Goal: Obtain resource: Obtain resource

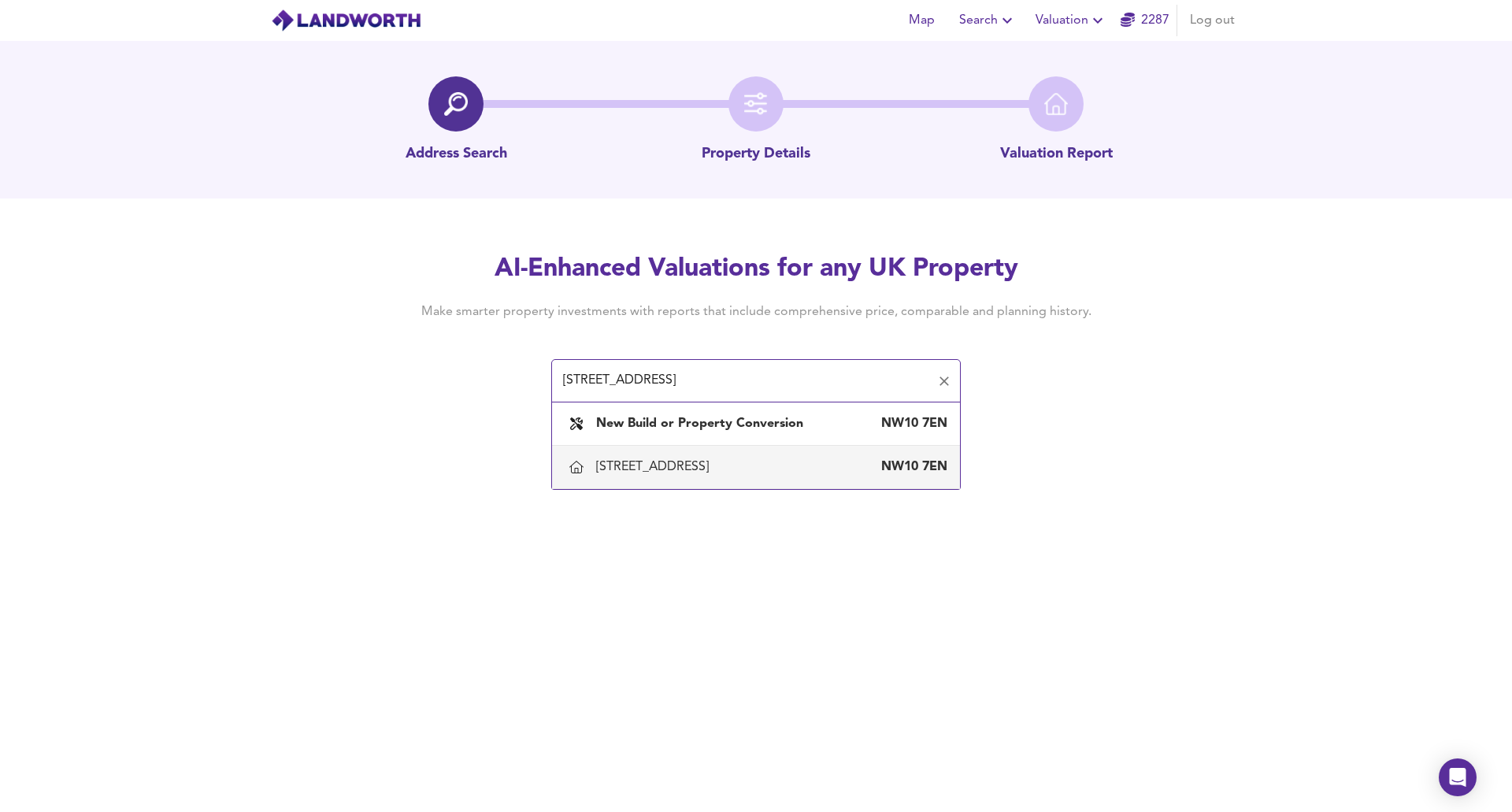
click at [673, 458] on div "[STREET_ADDRESS]" at bounding box center [656, 467] width 119 height 18
type input "[STREET_ADDRESS]"
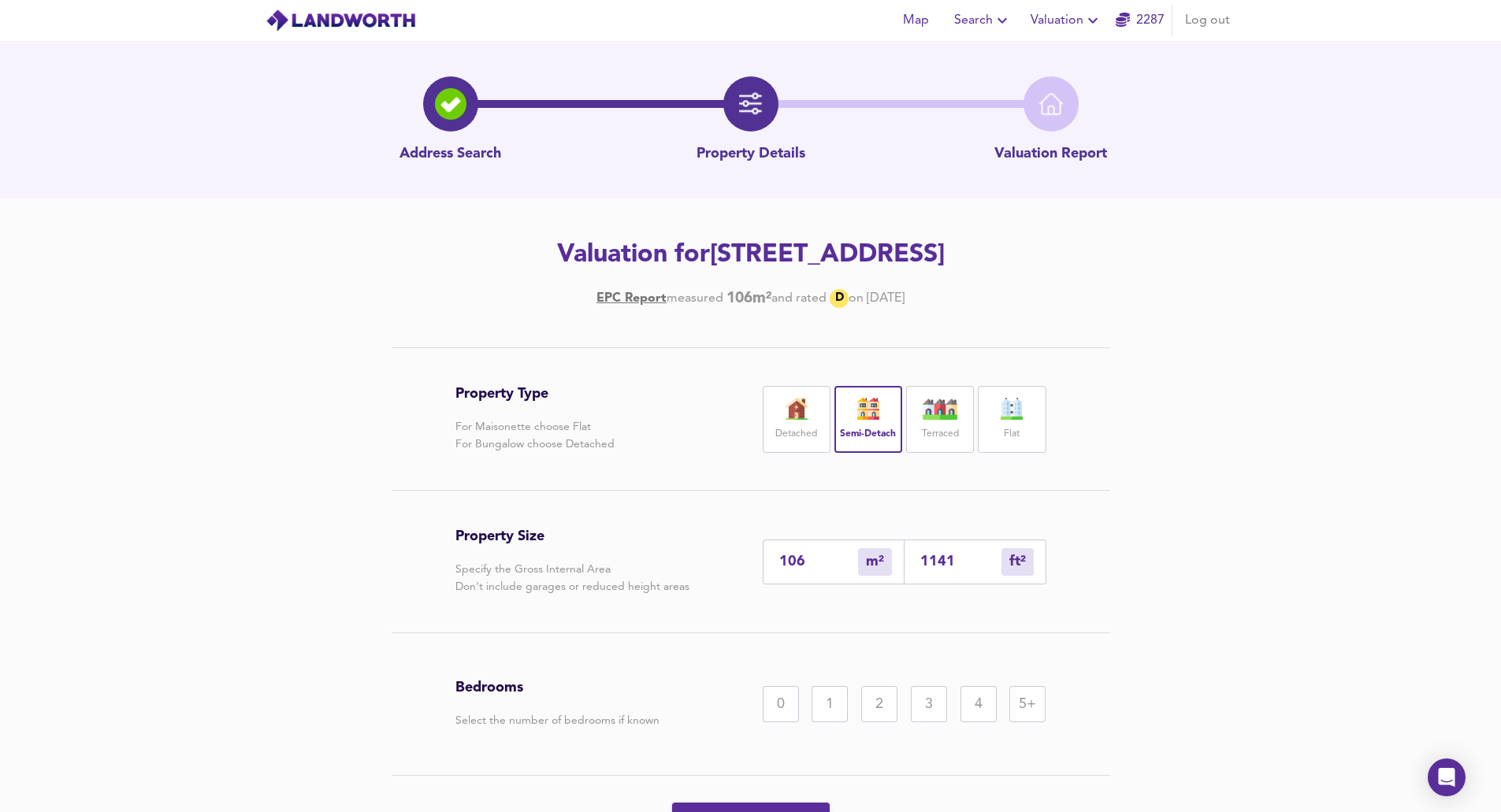
scroll to position [79, 0]
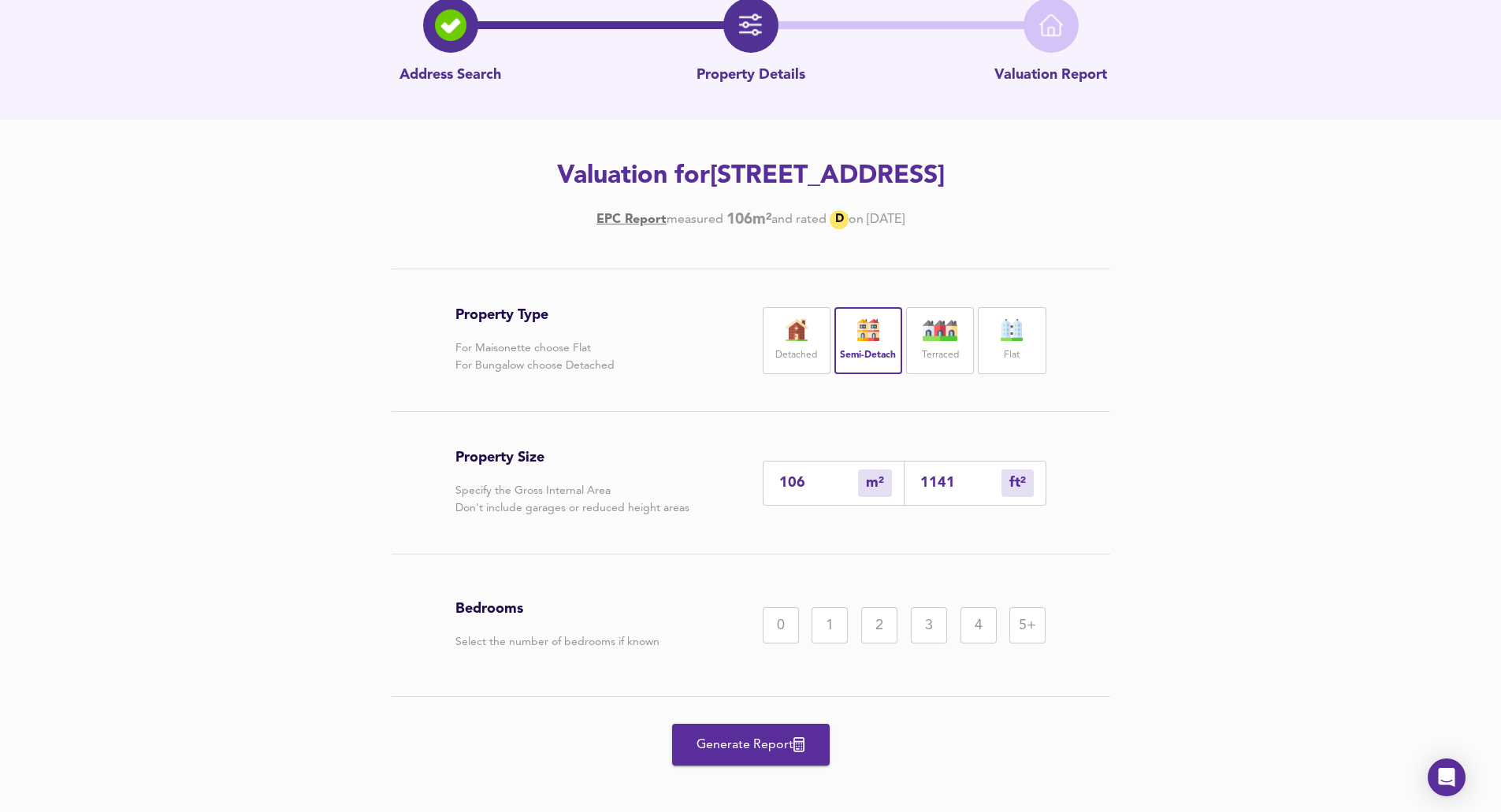
click at [881, 626] on div "2" at bounding box center [879, 624] width 36 height 36
click at [723, 739] on span "Generate Report" at bounding box center [750, 745] width 126 height 22
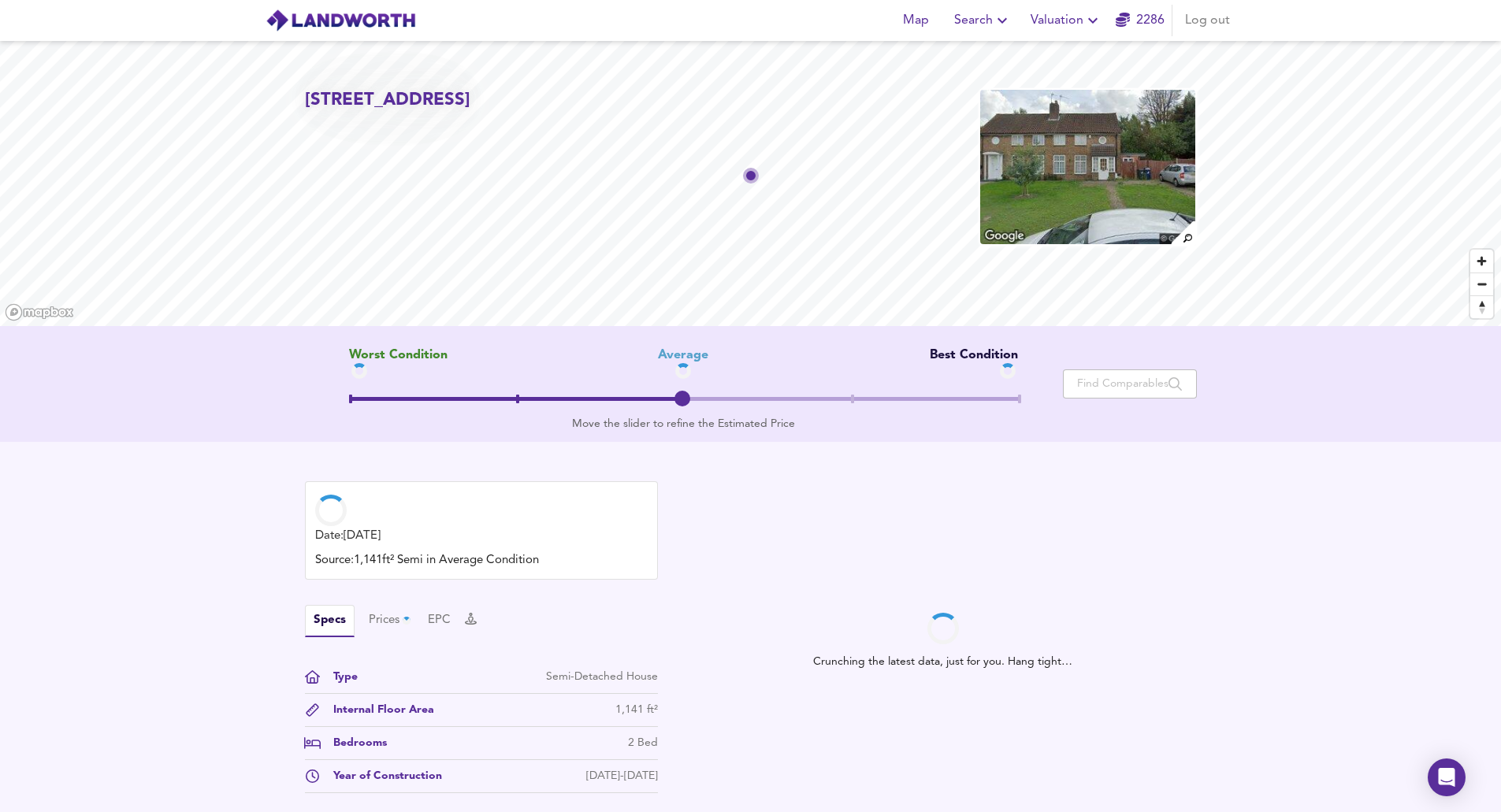
click at [1087, 183] on img at bounding box center [1088, 167] width 218 height 157
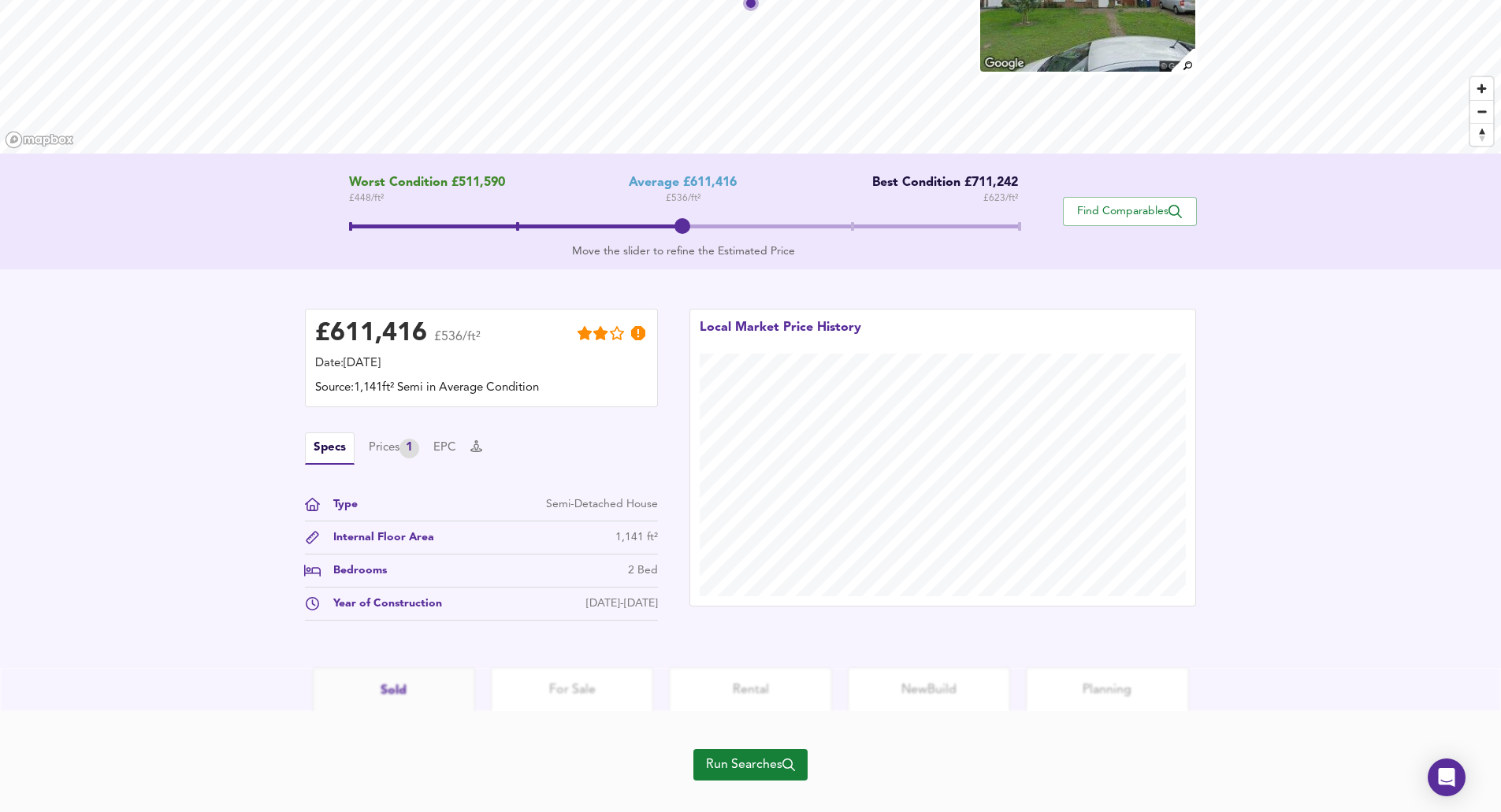
scroll to position [198, 0]
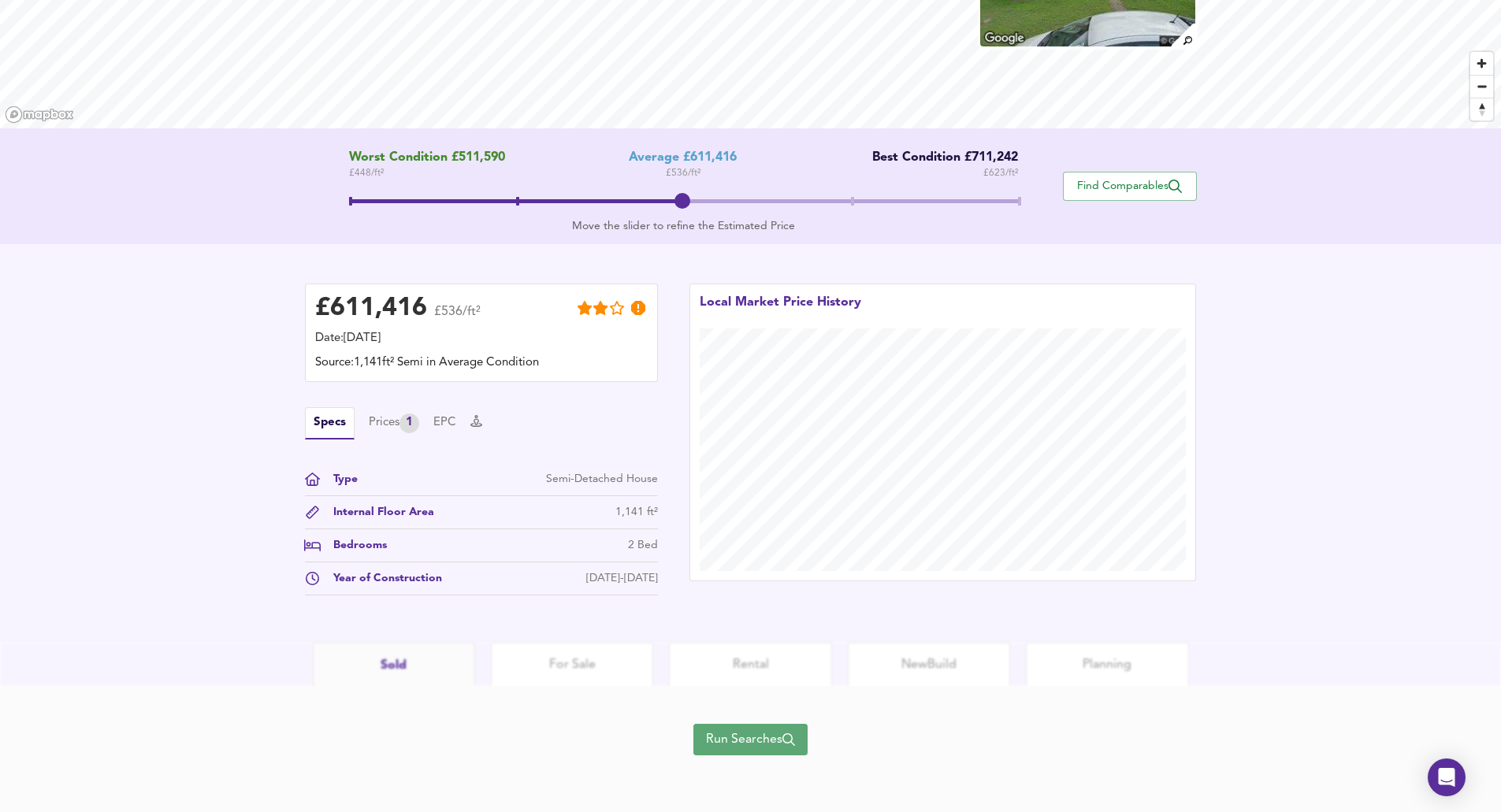
click at [708, 746] on span "Run Searches" at bounding box center [750, 739] width 89 height 22
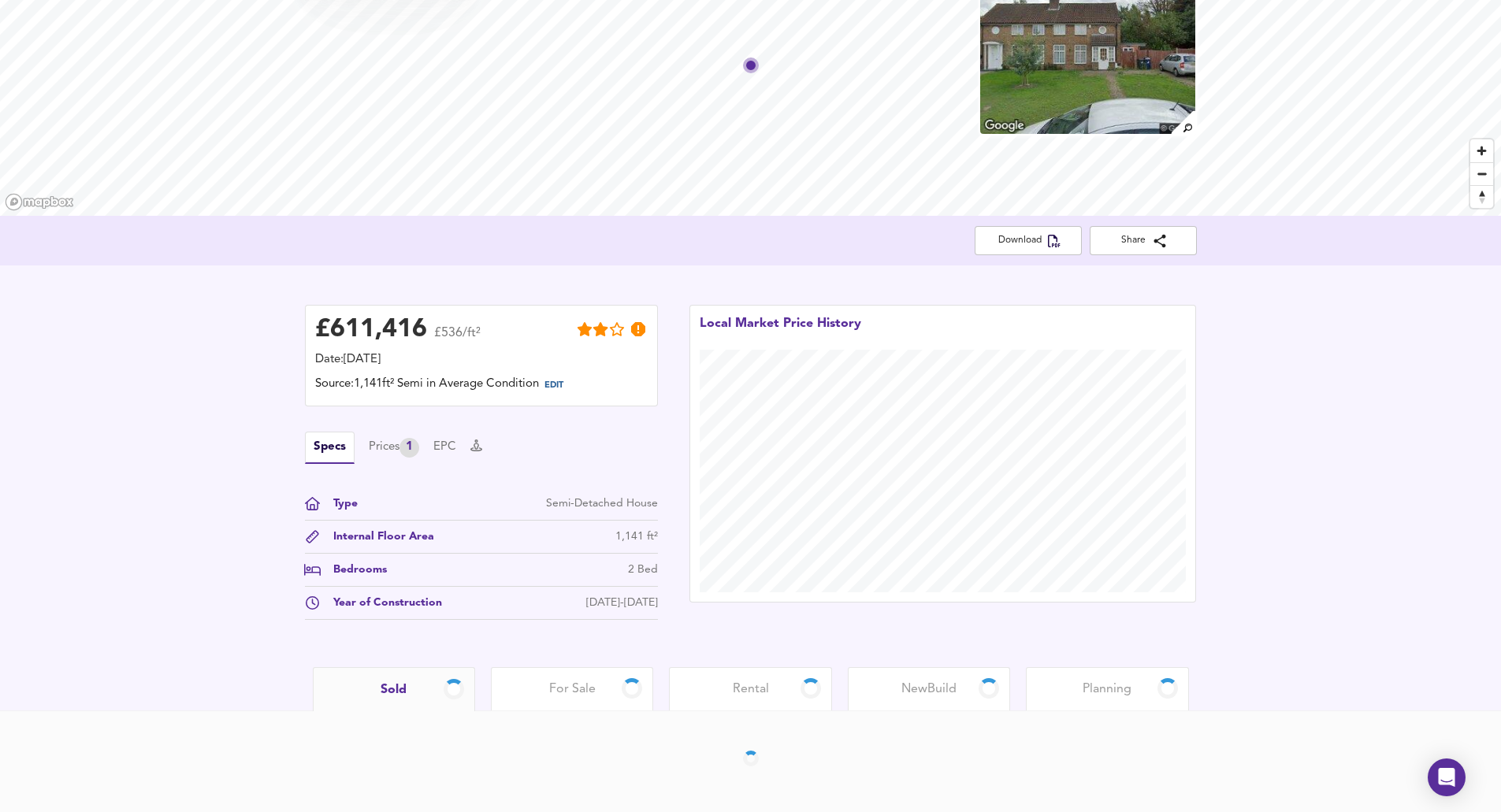
scroll to position [111, 0]
click at [566, 686] on span "For Sale" at bounding box center [573, 689] width 47 height 18
click at [423, 704] on div "Sold" at bounding box center [393, 688] width 162 height 43
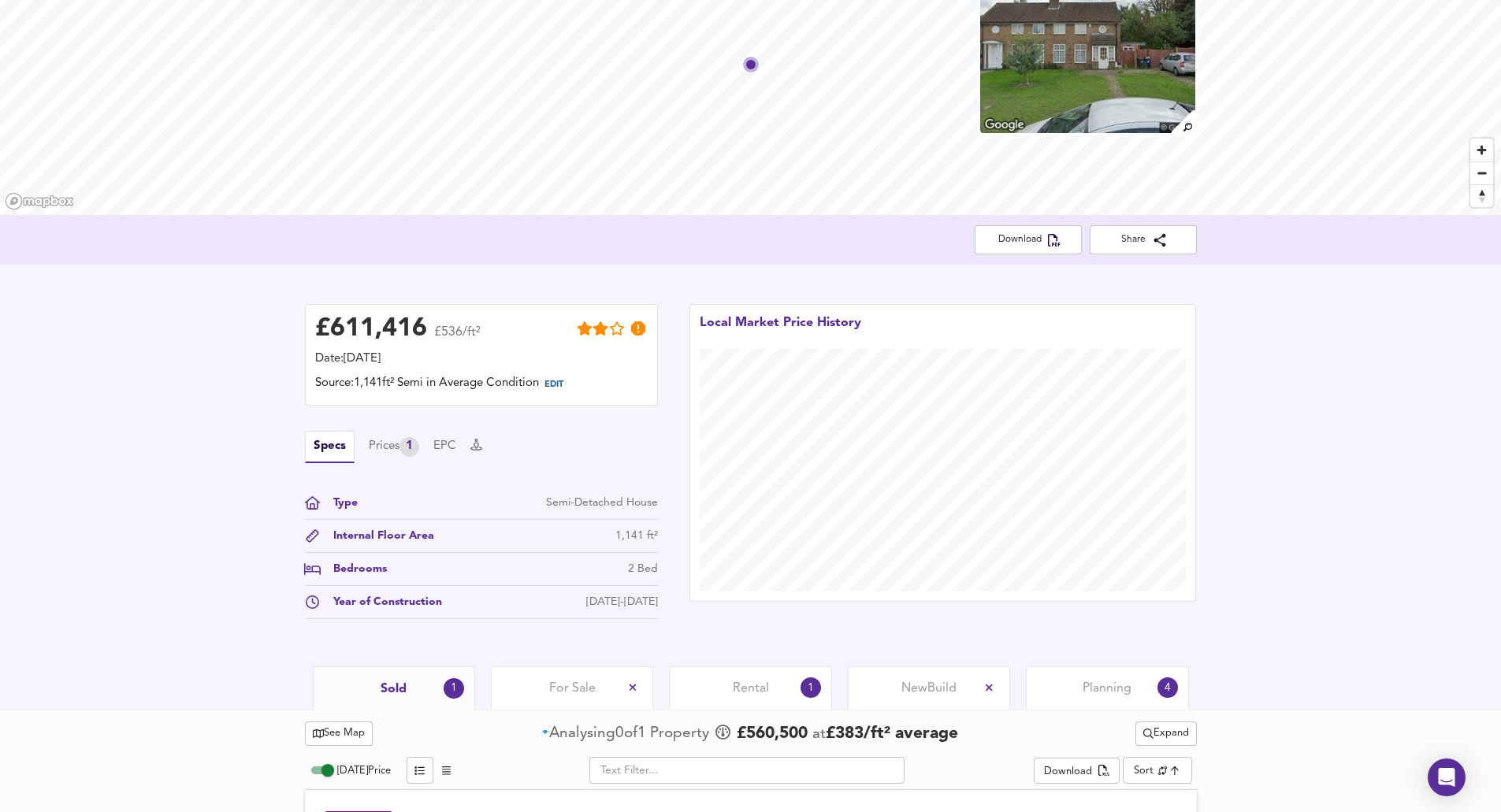
scroll to position [211, 0]
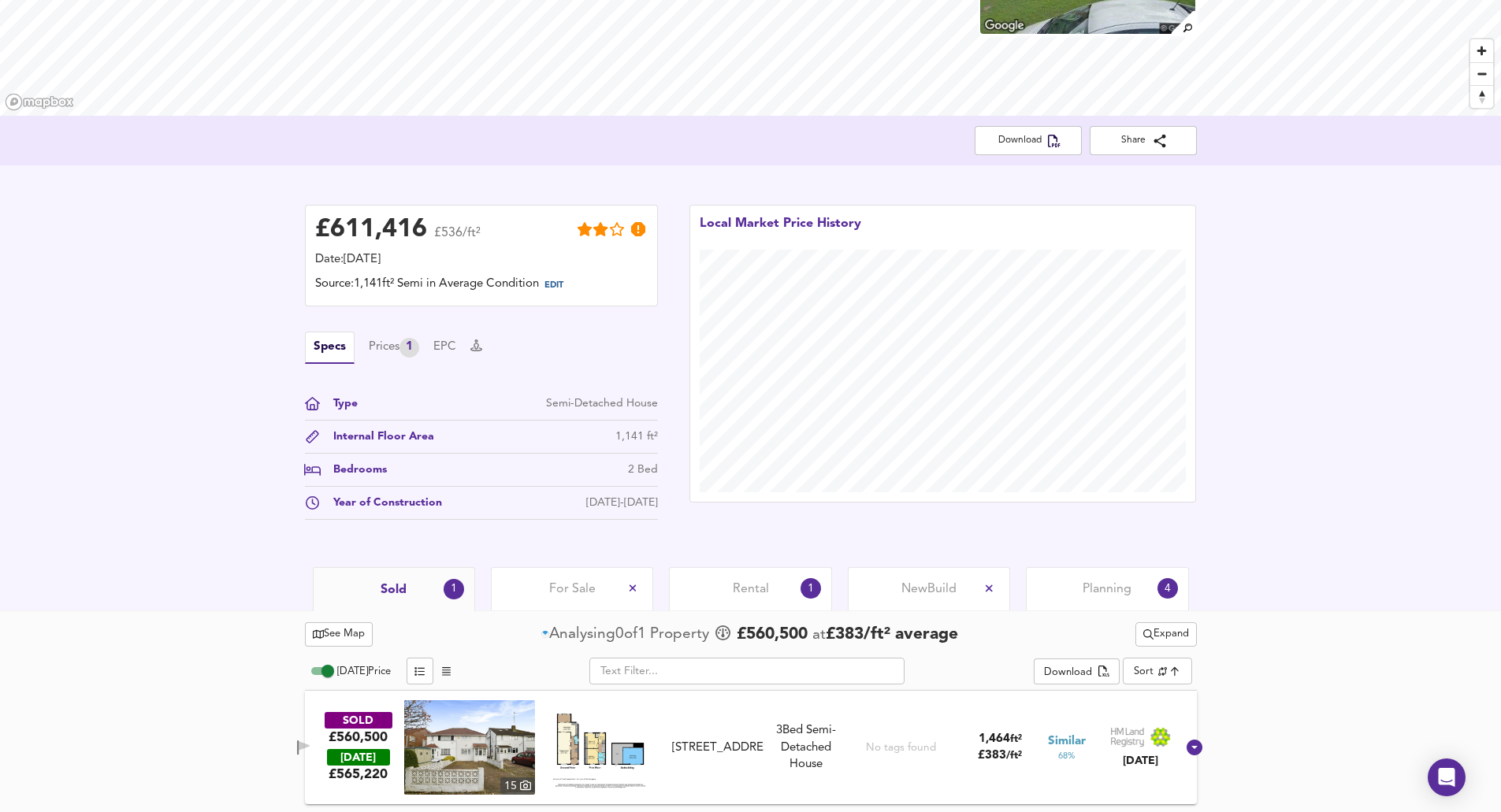
click at [1146, 627] on span "Expand" at bounding box center [1166, 634] width 46 height 18
click at [1117, 666] on li "¼ mile ½ mile" at bounding box center [1164, 666] width 195 height 25
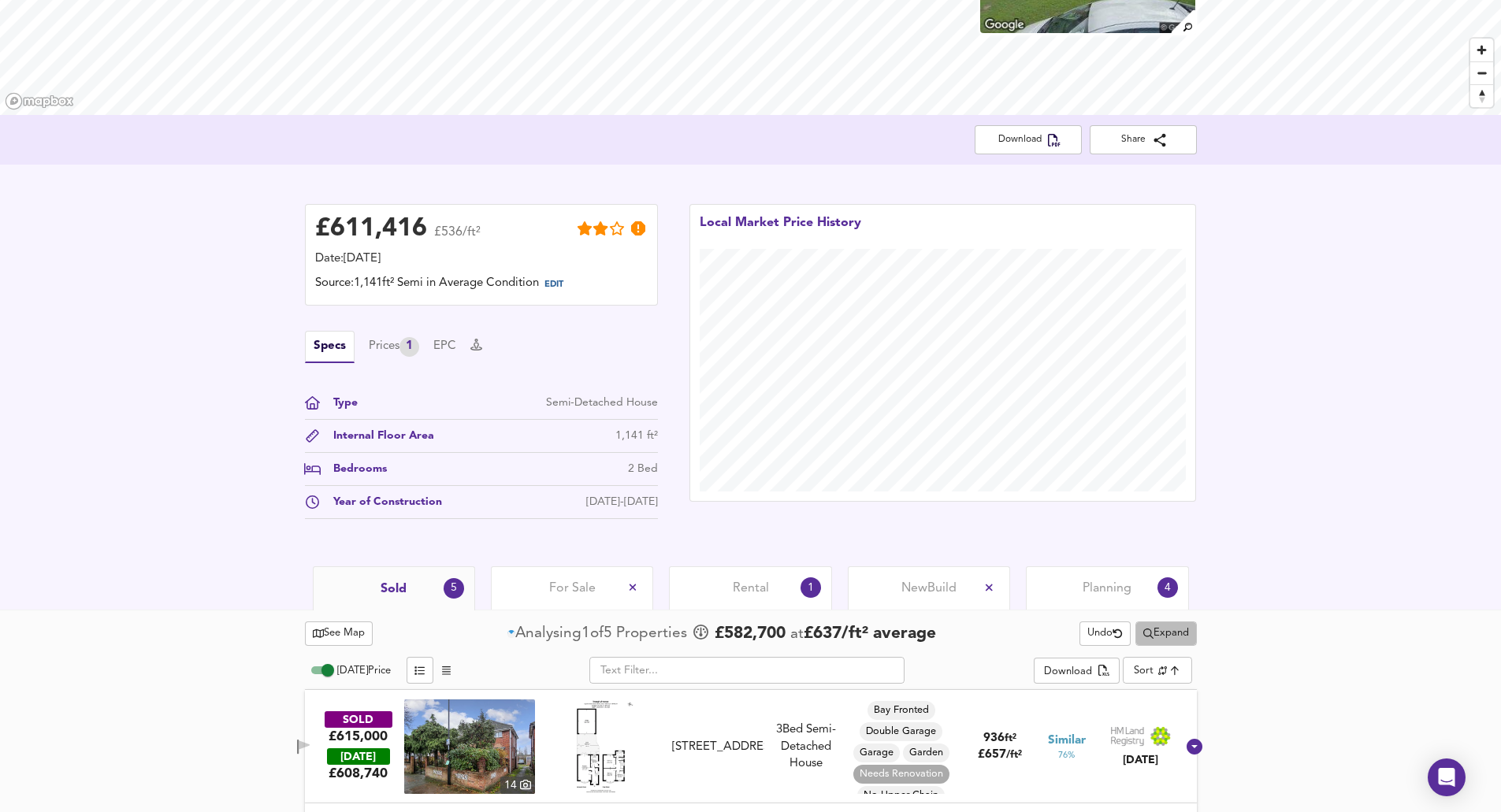
click at [1153, 628] on span "Expand" at bounding box center [1166, 633] width 46 height 18
click at [1125, 684] on li "1 year 2 years" at bounding box center [1164, 691] width 195 height 25
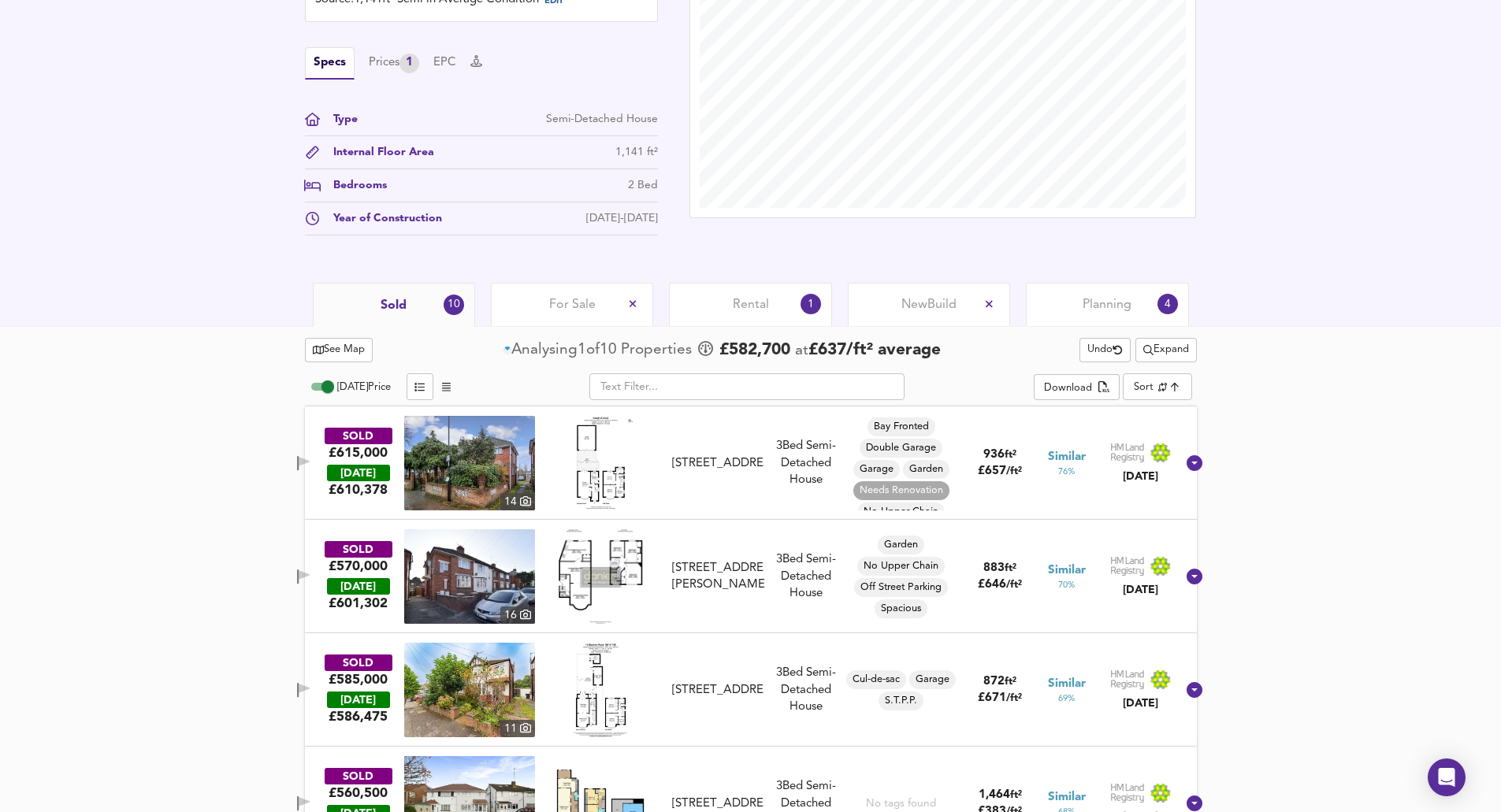
scroll to position [513, 0]
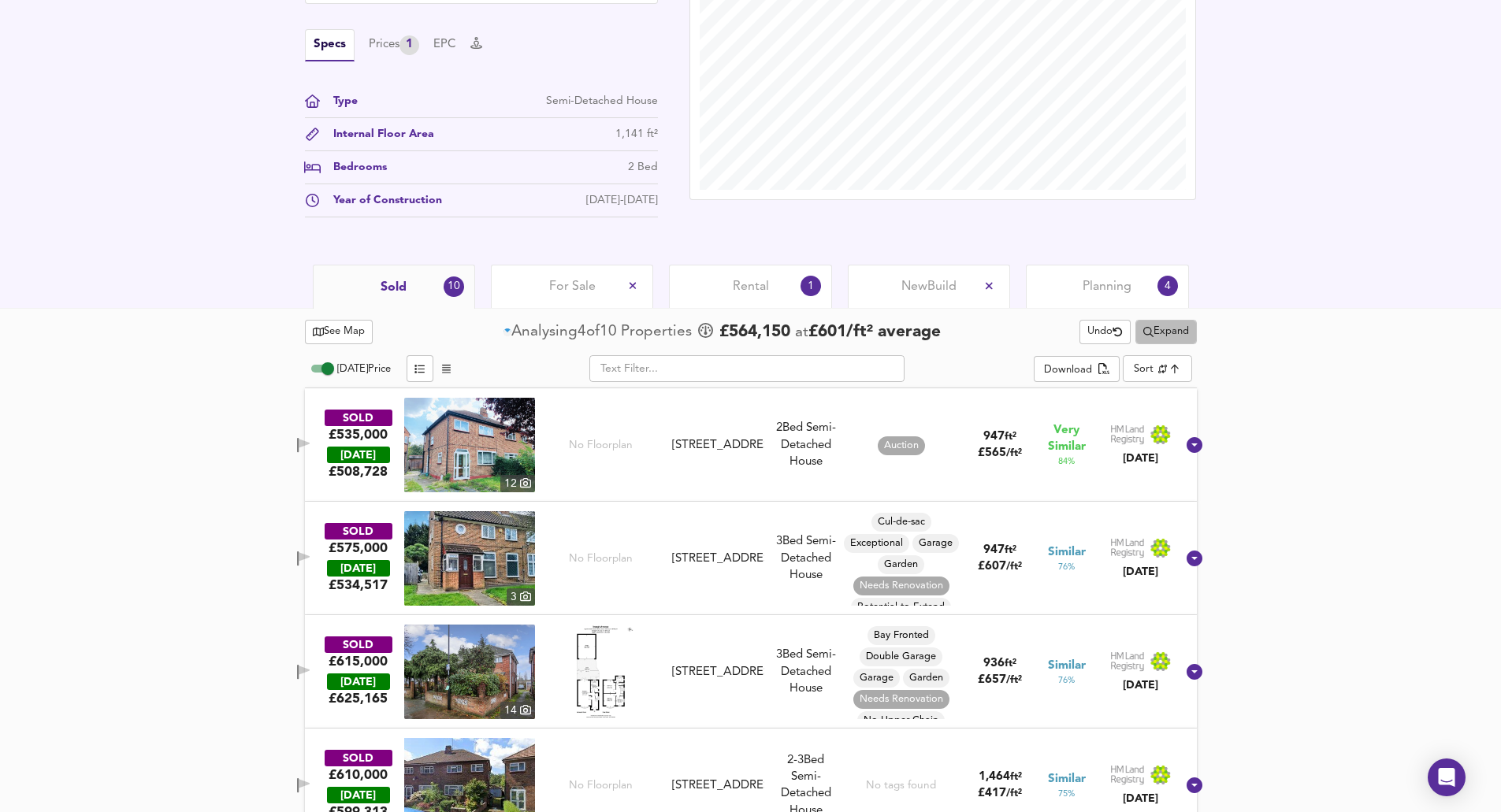
click at [1161, 336] on span "Expand" at bounding box center [1166, 332] width 46 height 18
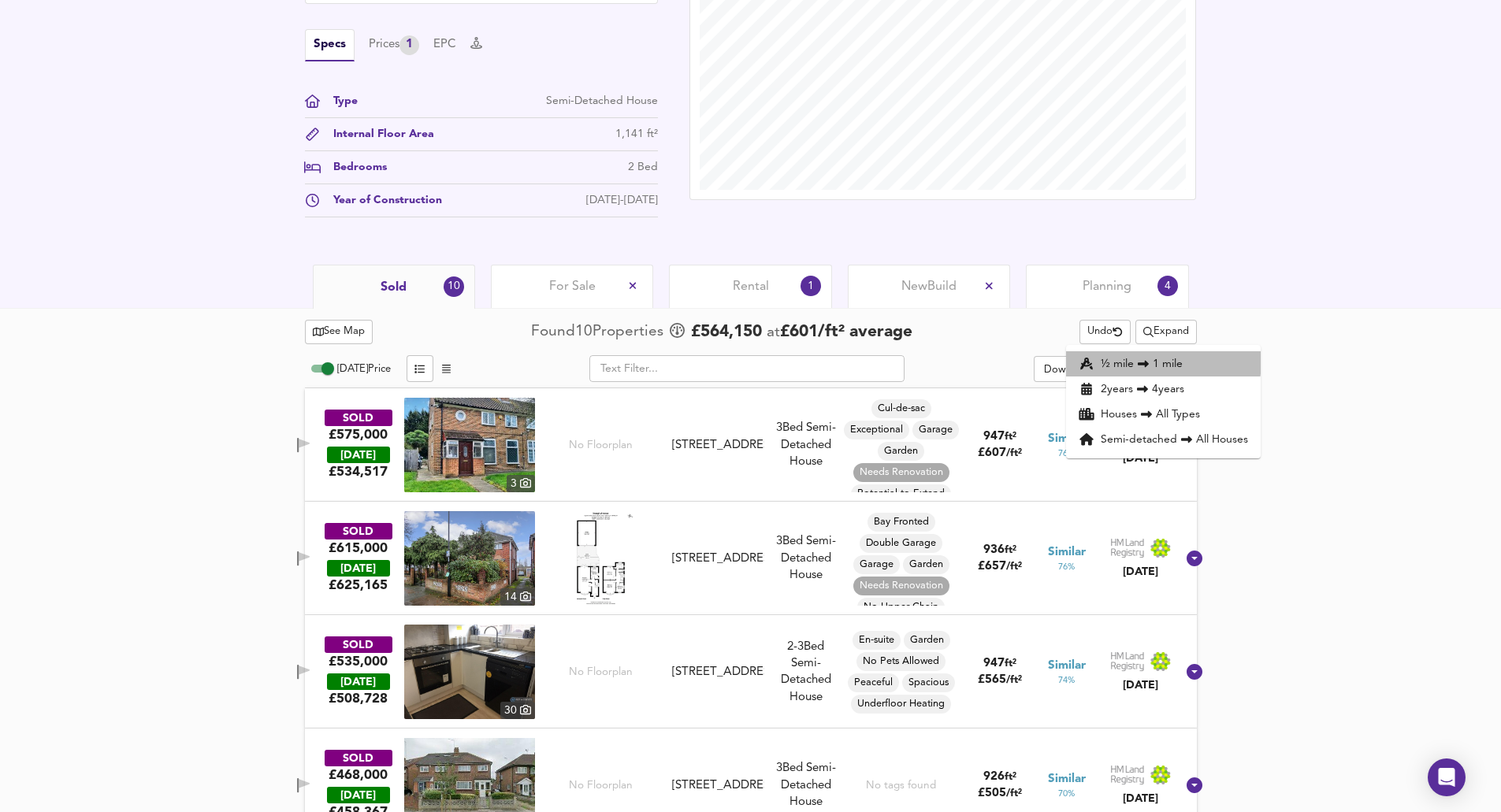
click at [1144, 360] on icon at bounding box center [1143, 364] width 19 height 11
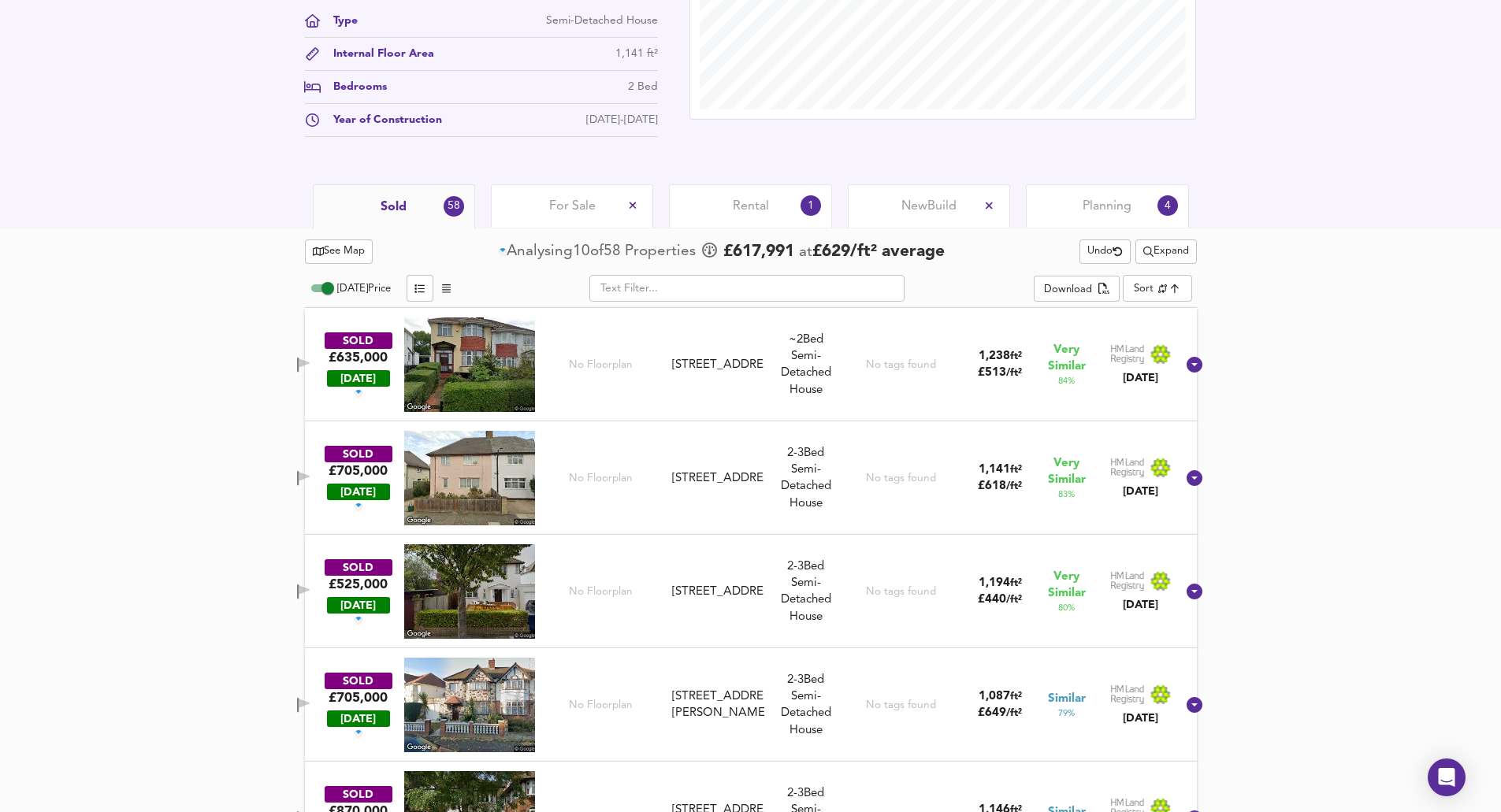
scroll to position [592, 0]
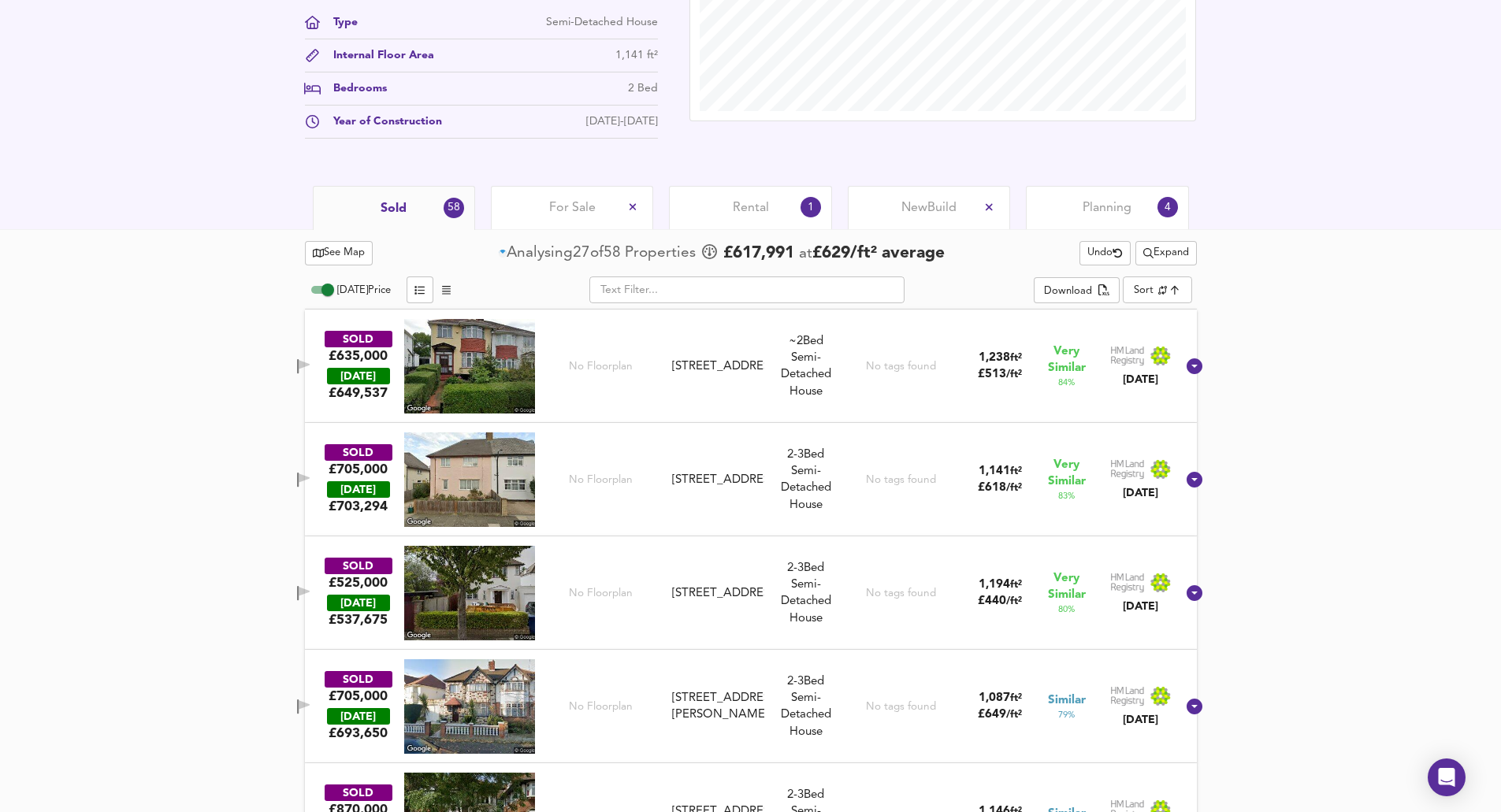
click at [310, 363] on icon "button" at bounding box center [304, 364] width 11 height 10
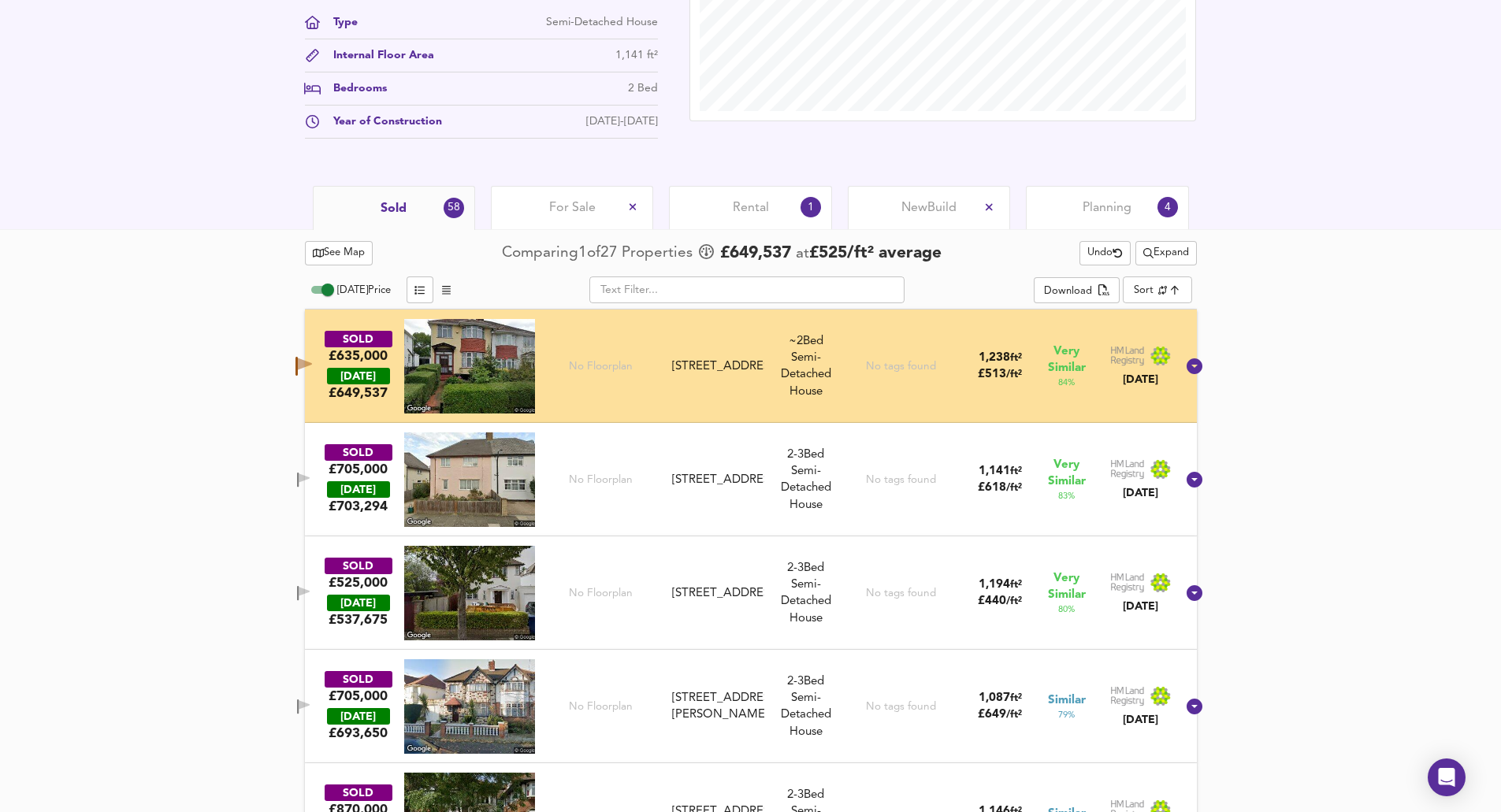
click at [311, 473] on icon "button" at bounding box center [304, 479] width 13 height 15
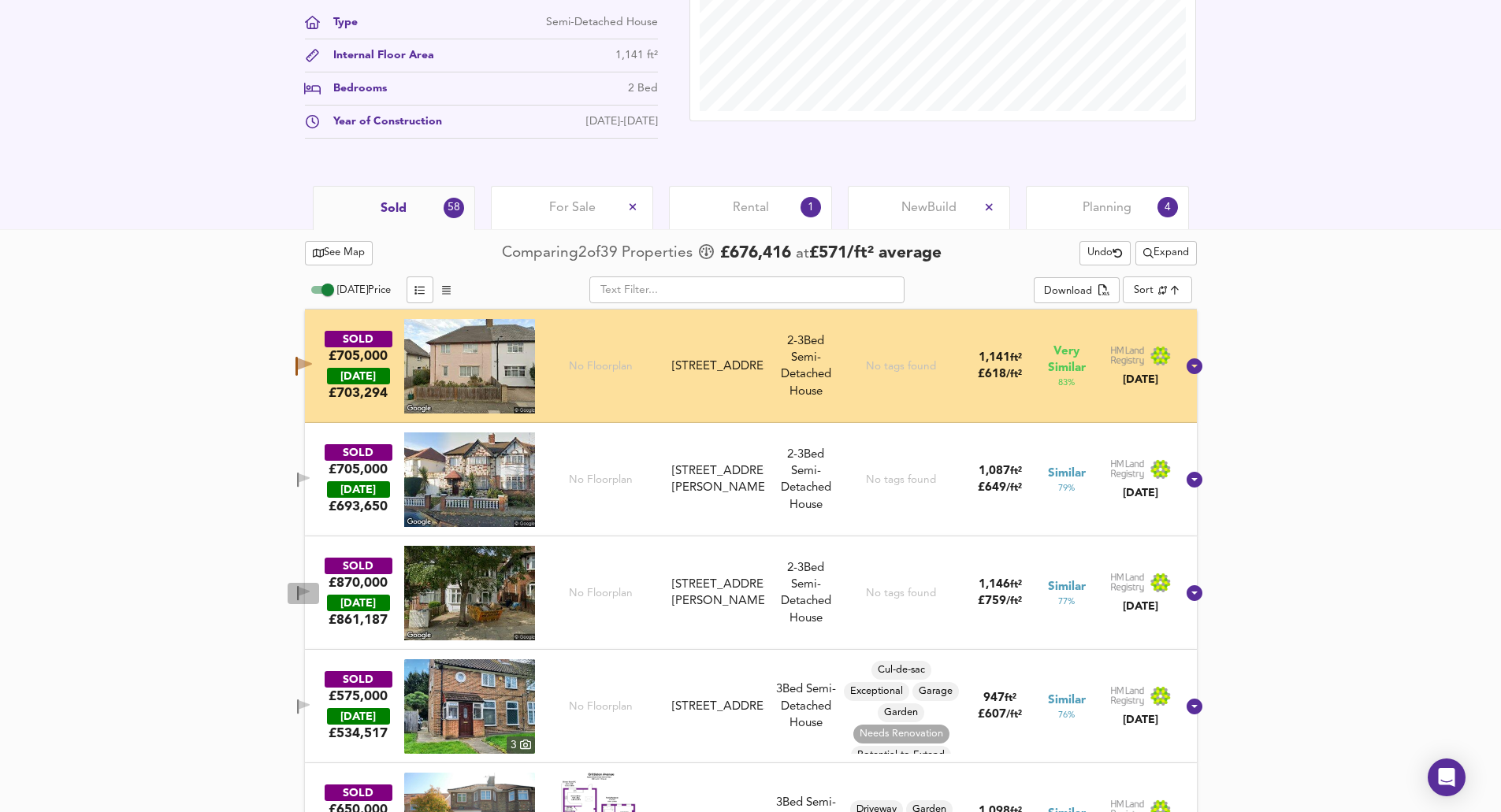
click at [319, 584] on button "button" at bounding box center [304, 594] width 32 height 21
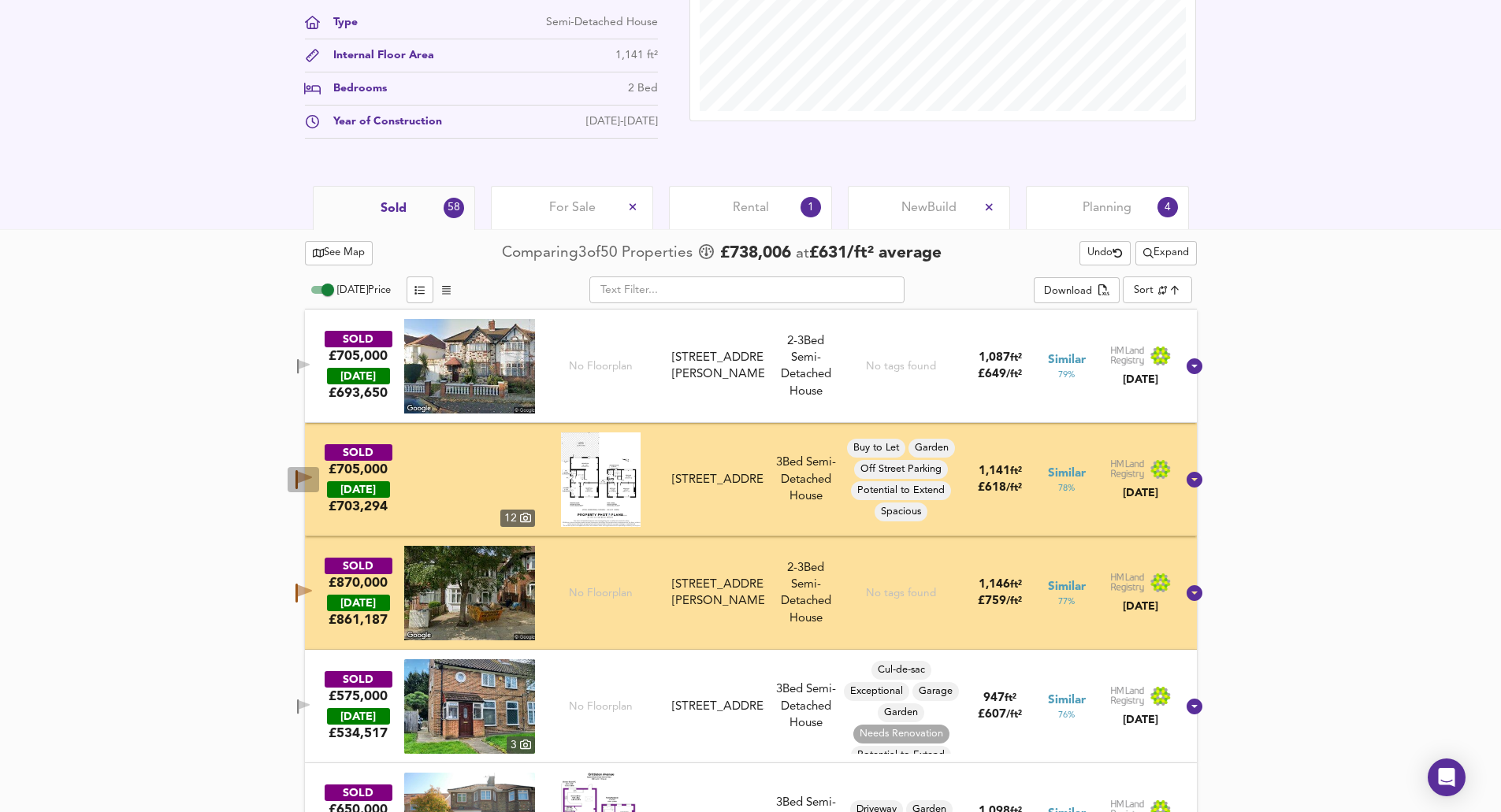
click at [312, 480] on icon "button" at bounding box center [304, 479] width 17 height 19
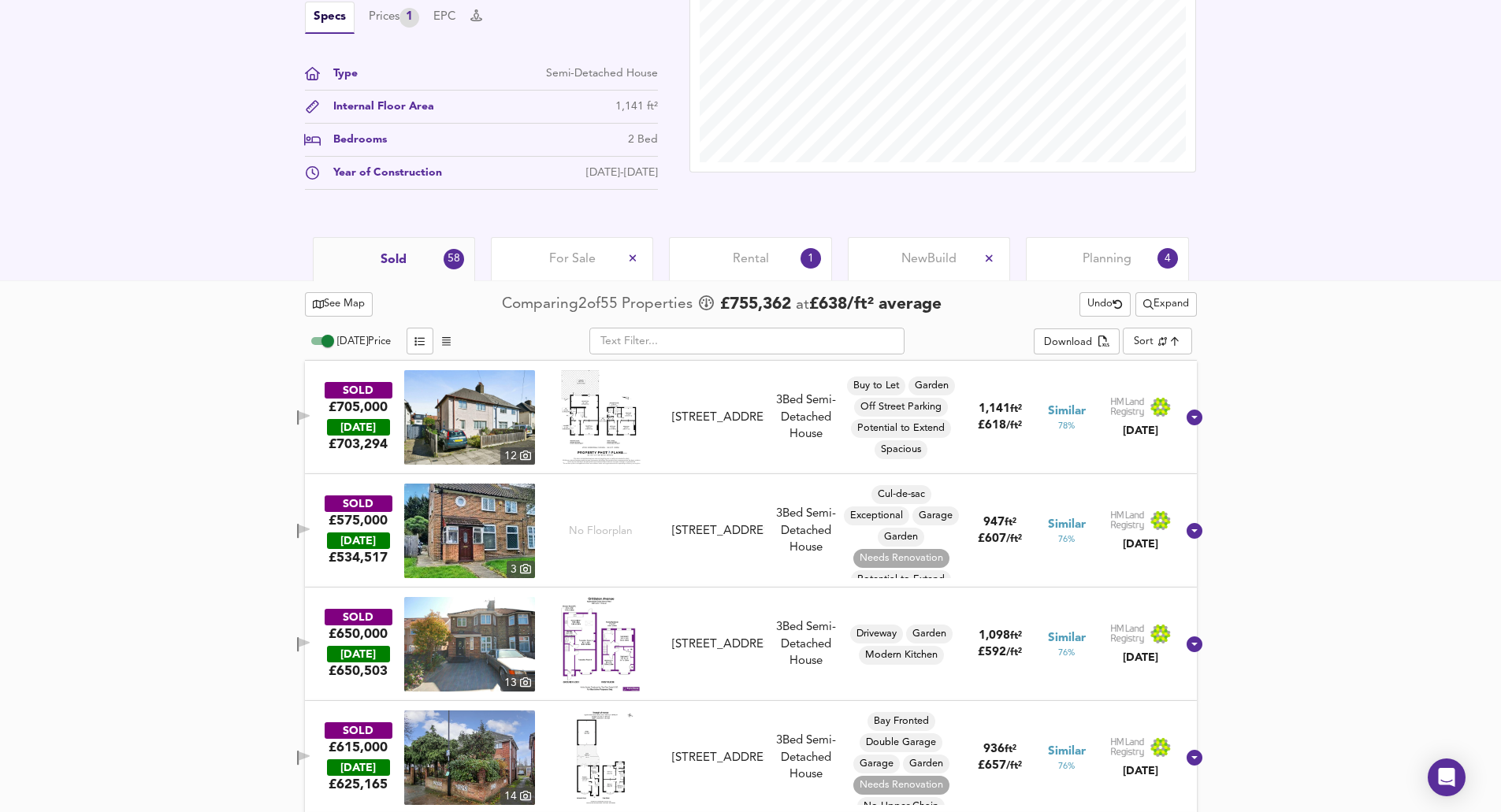
scroll to position [513, 0]
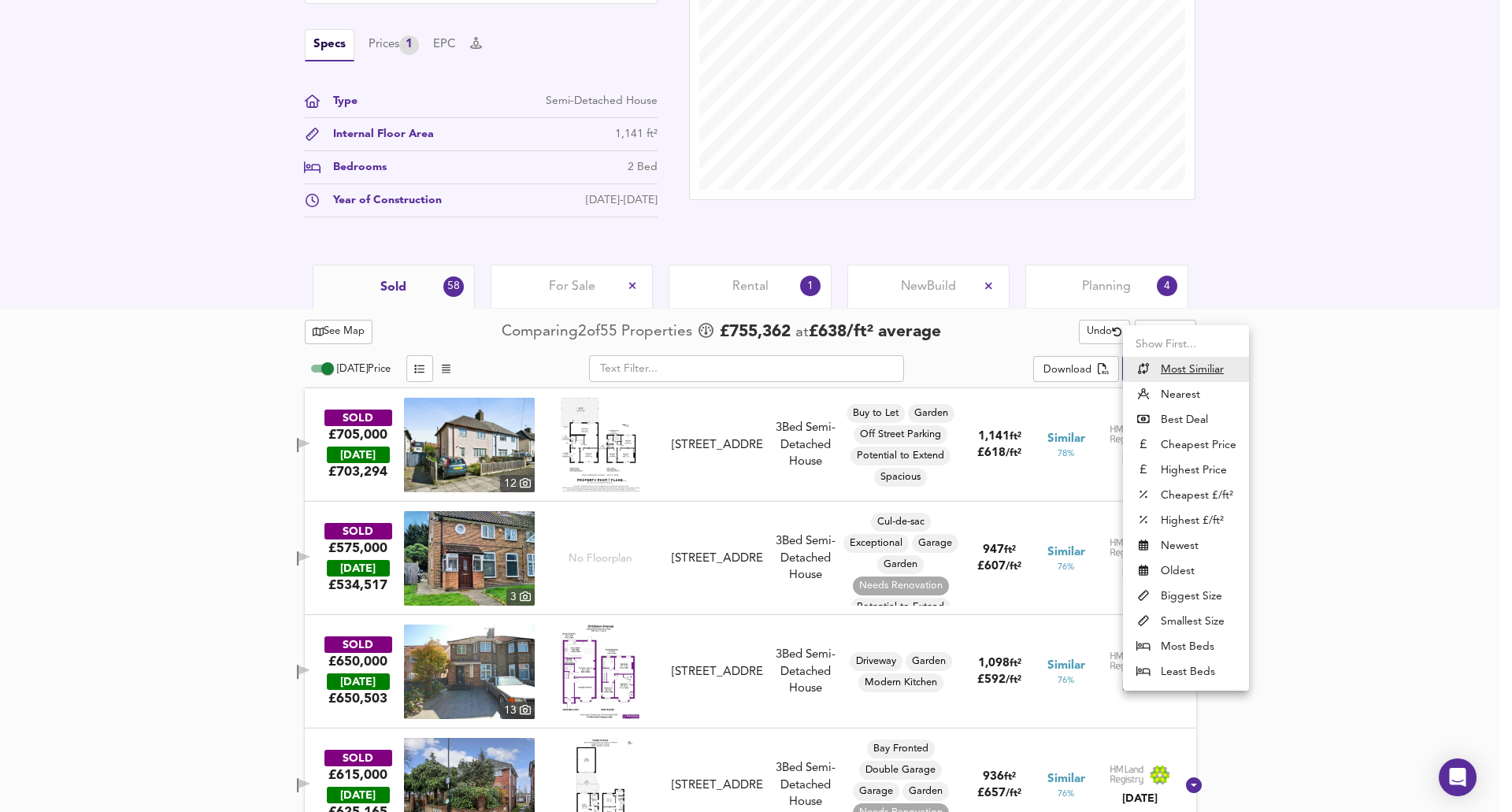
click at [1193, 367] on u "Most Similiar" at bounding box center [1192, 370] width 63 height 16
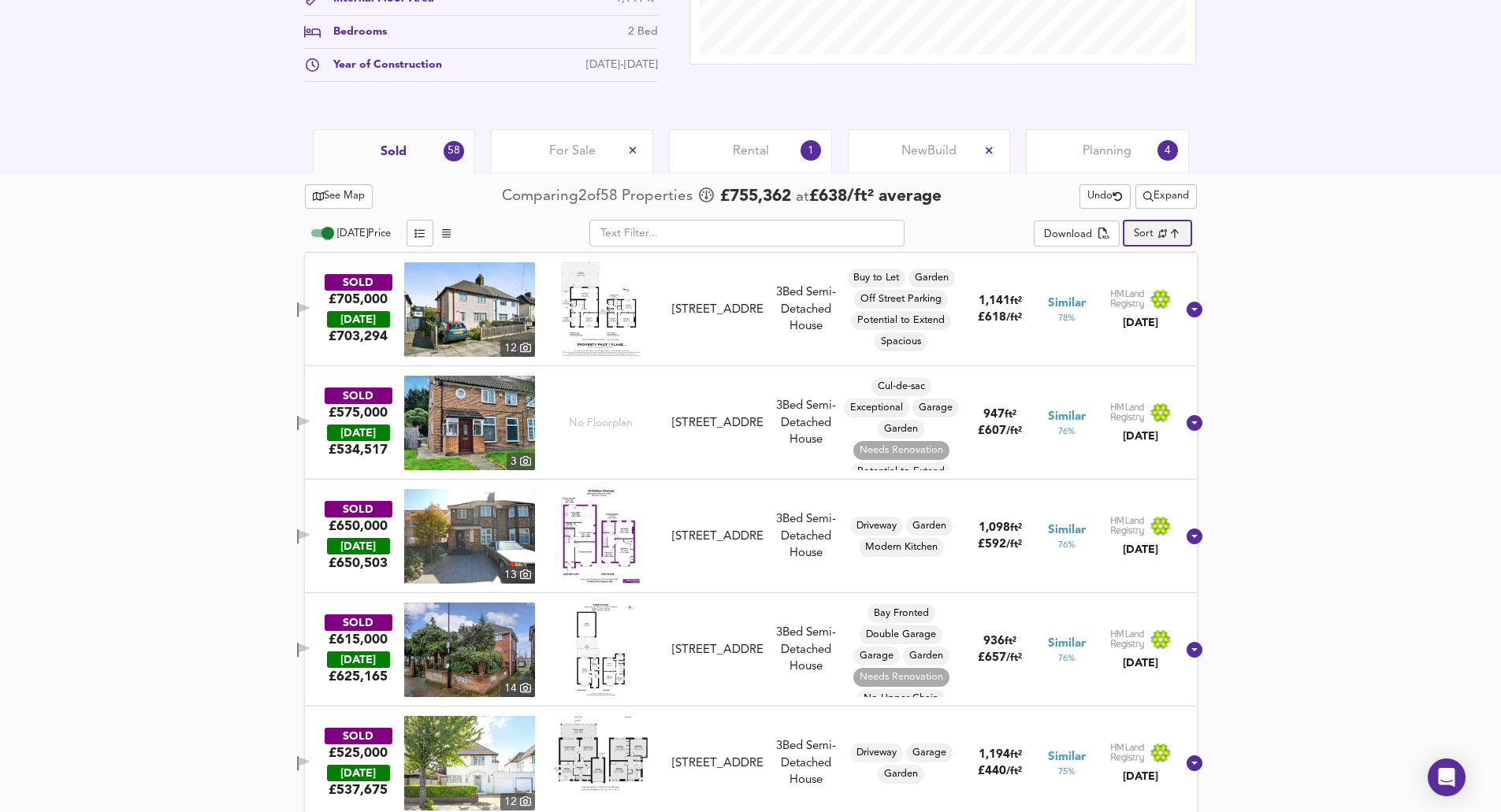
scroll to position [670, 0]
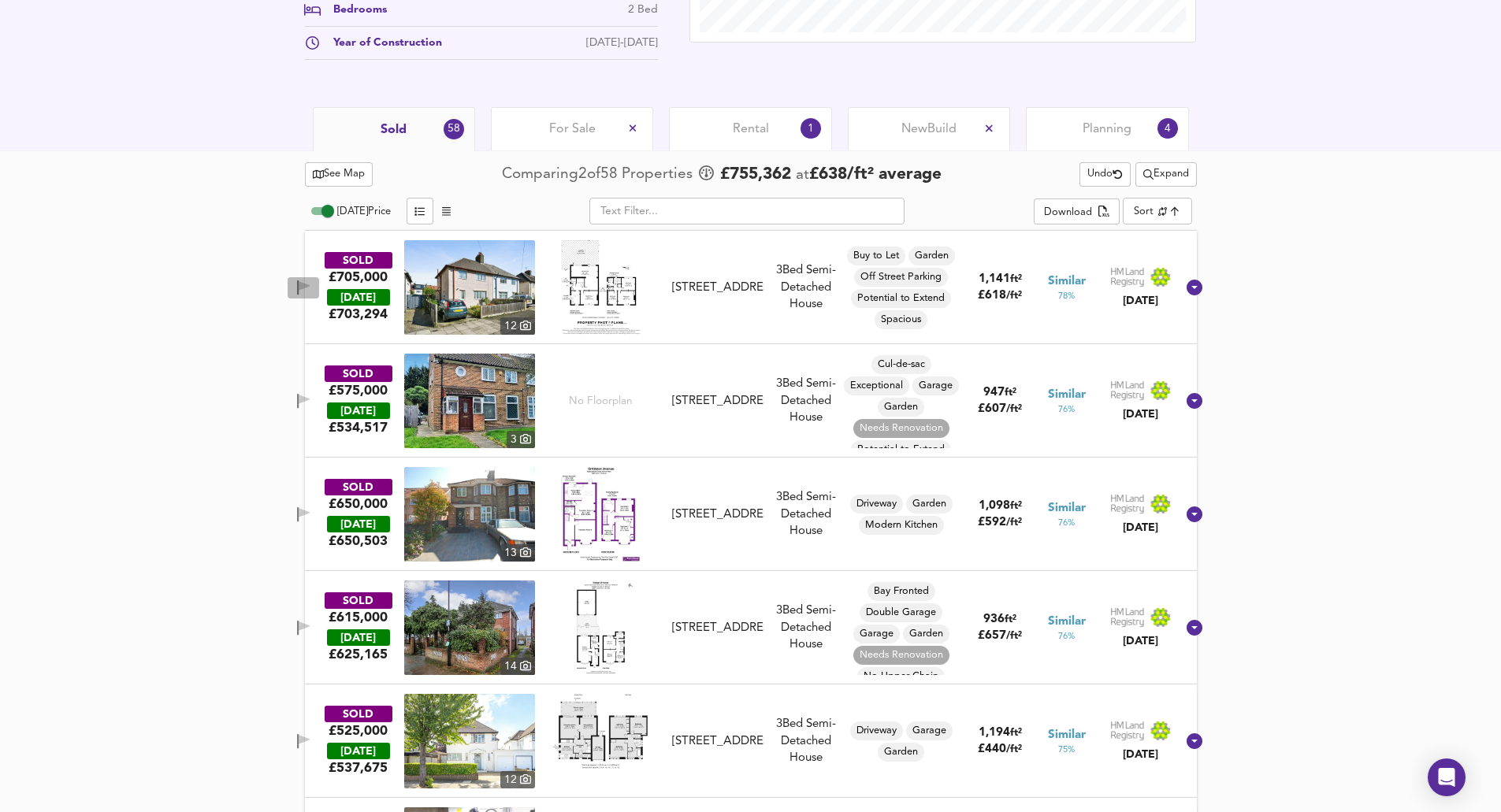
click at [315, 283] on span "button" at bounding box center [303, 287] width 24 height 15
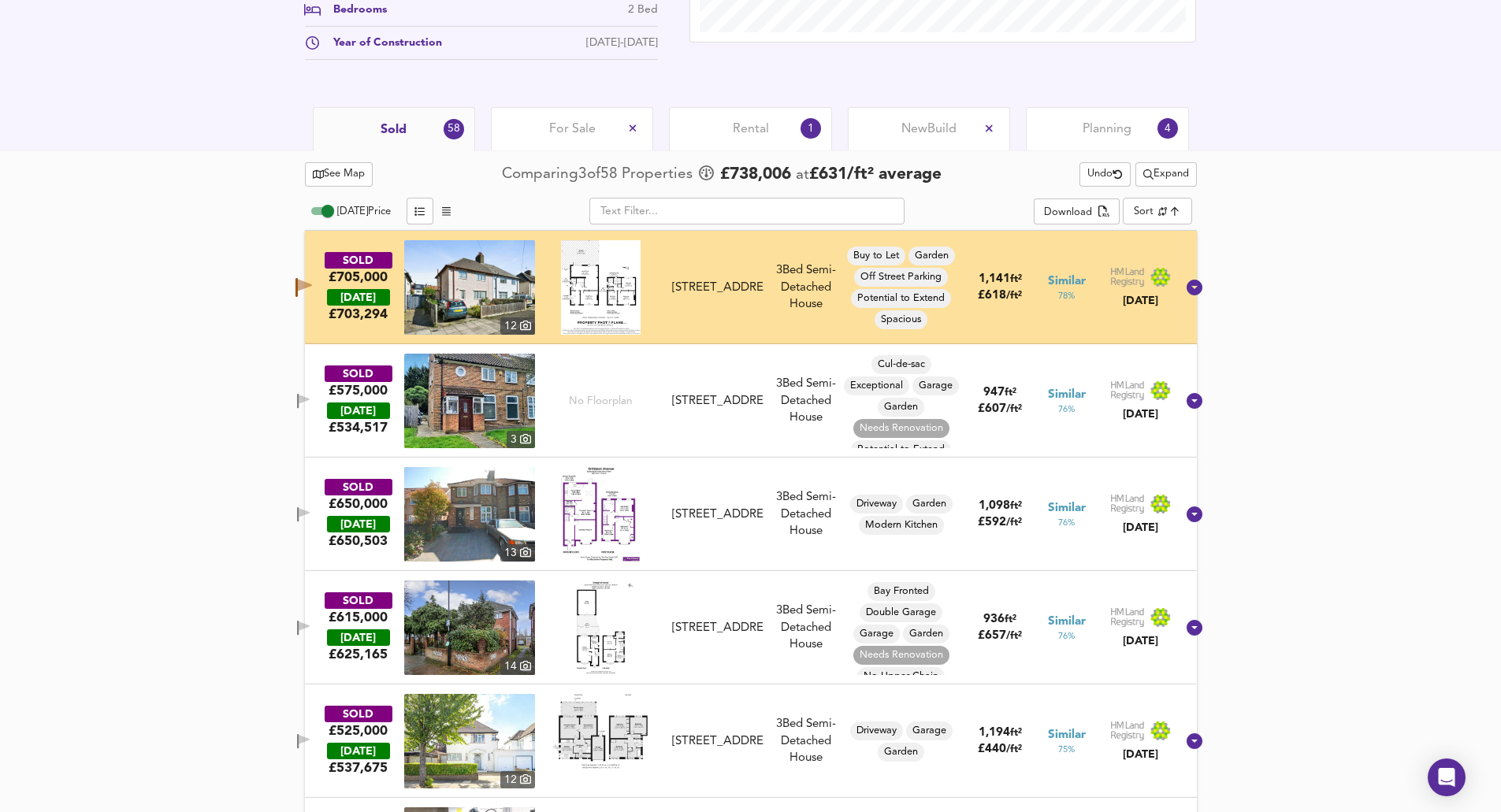
click at [311, 408] on span "button" at bounding box center [303, 401] width 24 height 15
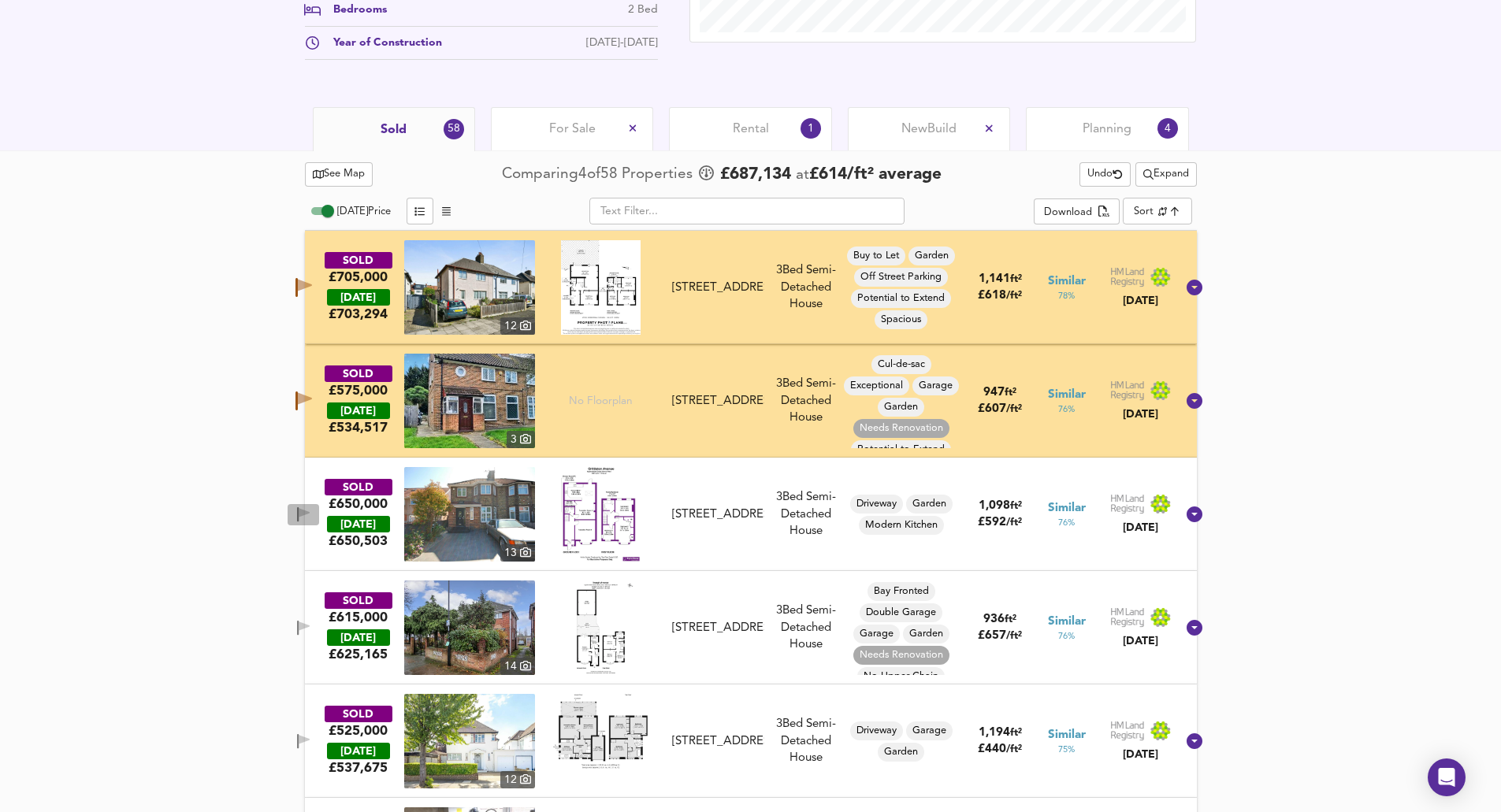
click at [312, 517] on span "button" at bounding box center [303, 514] width 24 height 15
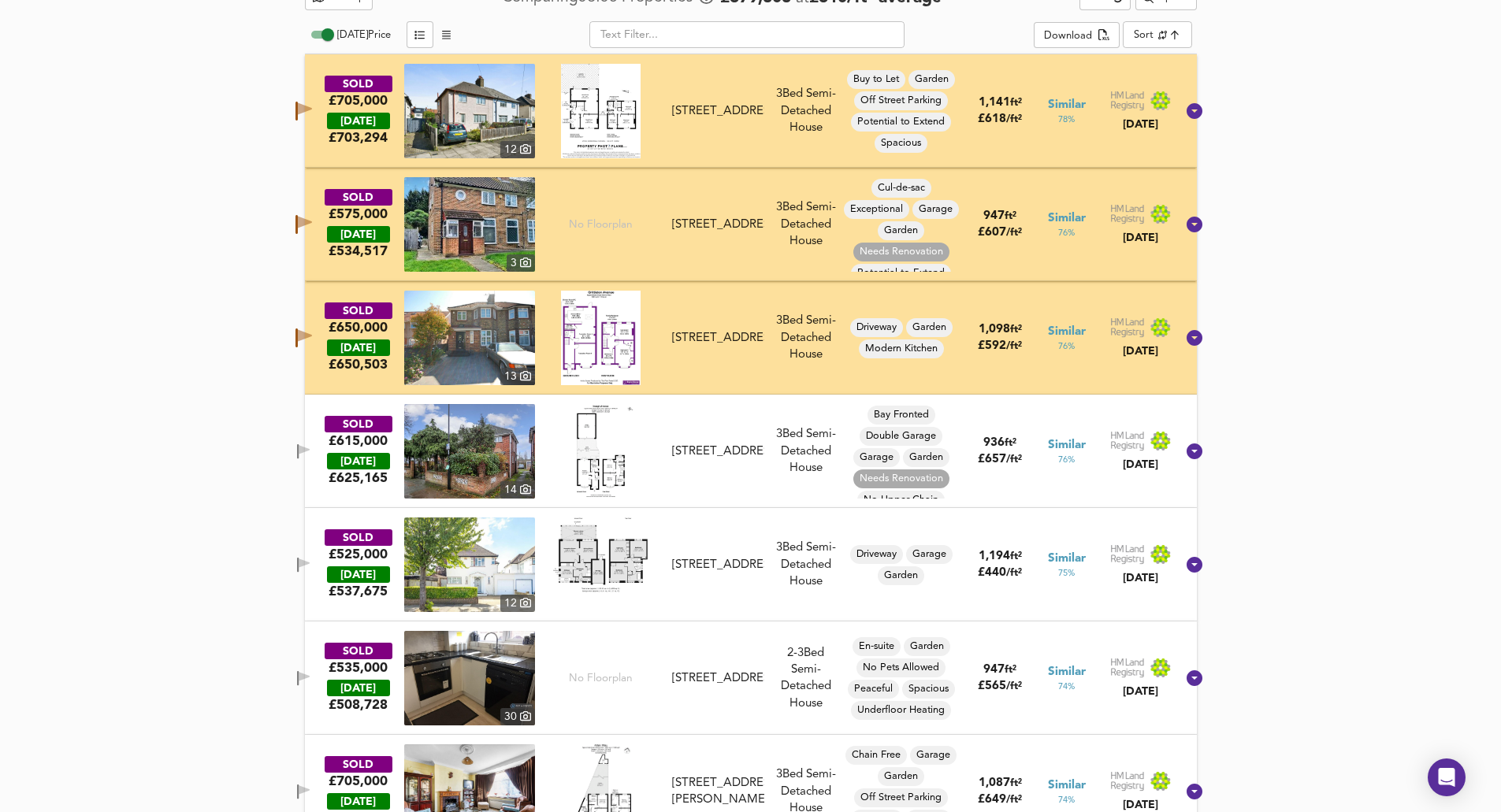
scroll to position [985, 0]
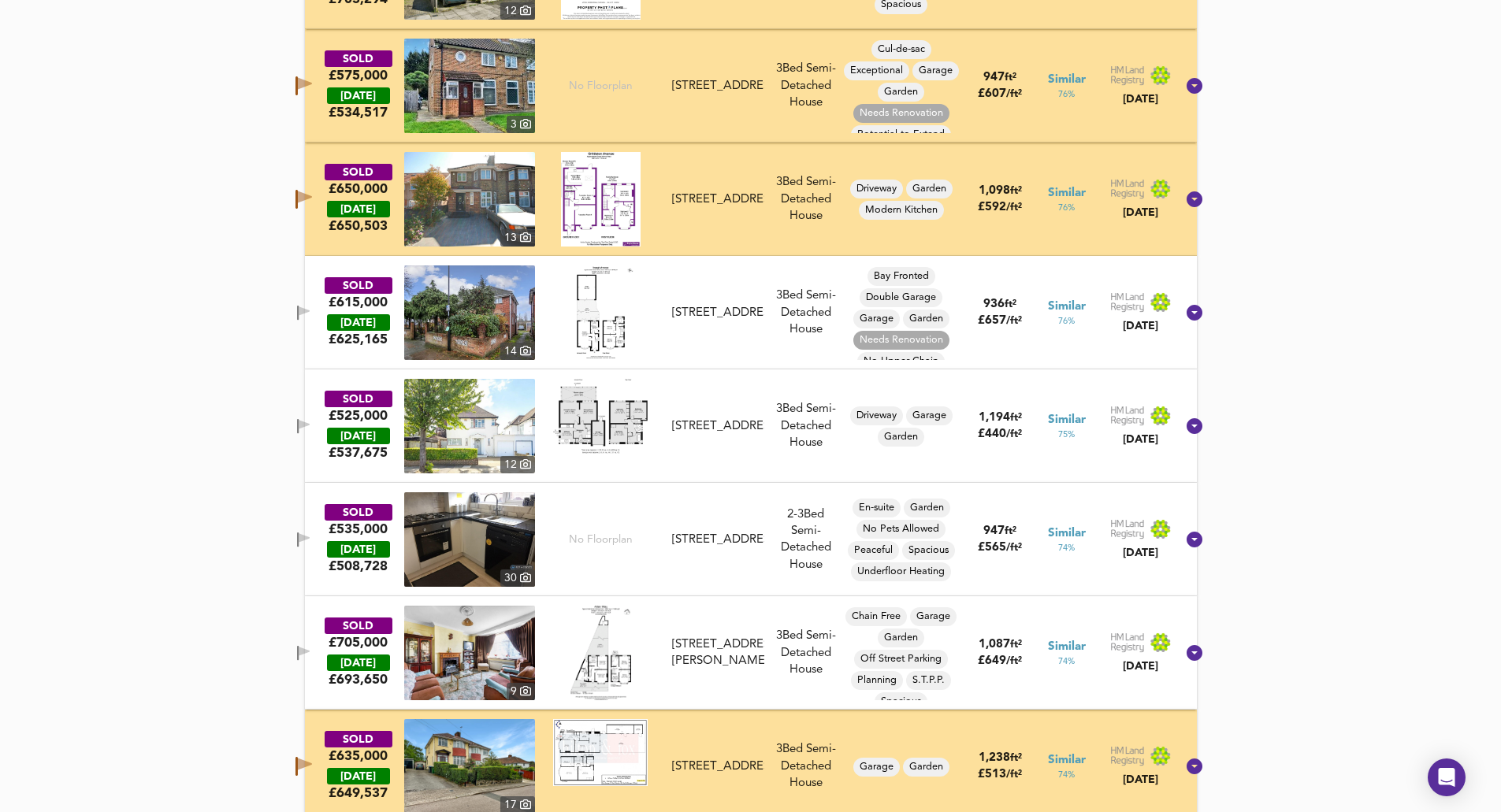
click at [298, 312] on icon "button" at bounding box center [298, 312] width 2 height 15
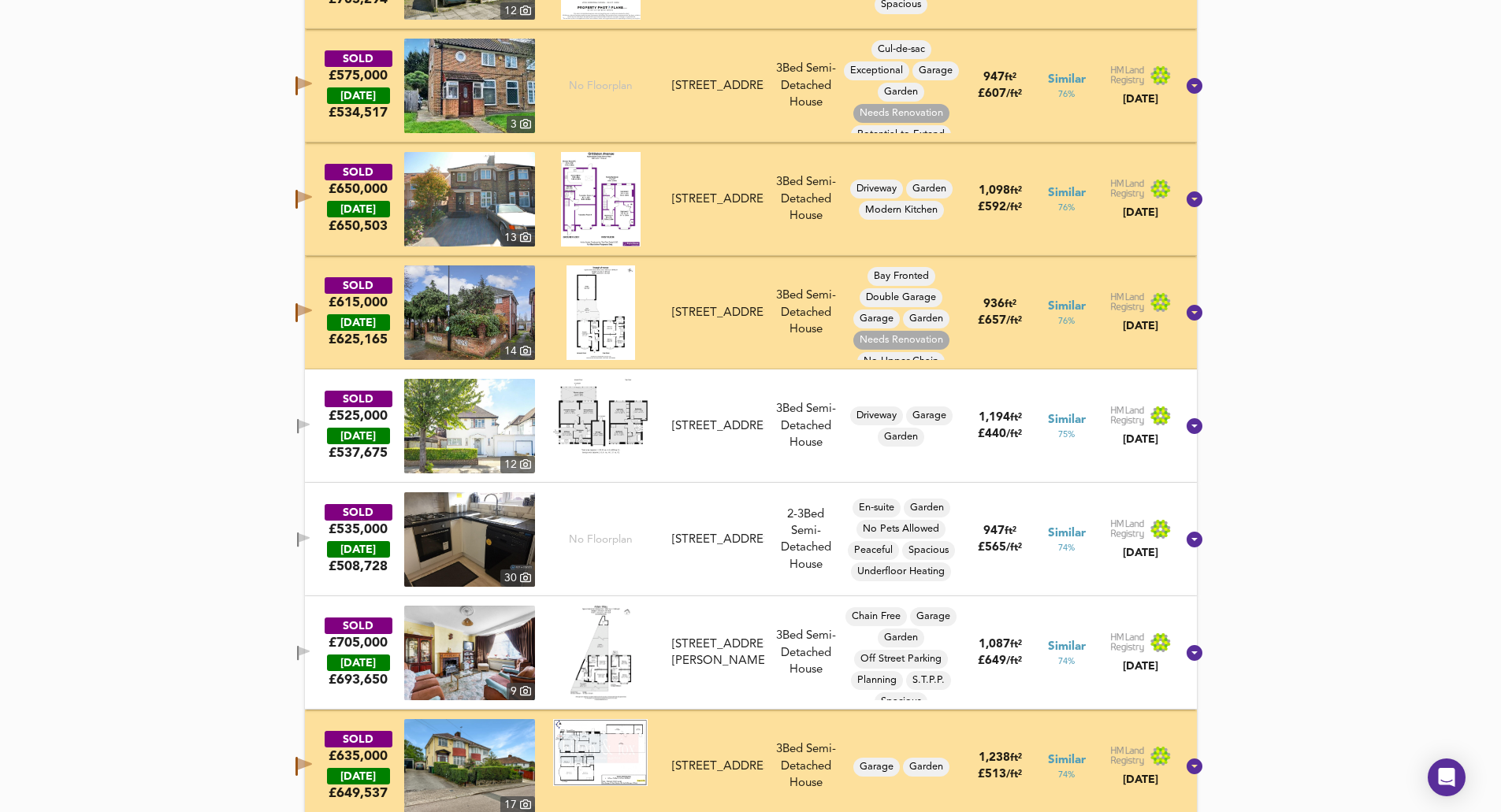
click at [323, 415] on div "SOLD £525,000 [DATE] £ 537,675 [GEOGRAPHIC_DATA][STREET_ADDRESS][STREET_ADDRESS…" at bounding box center [732, 425] width 889 height 95
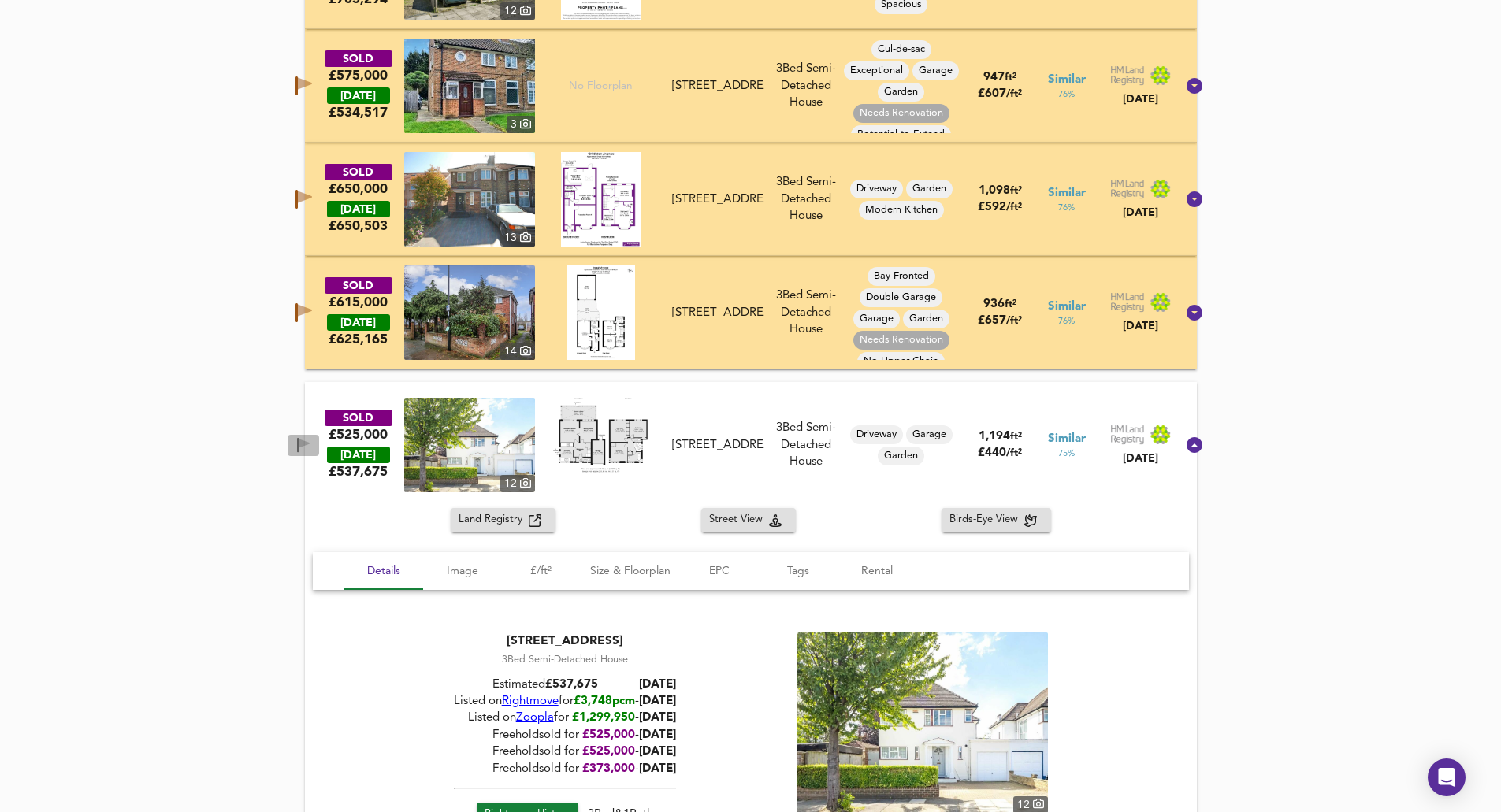
click at [311, 449] on icon "button" at bounding box center [304, 445] width 13 height 15
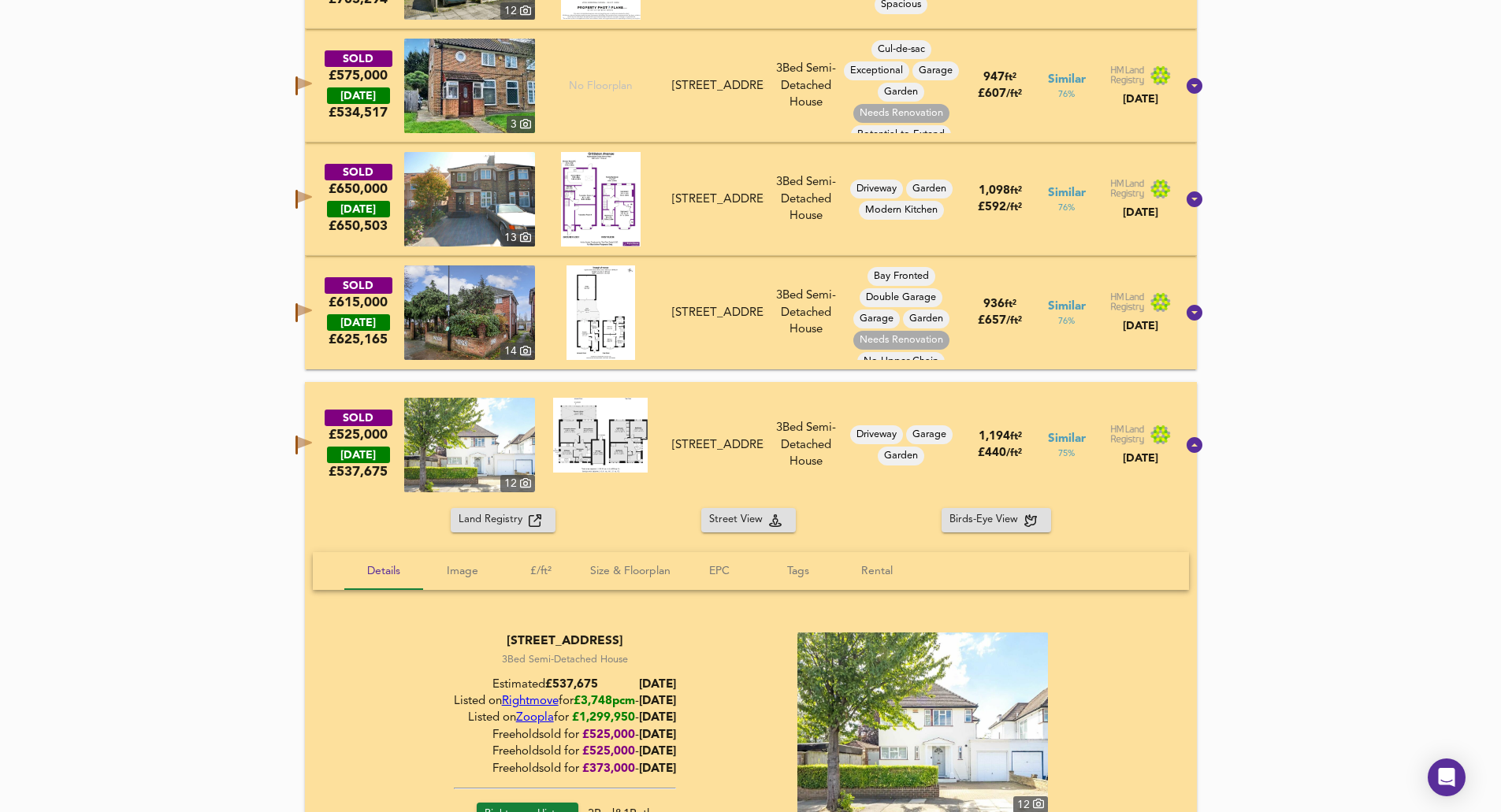
click at [324, 512] on div "Land Registry Street View Birds-Eye View" at bounding box center [751, 520] width 892 height 25
click at [412, 509] on div "Land Registry Street View Birds-Eye View" at bounding box center [751, 520] width 892 height 25
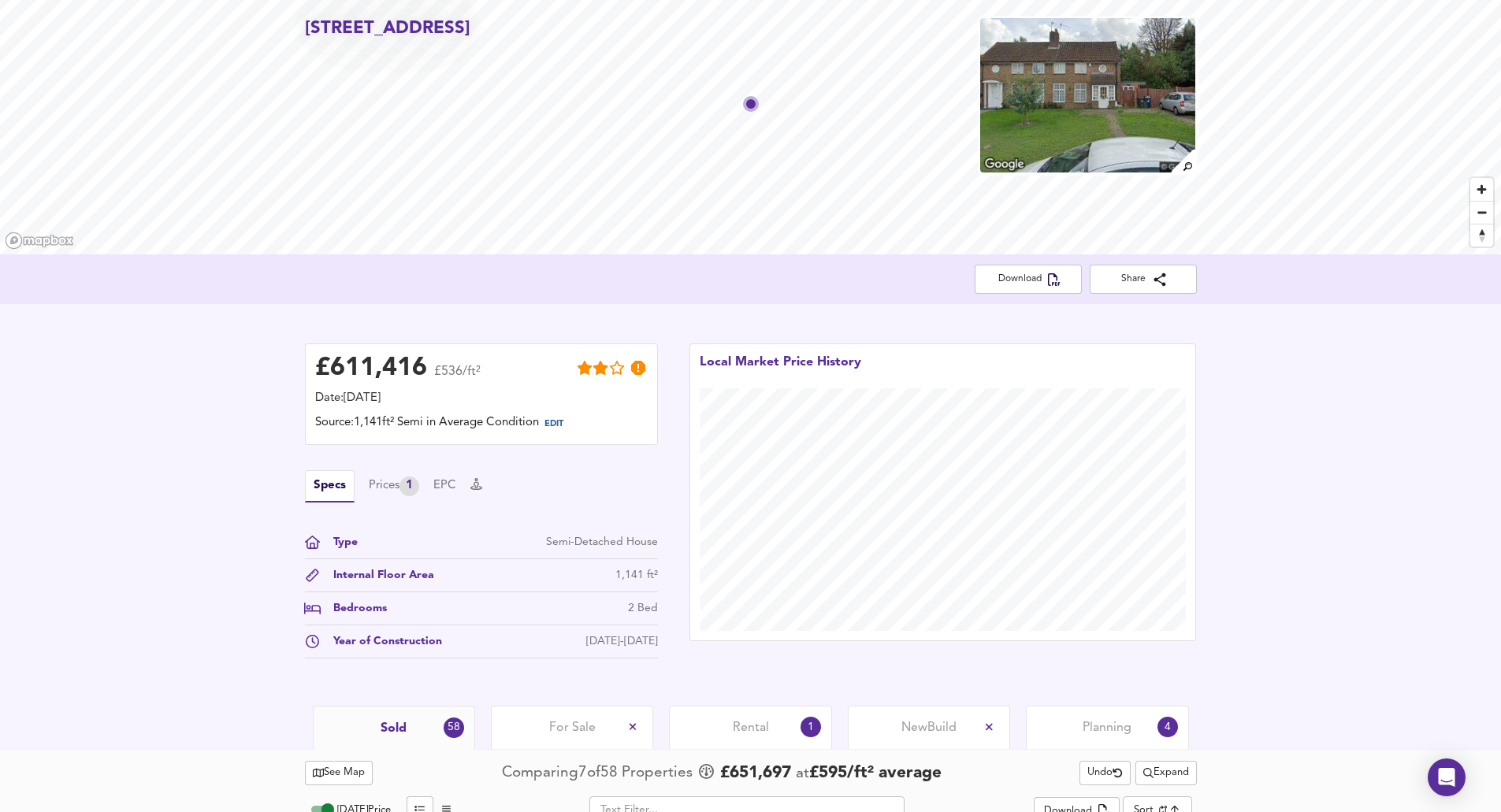
scroll to position [0, 0]
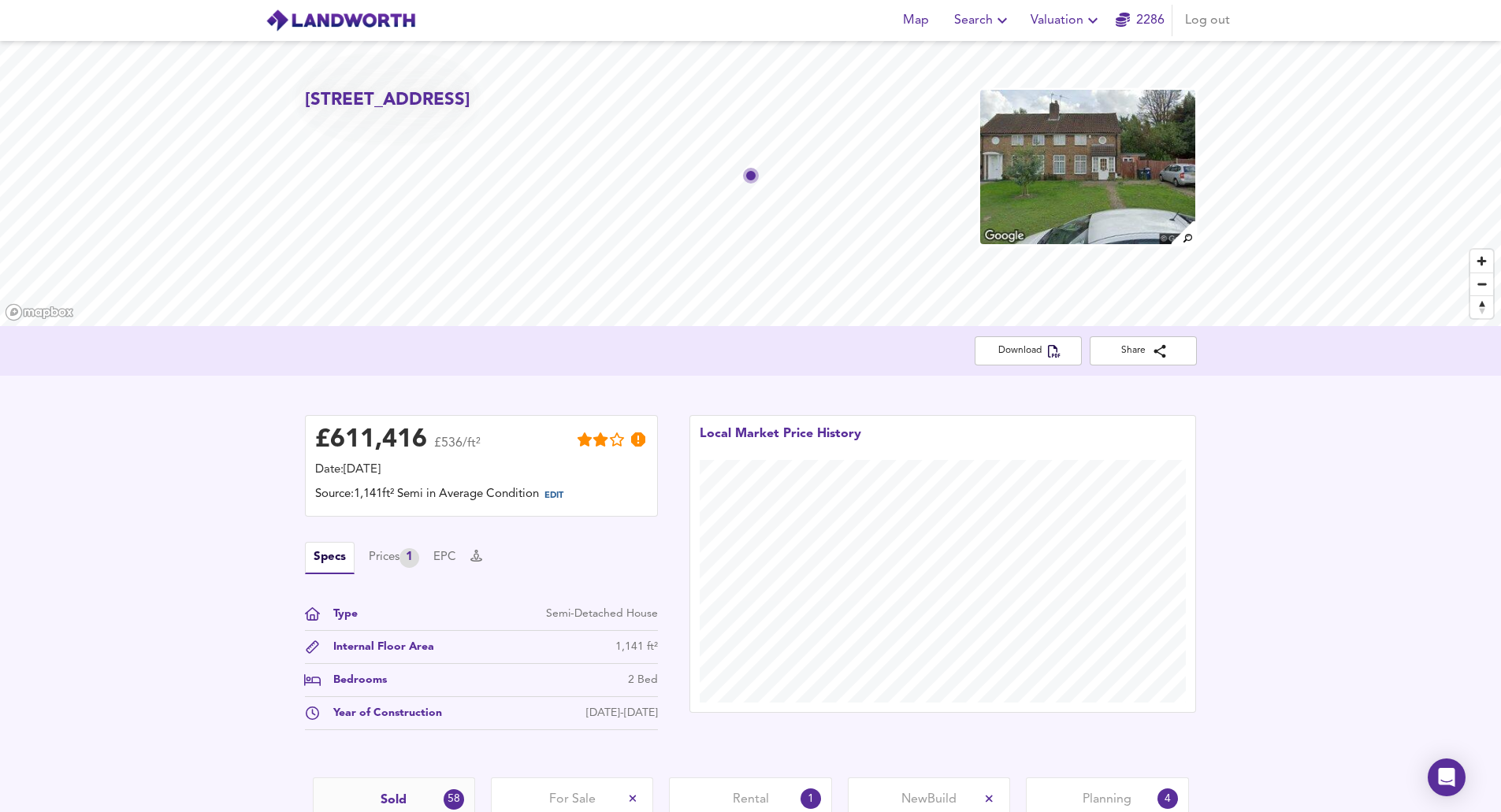
click at [343, 112] on h2 "[STREET_ADDRESS]" at bounding box center [388, 101] width 165 height 25
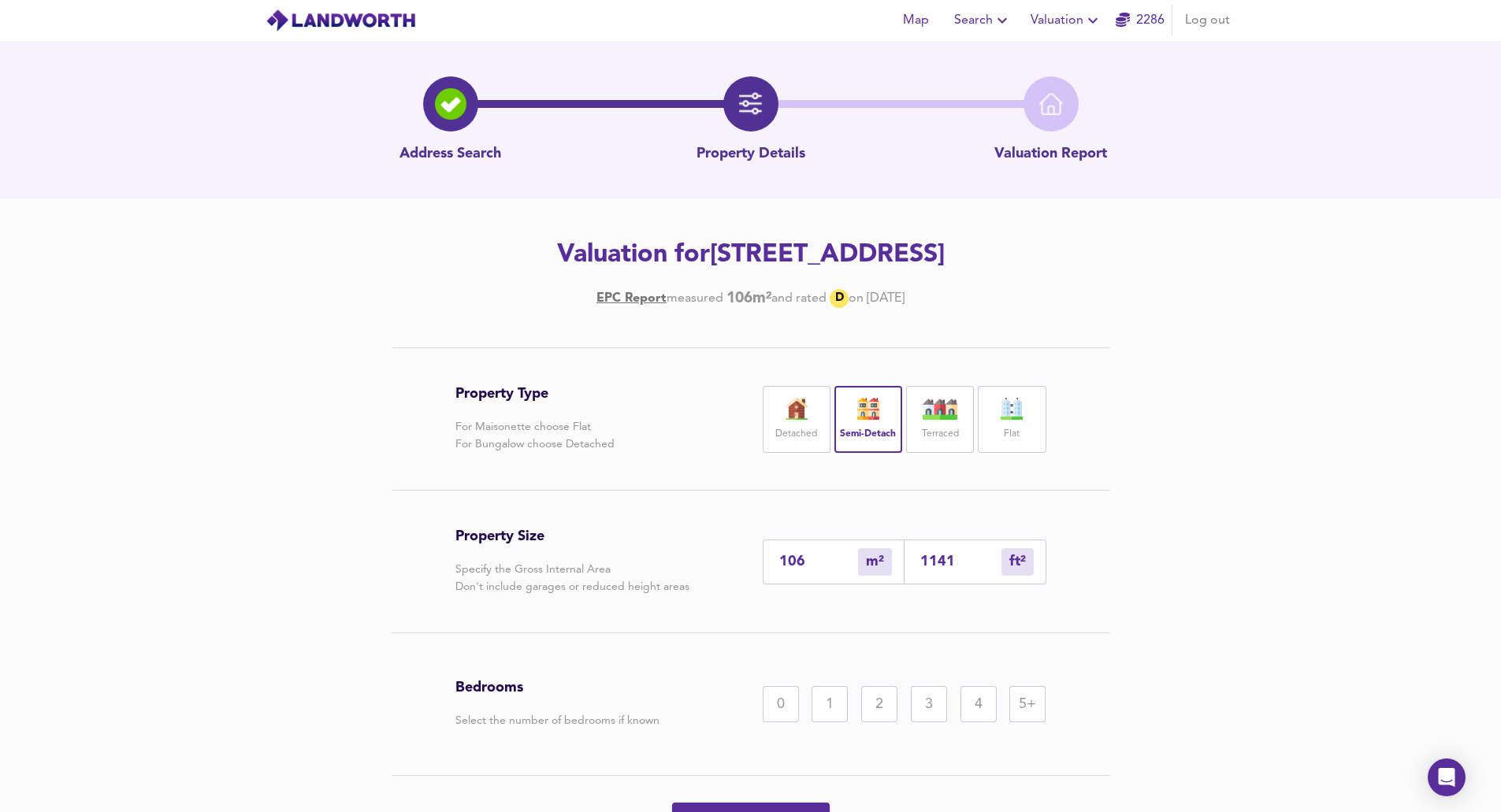
scroll to position [79, 0]
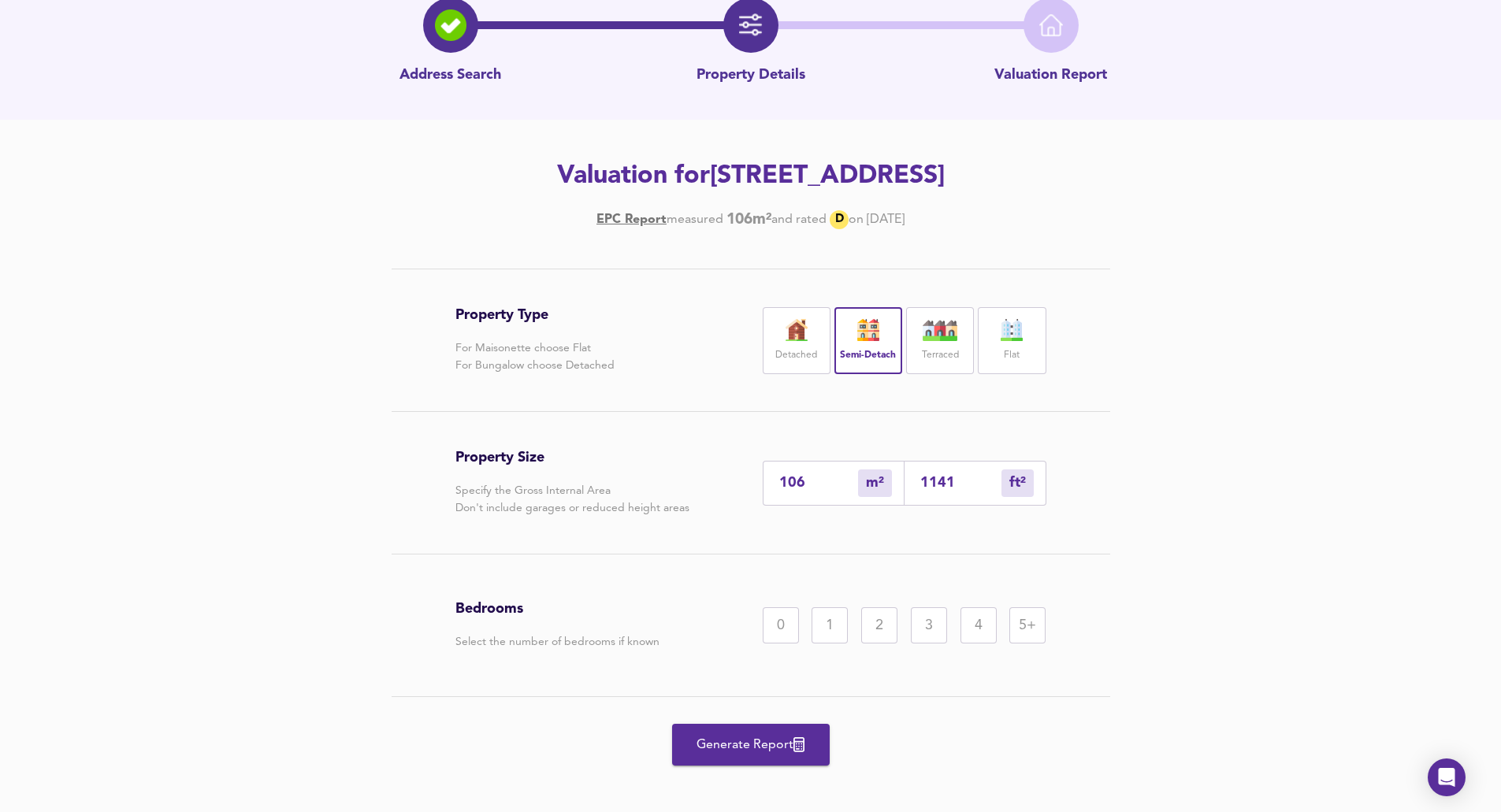
click at [933, 619] on div "3" at bounding box center [928, 624] width 36 height 36
drag, startPoint x: 766, startPoint y: 740, endPoint x: 674, endPoint y: 703, distance: 99.2
click at [765, 739] on span "Generate Report" at bounding box center [750, 745] width 126 height 22
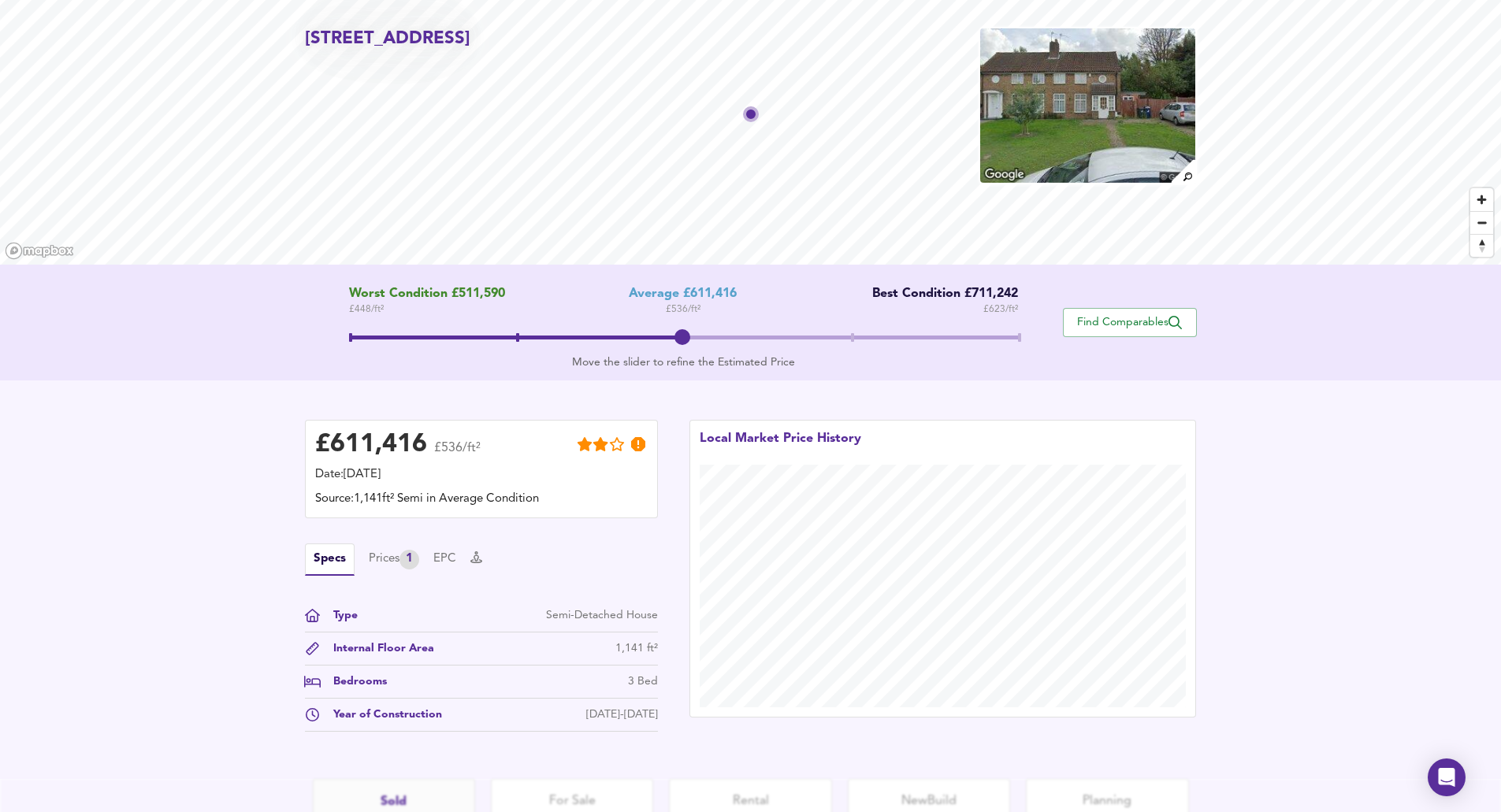
scroll to position [198, 0]
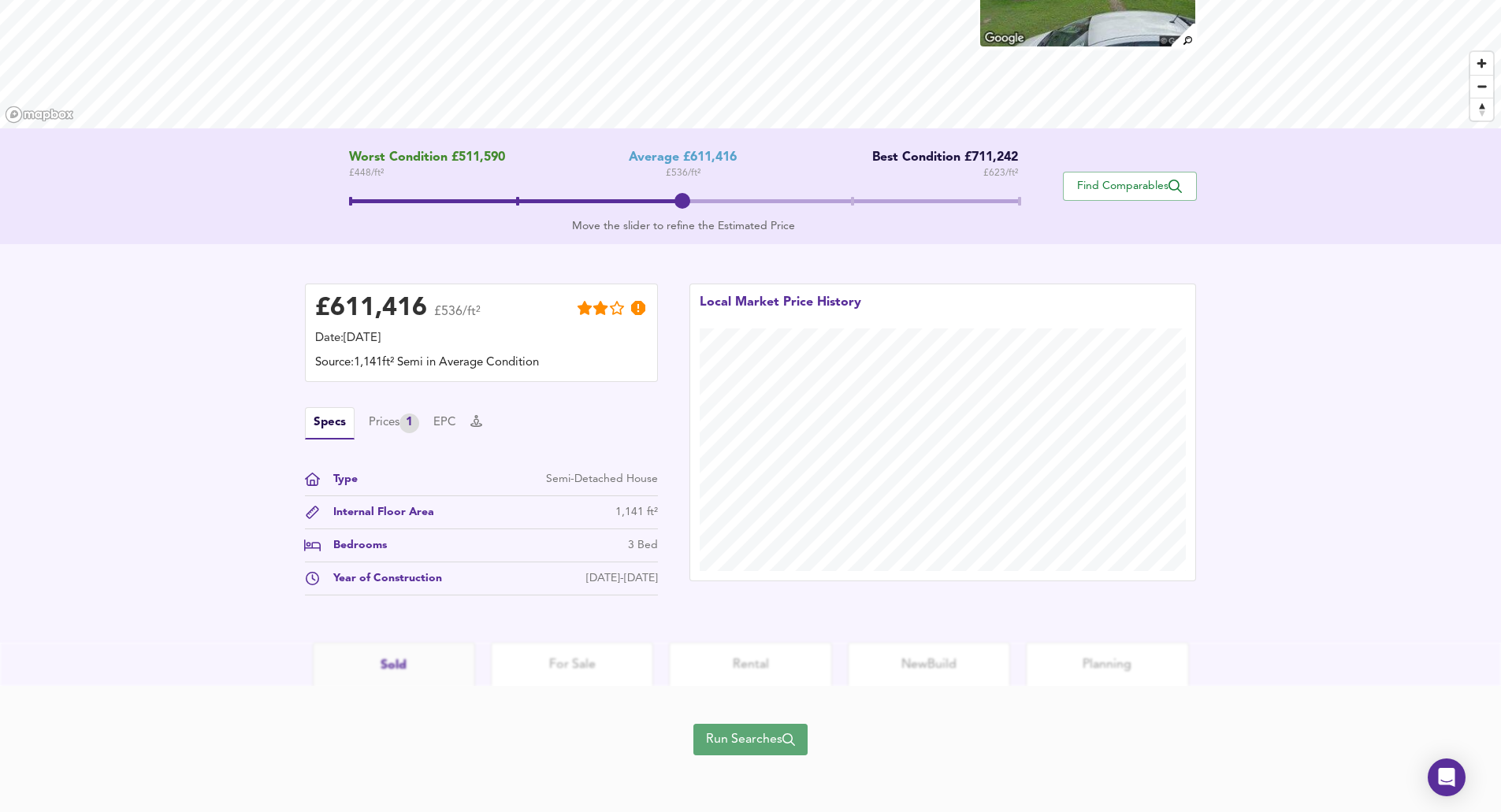
click at [769, 732] on span "Run Searches" at bounding box center [750, 739] width 89 height 22
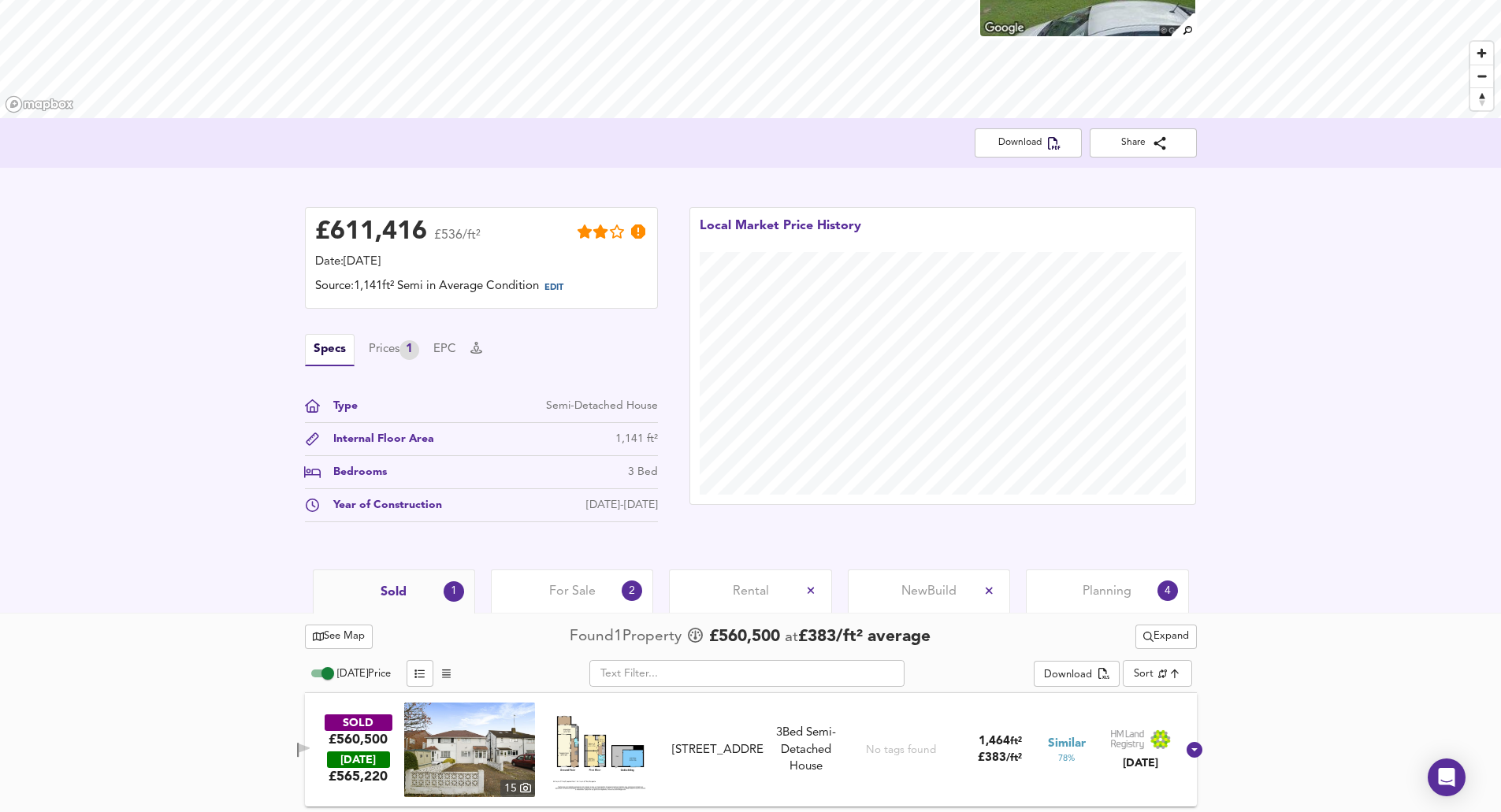
scroll to position [211, 0]
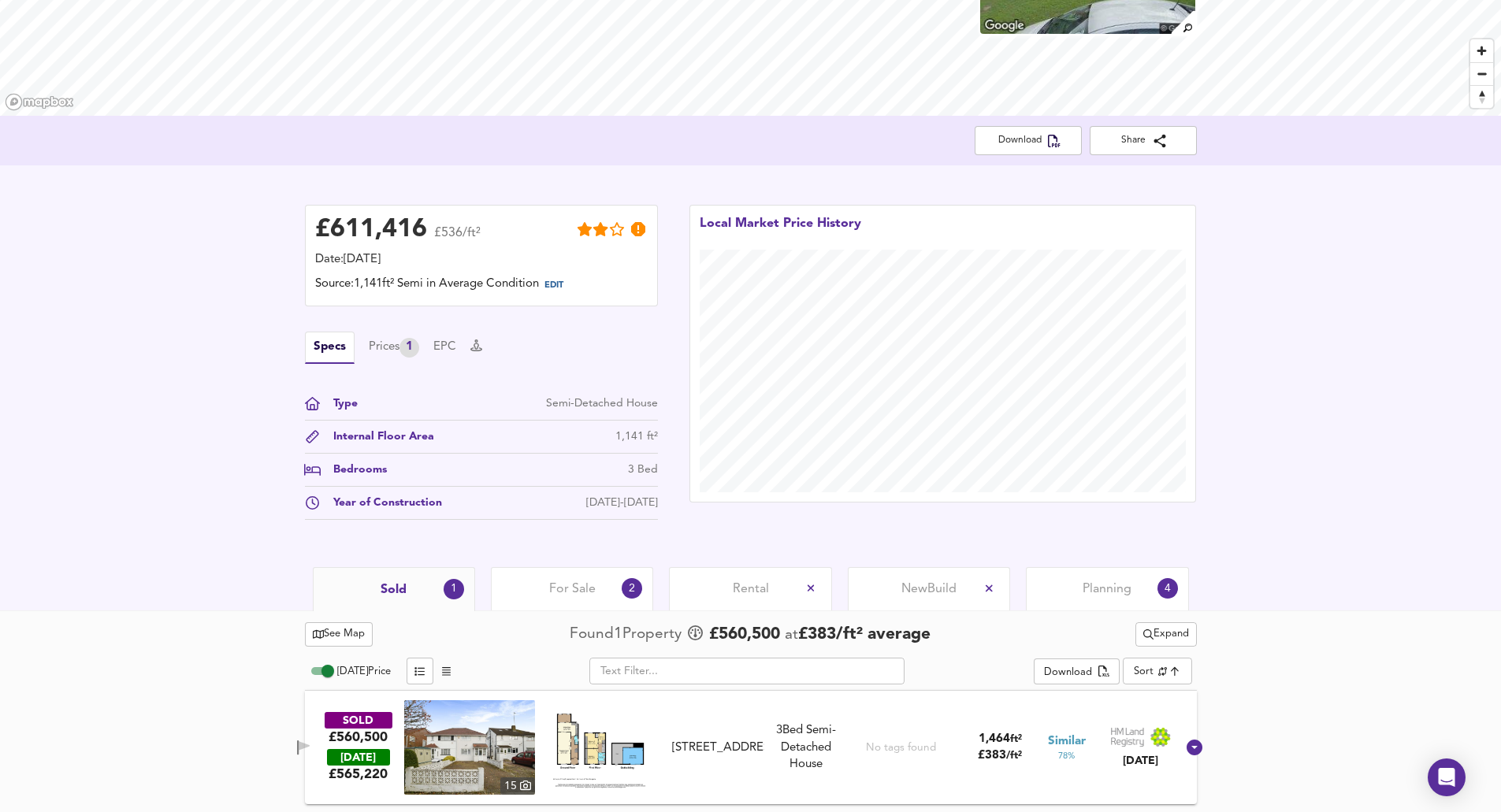
click at [1159, 634] on span "Expand" at bounding box center [1166, 634] width 46 height 18
click at [1172, 681] on li "1 year 2 years" at bounding box center [1164, 691] width 195 height 25
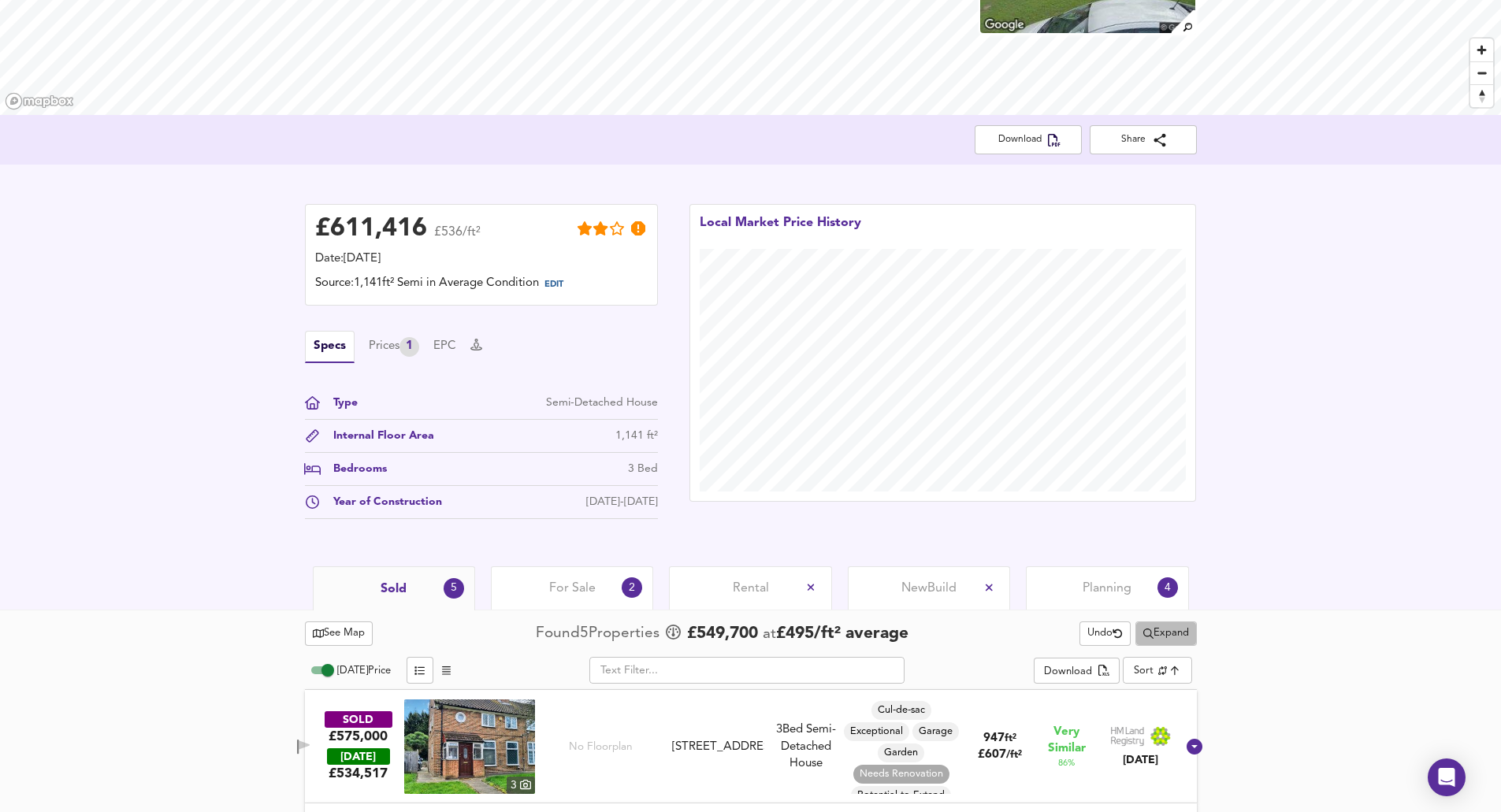
click at [1154, 632] on span "Expand" at bounding box center [1166, 633] width 46 height 18
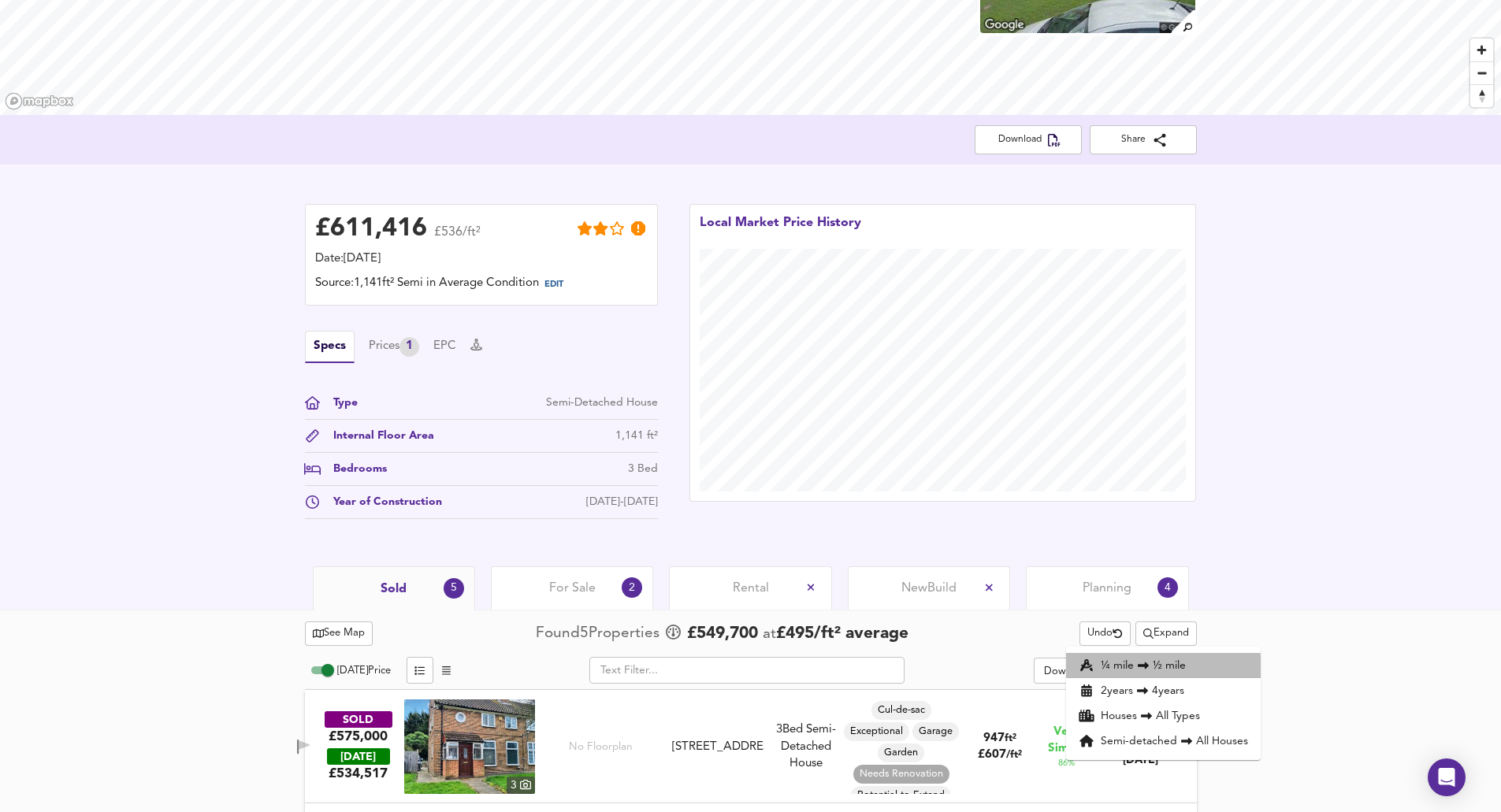
click at [1144, 670] on icon at bounding box center [1143, 665] width 19 height 11
click at [1308, 546] on div "£ 611,416 £536/ft² Date: [DATE] Source: 1,141ft² Semi in Average Condition EDIT…" at bounding box center [750, 365] width 1501 height 402
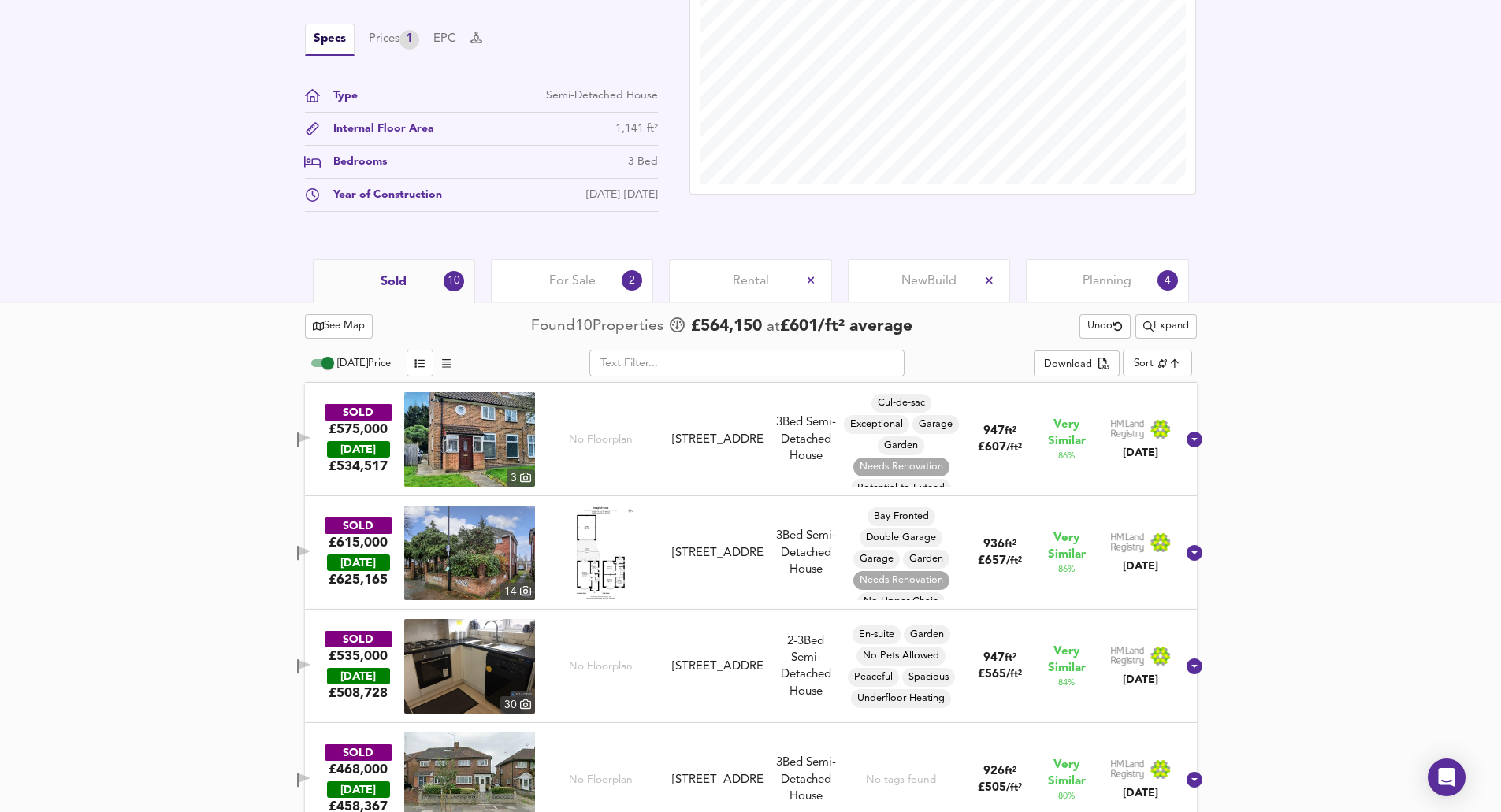
scroll to position [526, 0]
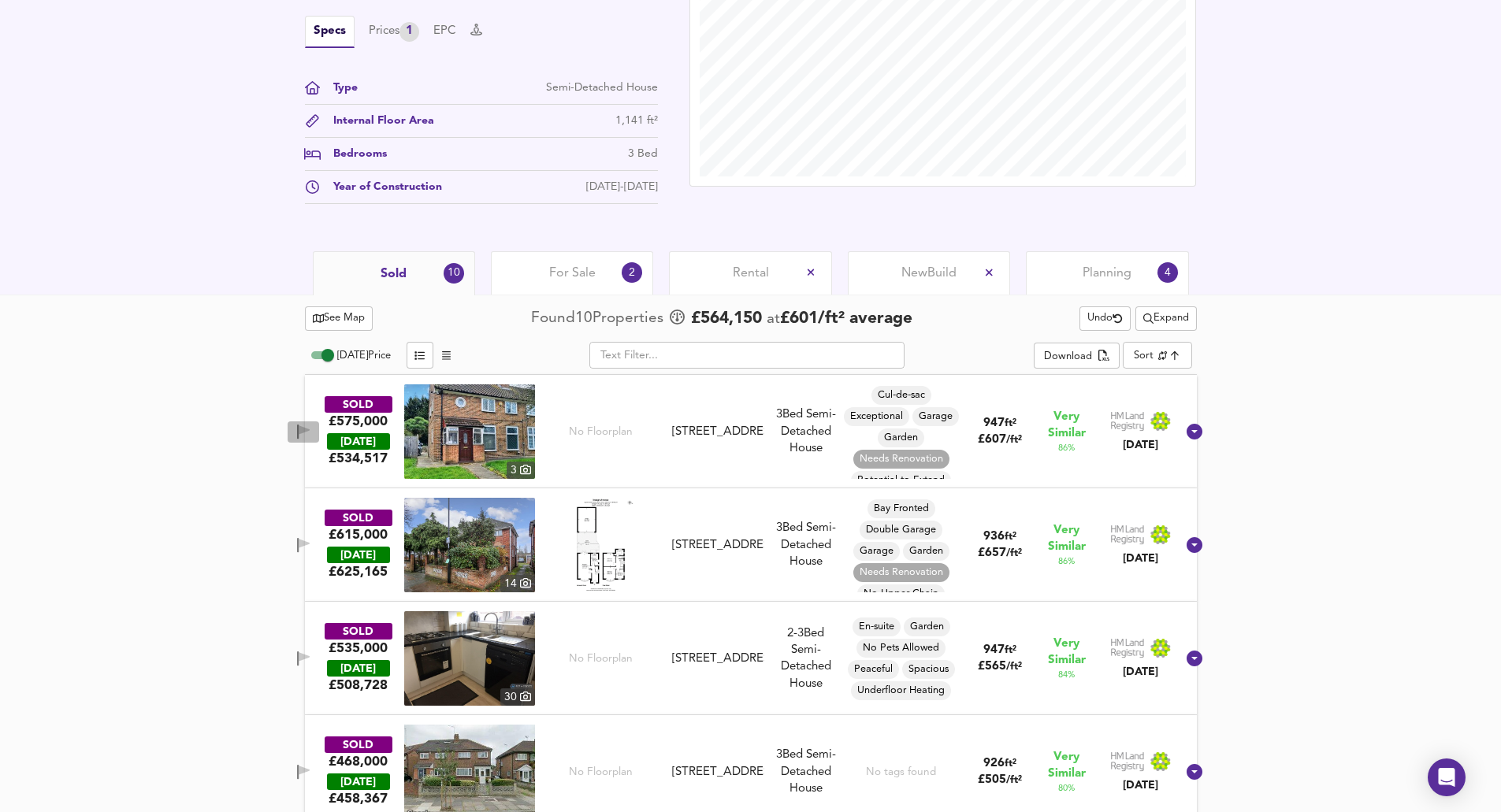
click at [310, 428] on icon "button" at bounding box center [304, 430] width 11 height 10
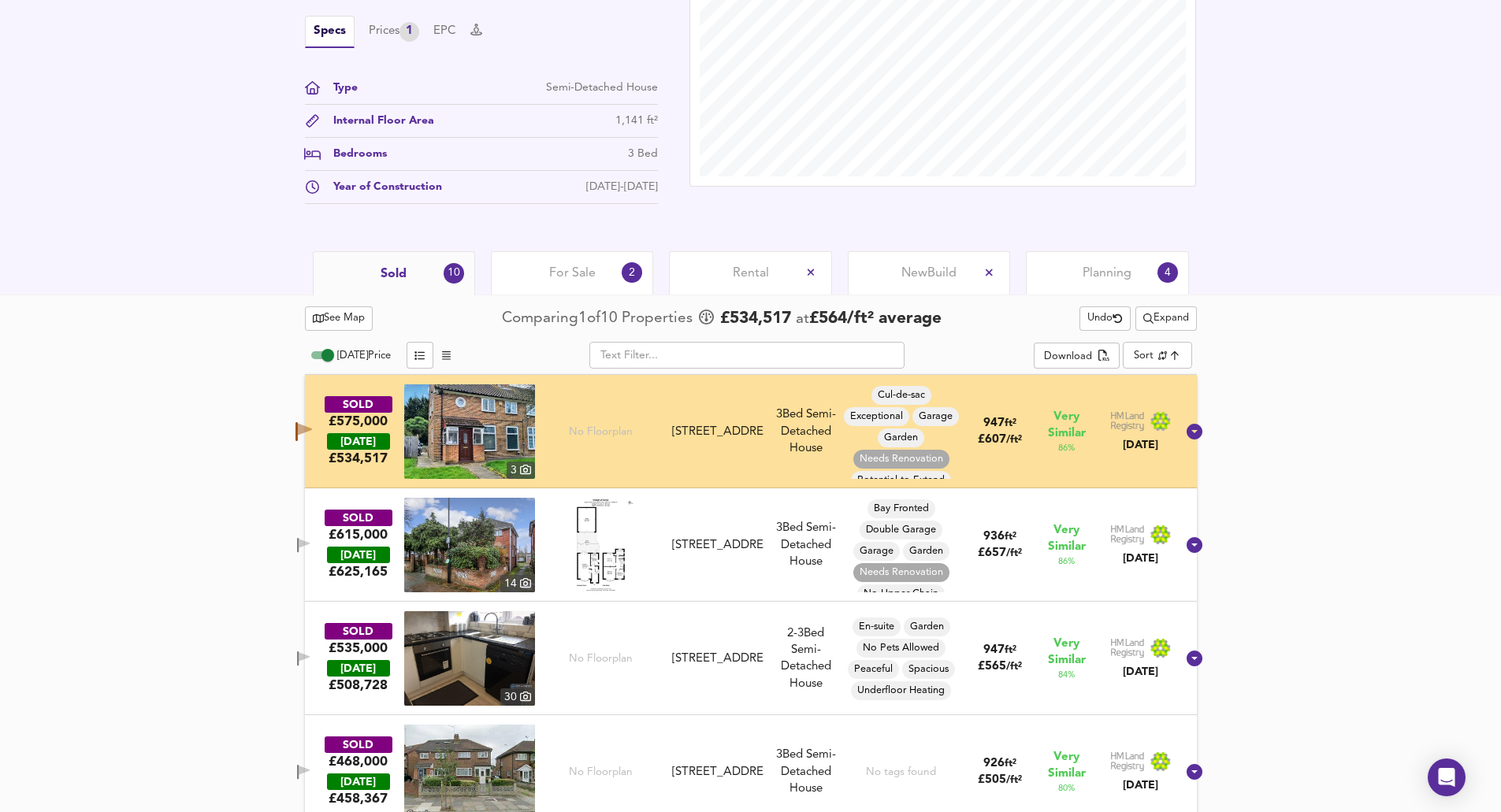
click at [311, 540] on icon "button" at bounding box center [304, 545] width 13 height 15
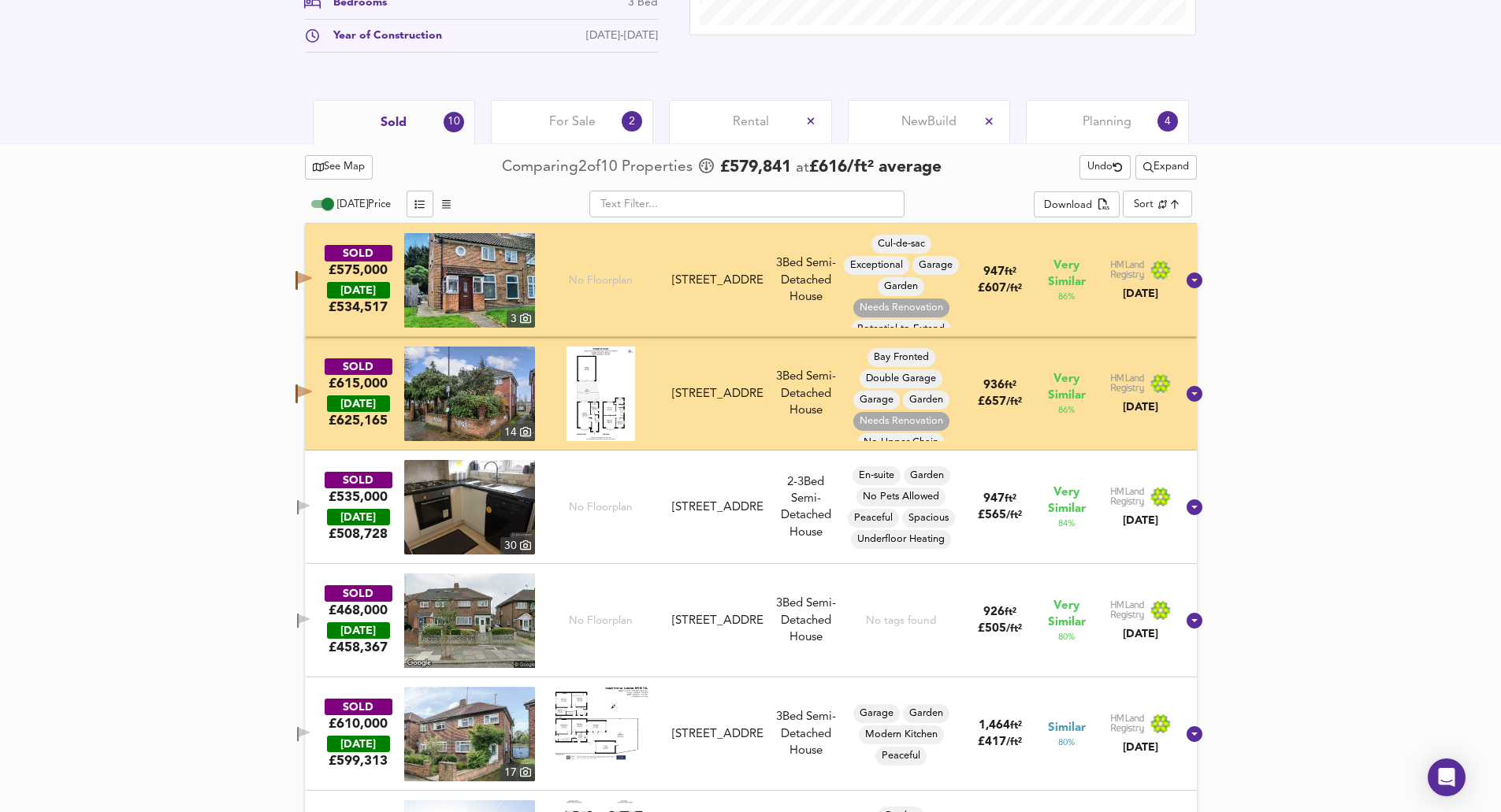
scroll to position [684, 0]
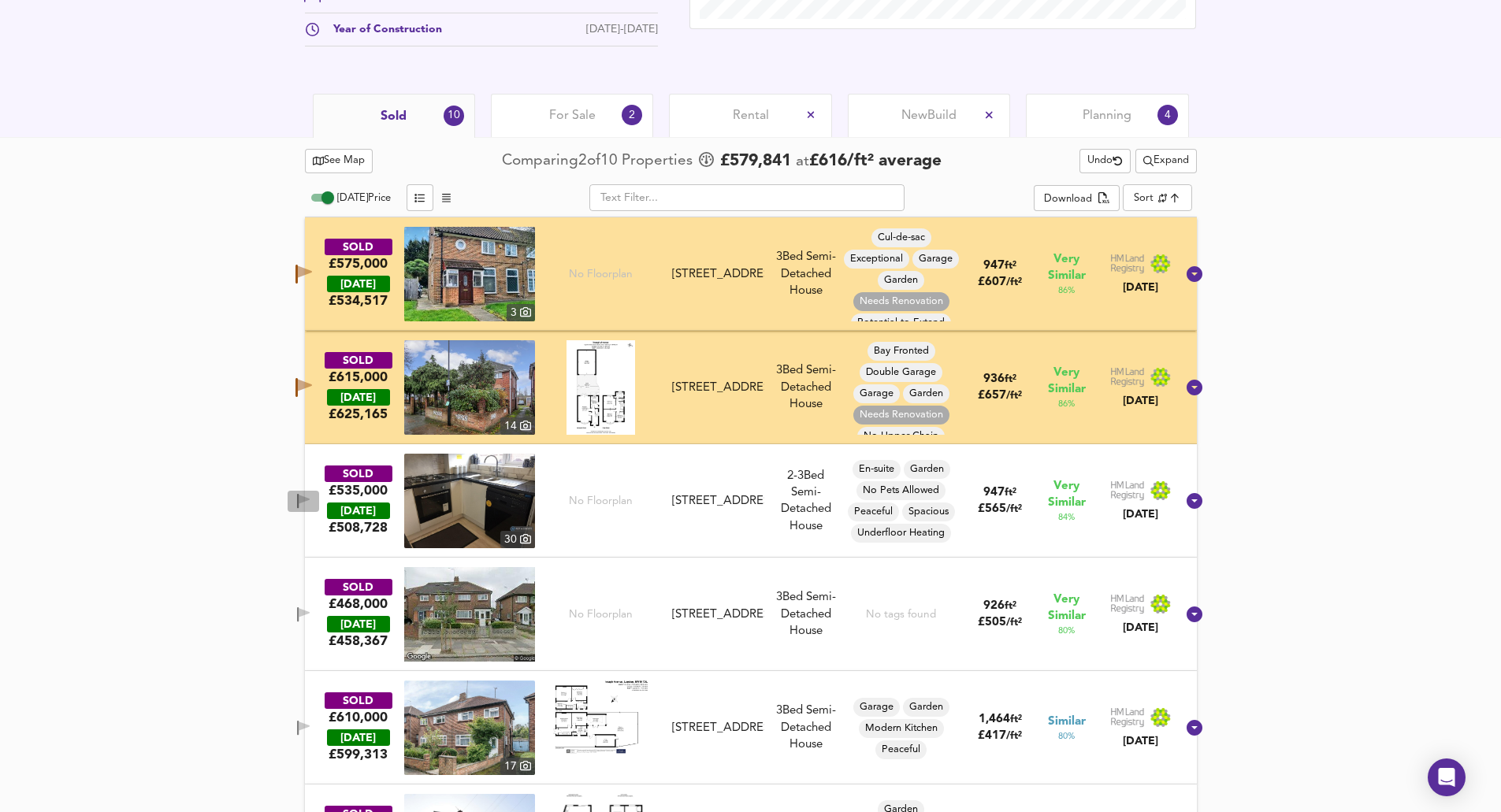
click at [311, 494] on icon "button" at bounding box center [304, 501] width 13 height 15
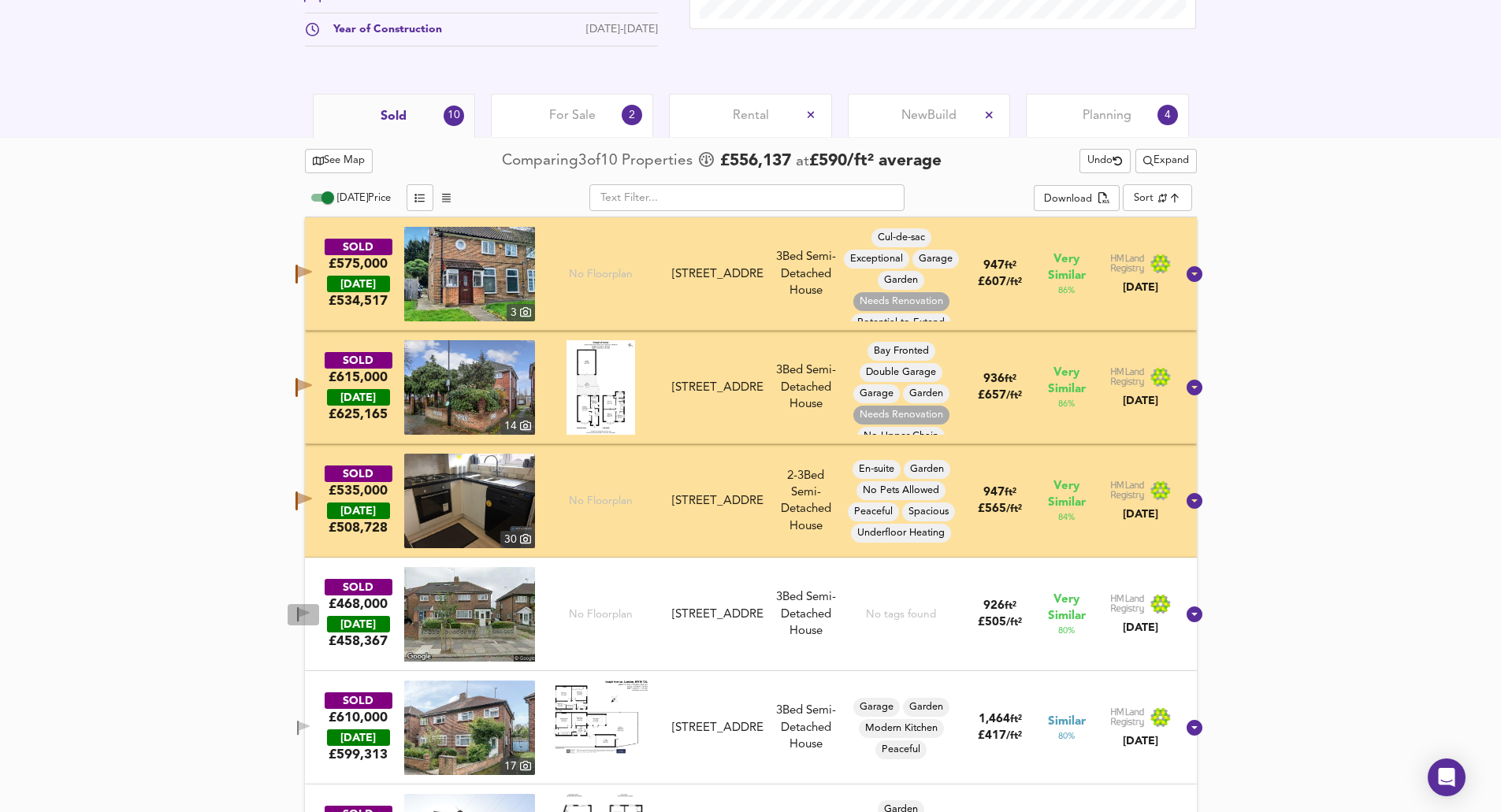
click at [311, 610] on icon "button" at bounding box center [304, 614] width 13 height 15
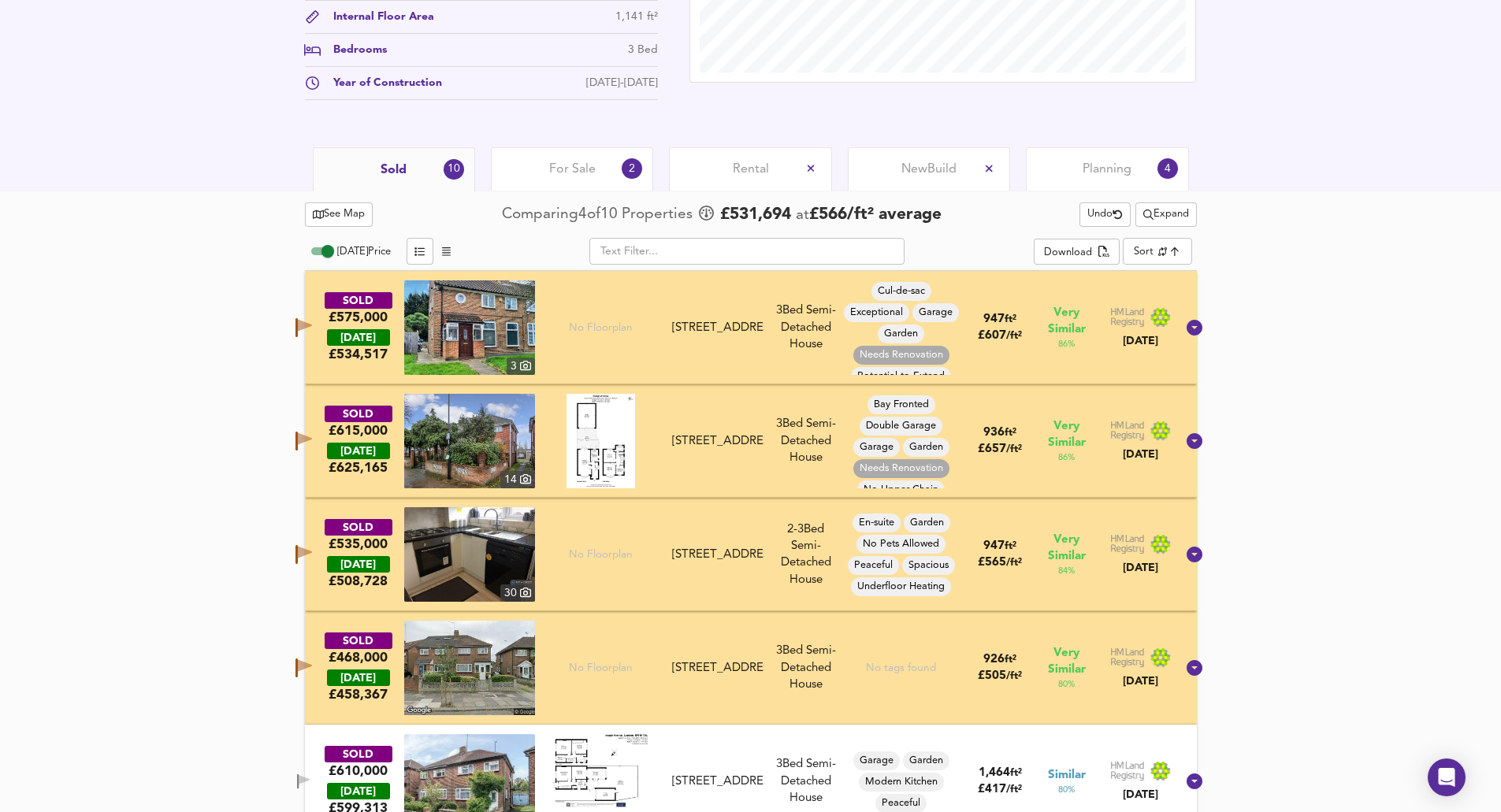
scroll to position [605, 0]
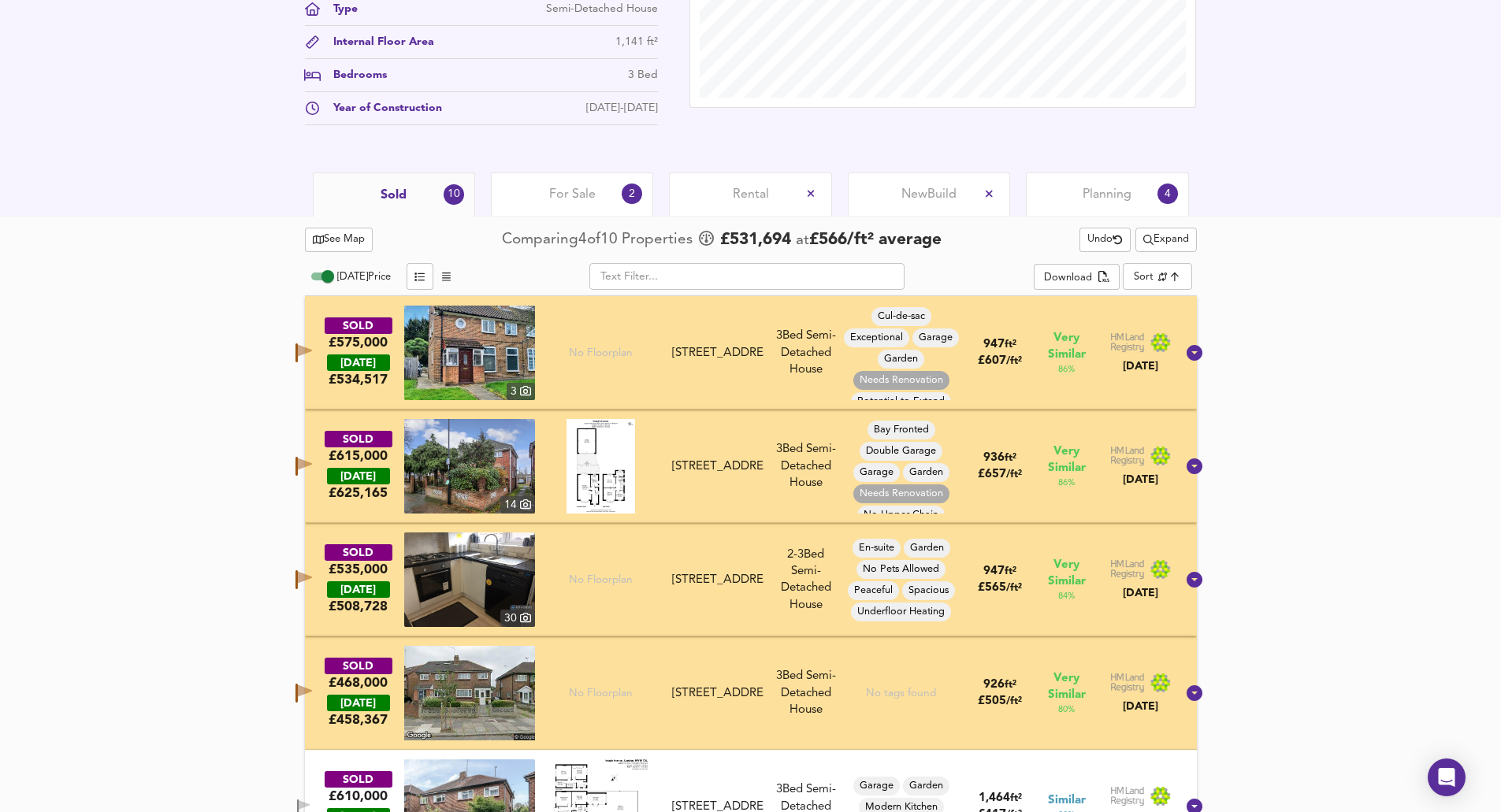
click at [1164, 247] on span "Expand" at bounding box center [1166, 240] width 46 height 18
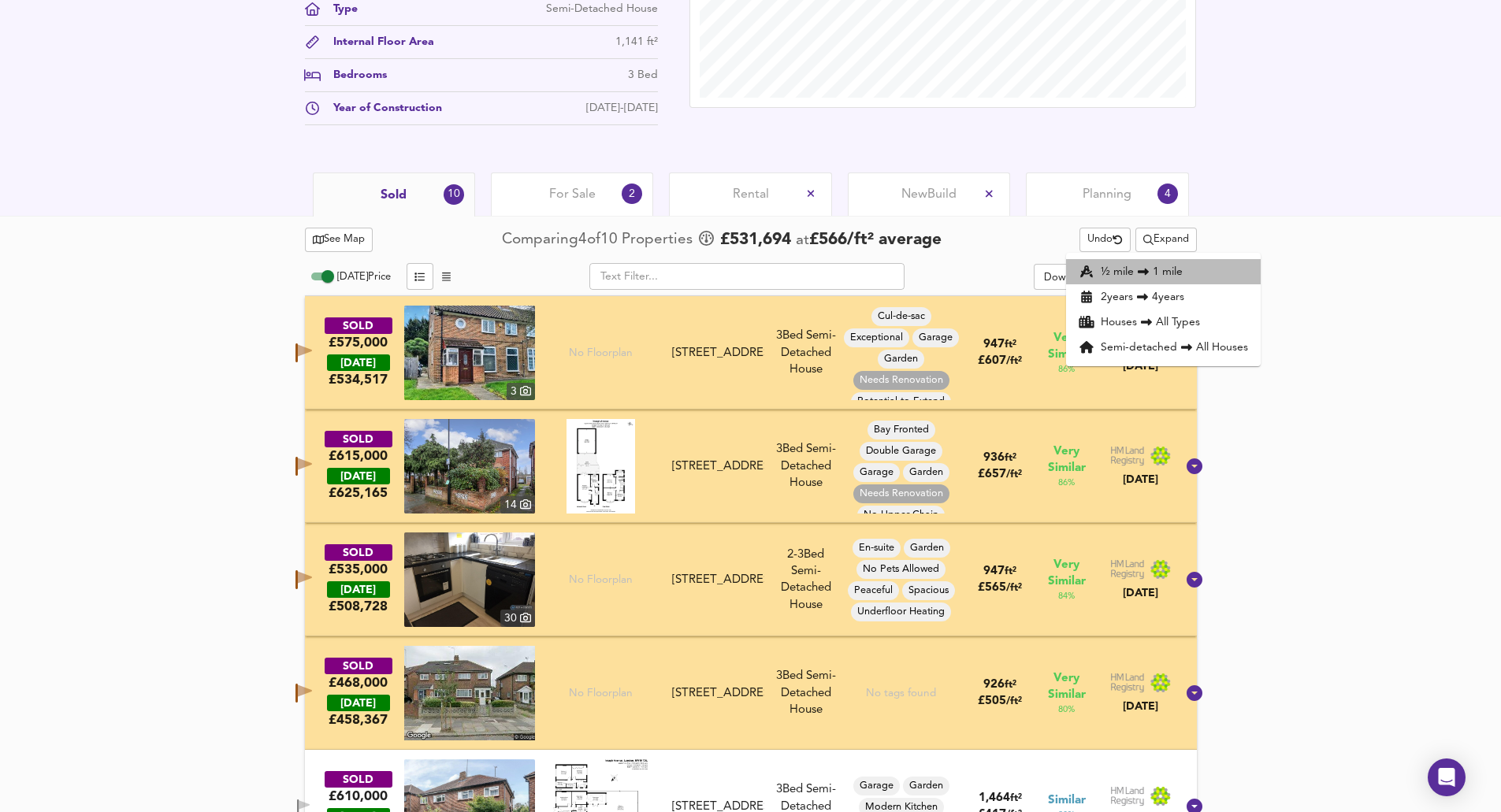
click at [1176, 266] on li "½ mile 1 mile" at bounding box center [1164, 272] width 195 height 25
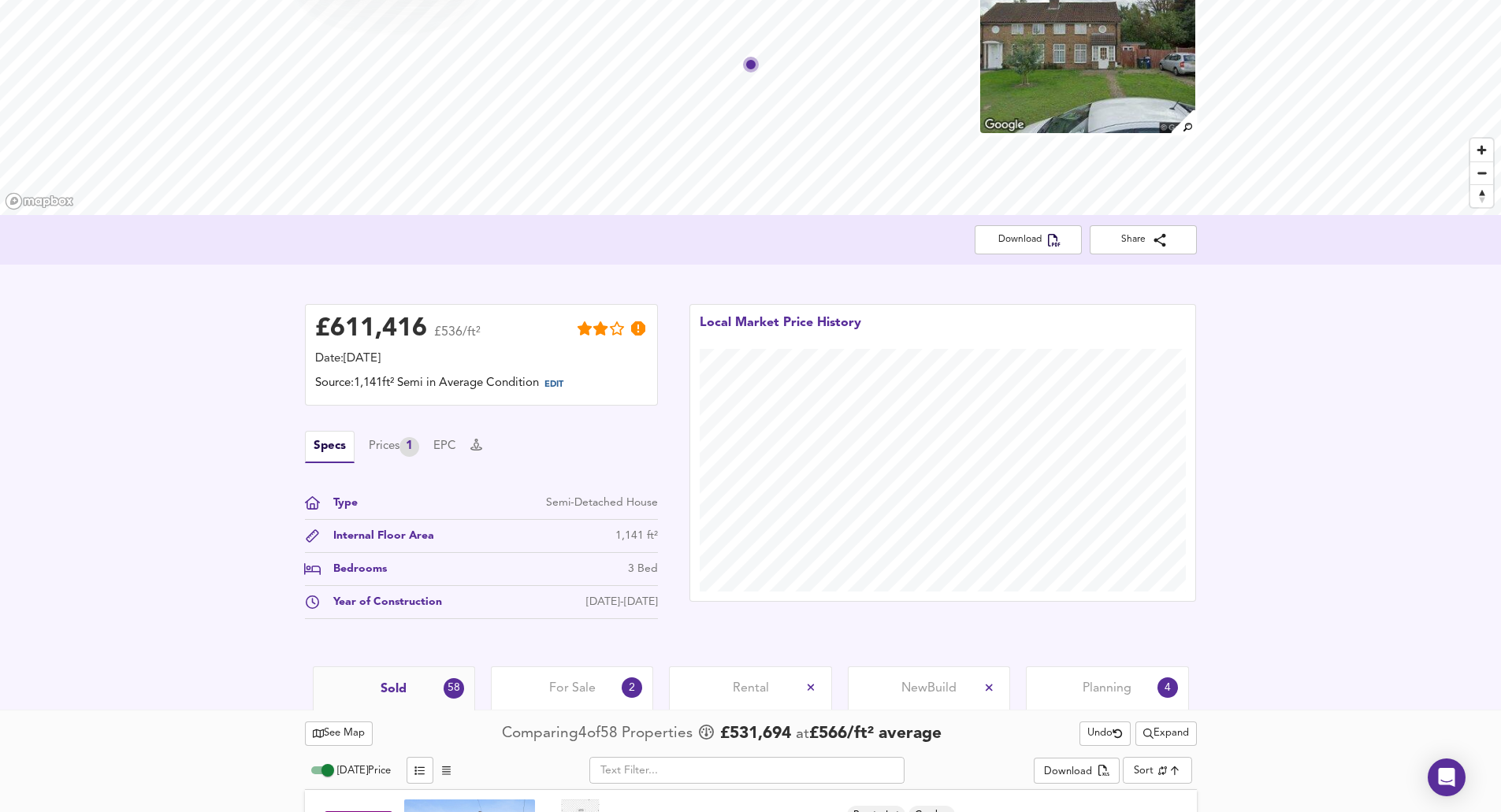
scroll to position [684, 0]
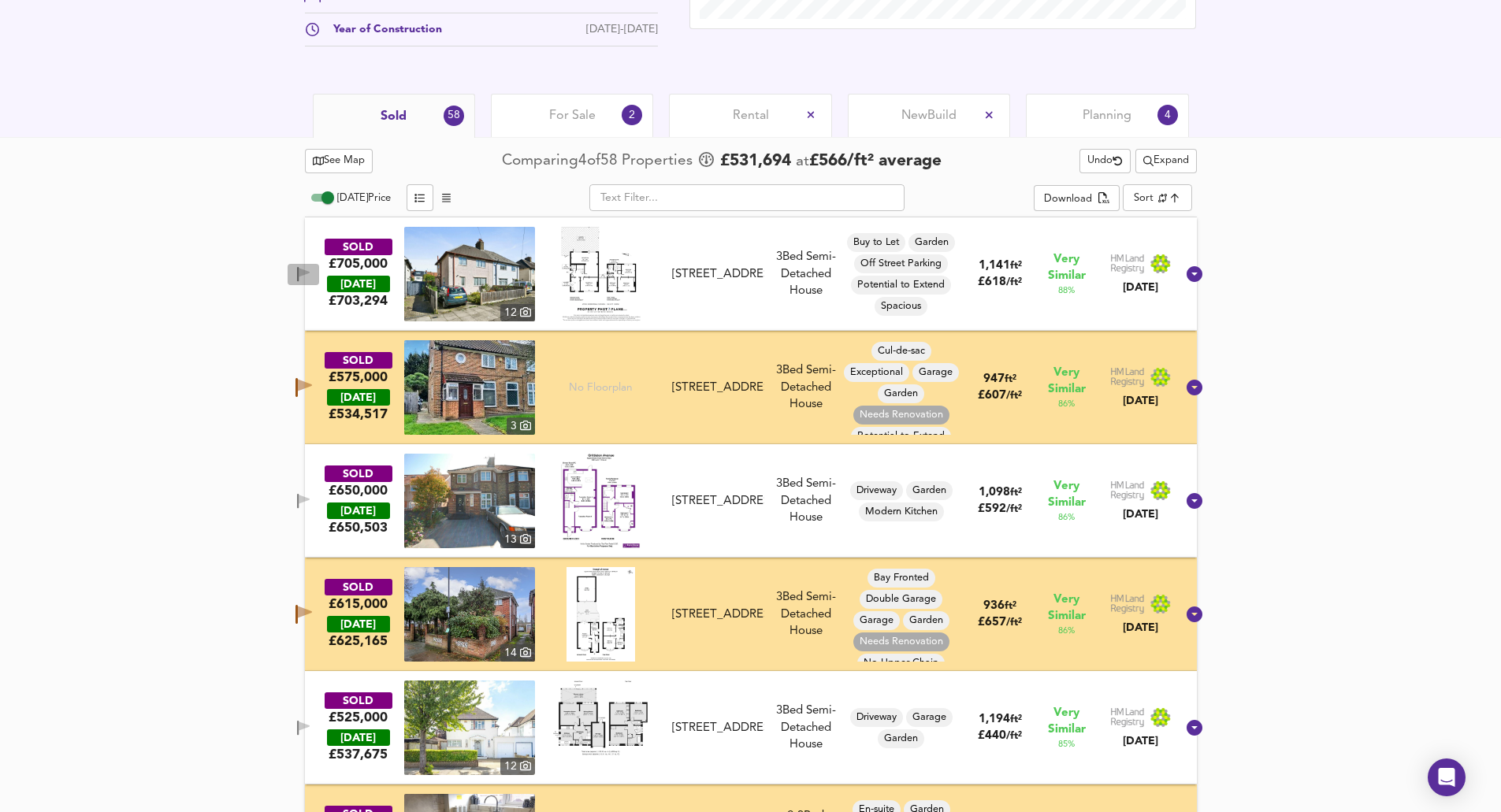
click at [298, 276] on icon "button" at bounding box center [298, 274] width 2 height 15
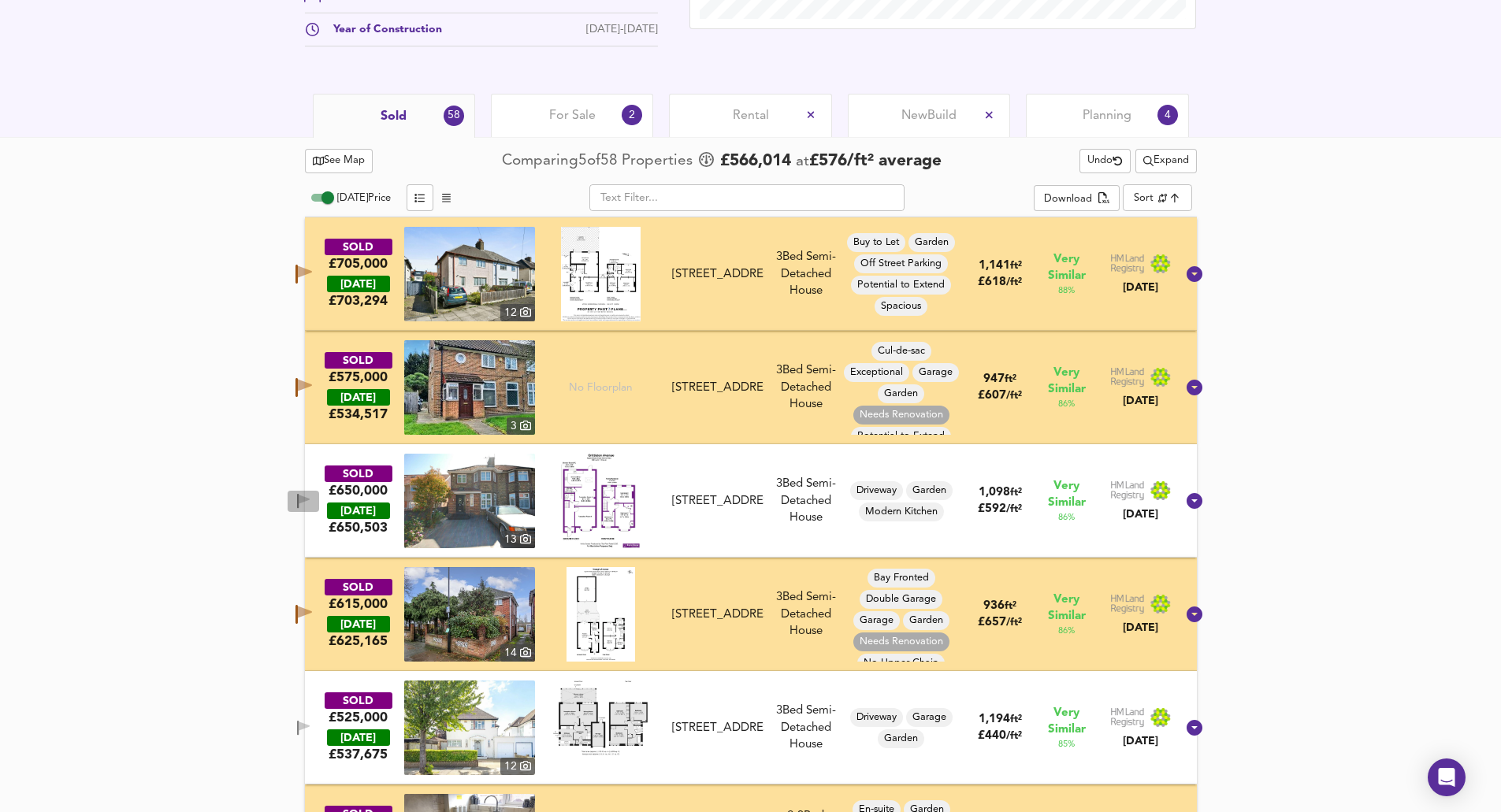
click at [311, 494] on icon "button" at bounding box center [304, 501] width 13 height 15
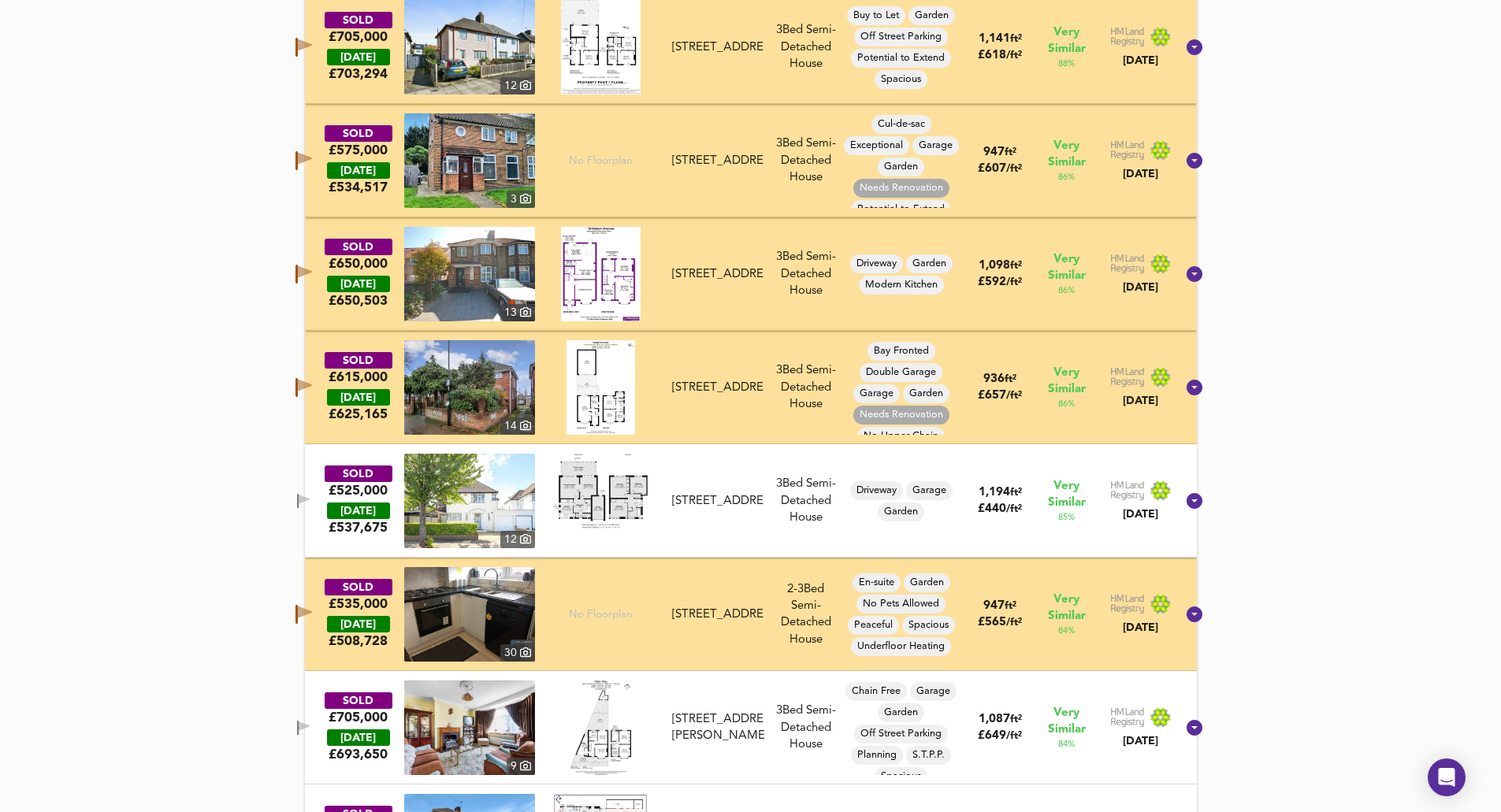
scroll to position [920, 0]
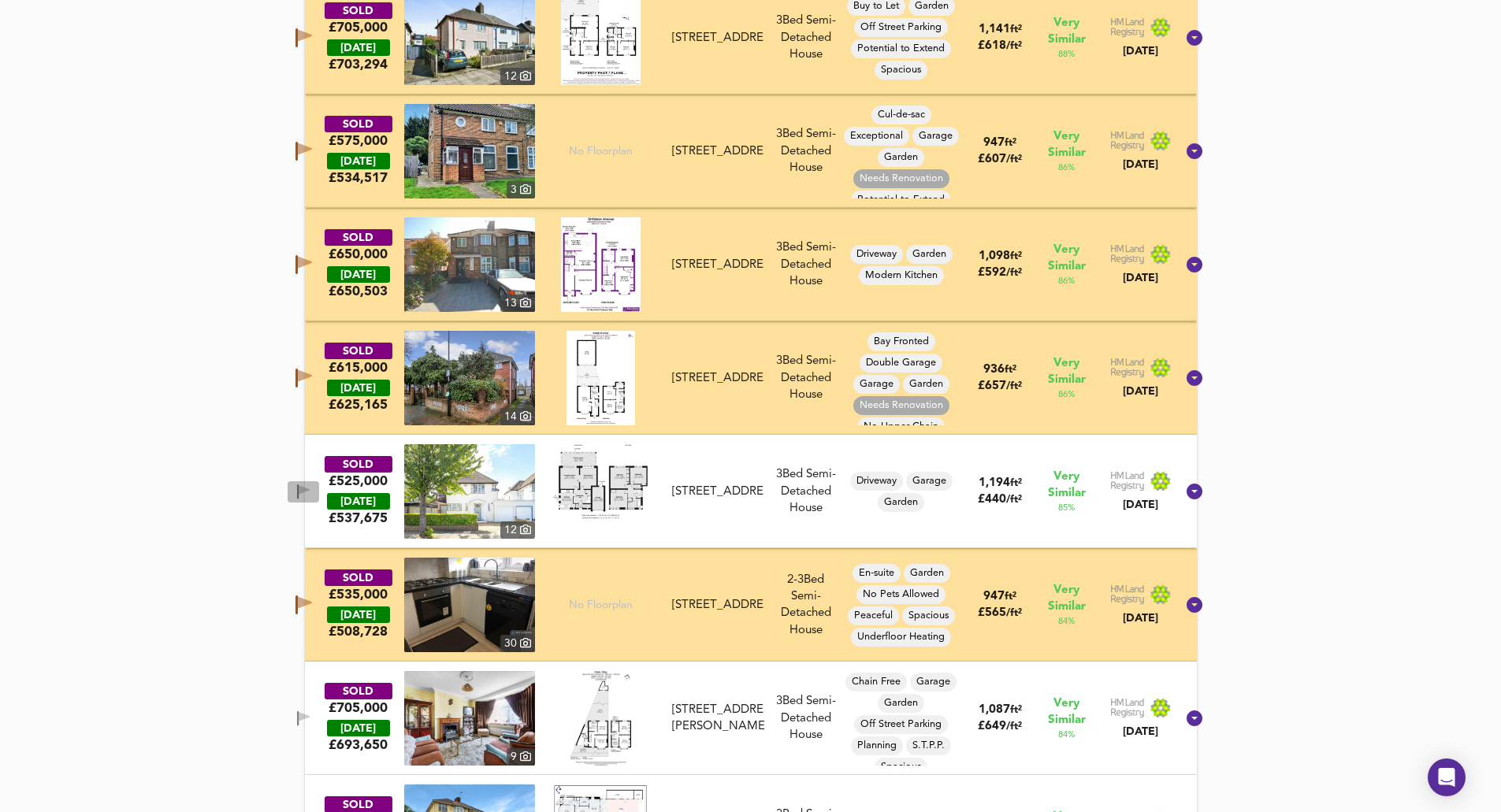
click at [310, 488] on icon "button" at bounding box center [304, 489] width 11 height 10
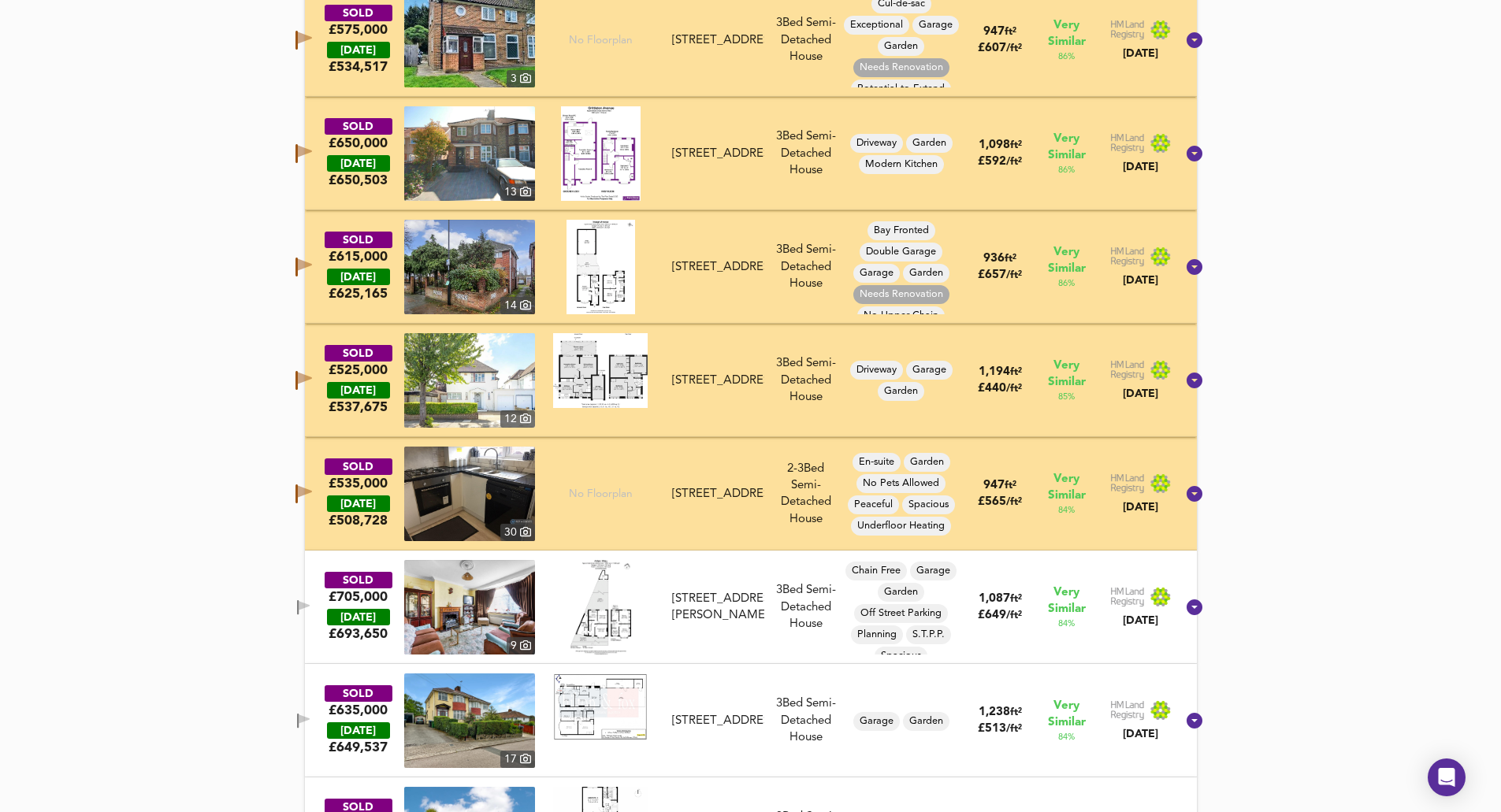
scroll to position [1156, 0]
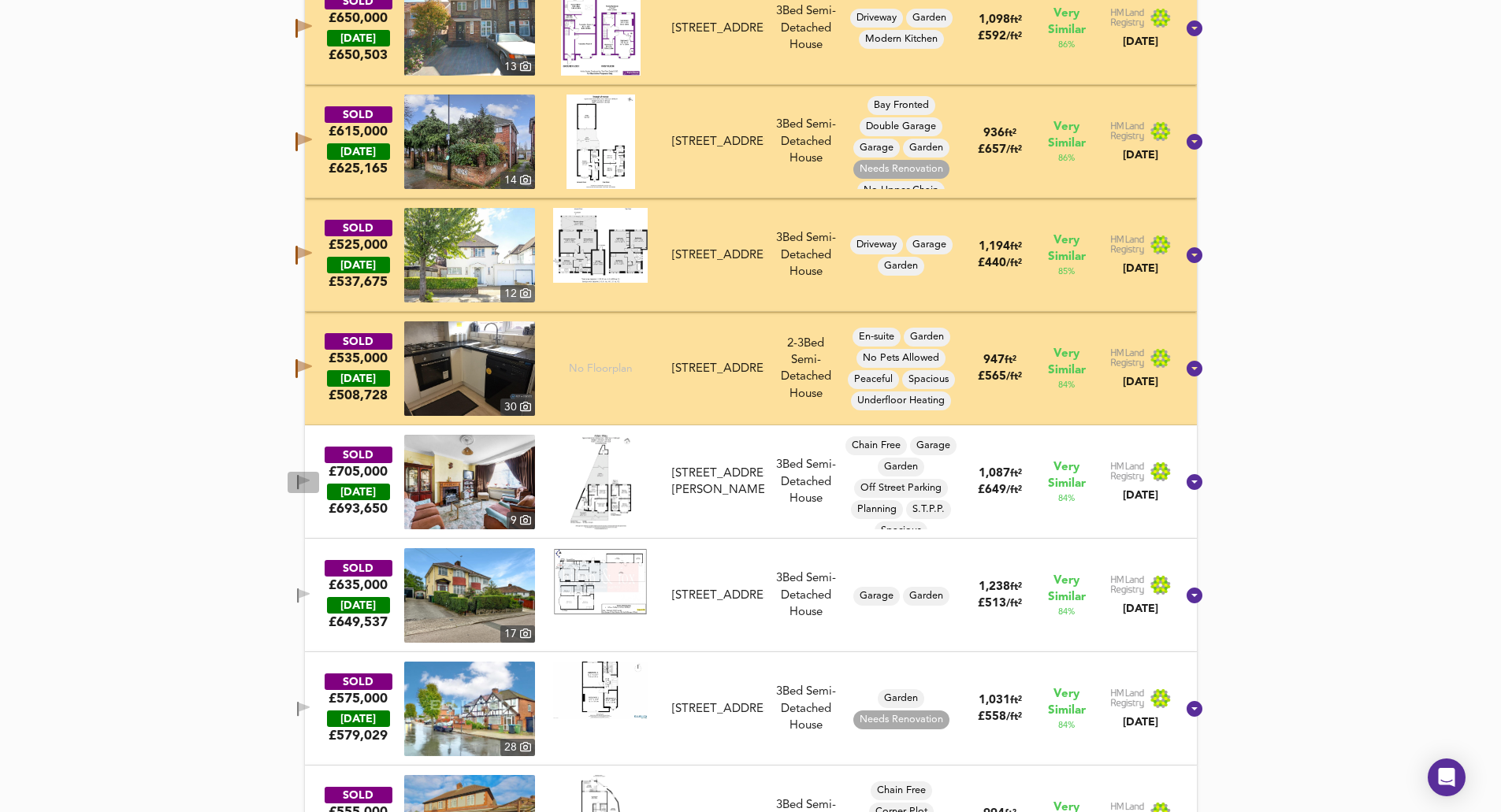
click at [311, 485] on icon "button" at bounding box center [304, 482] width 13 height 15
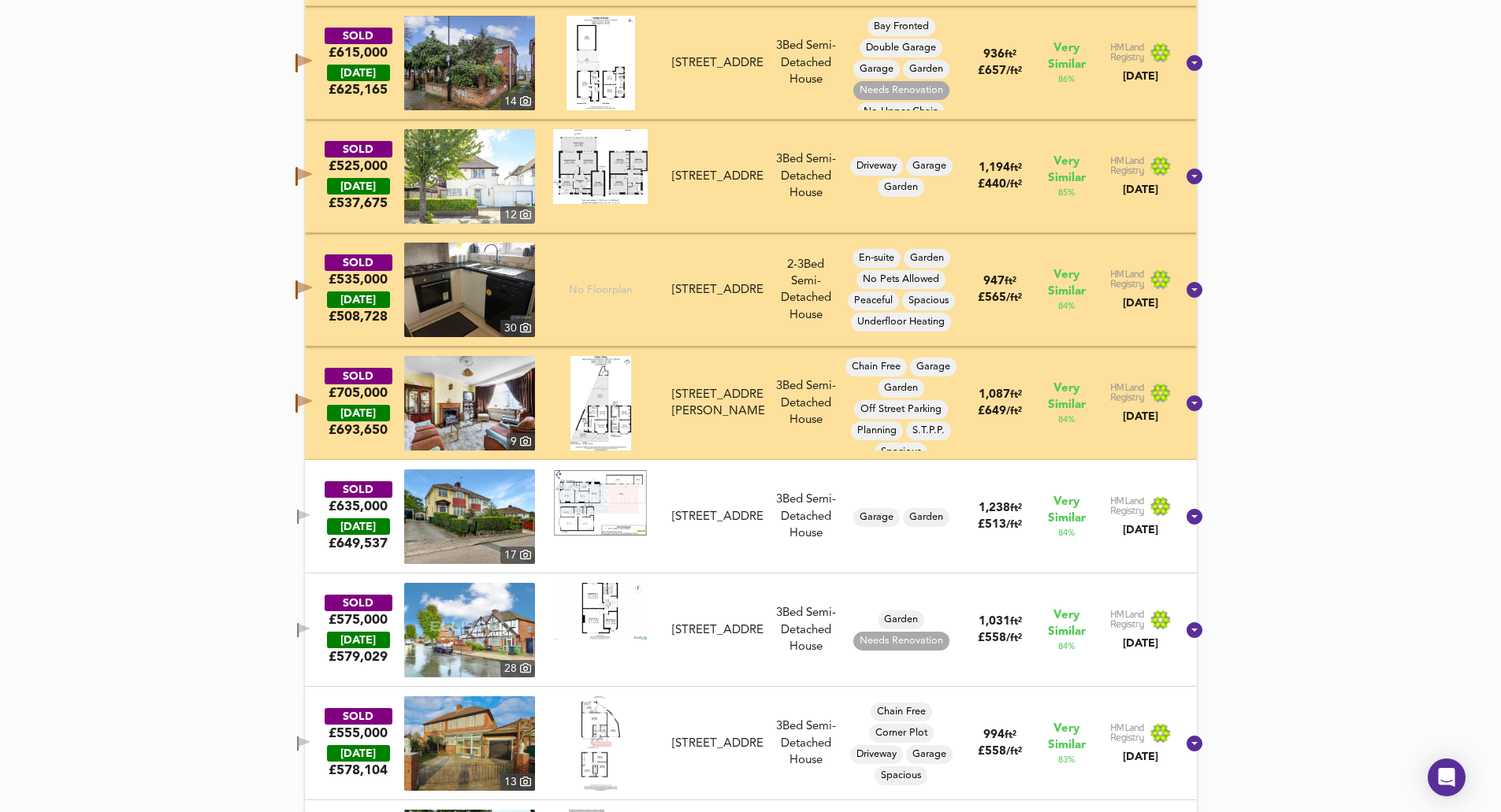
scroll to position [1314, 0]
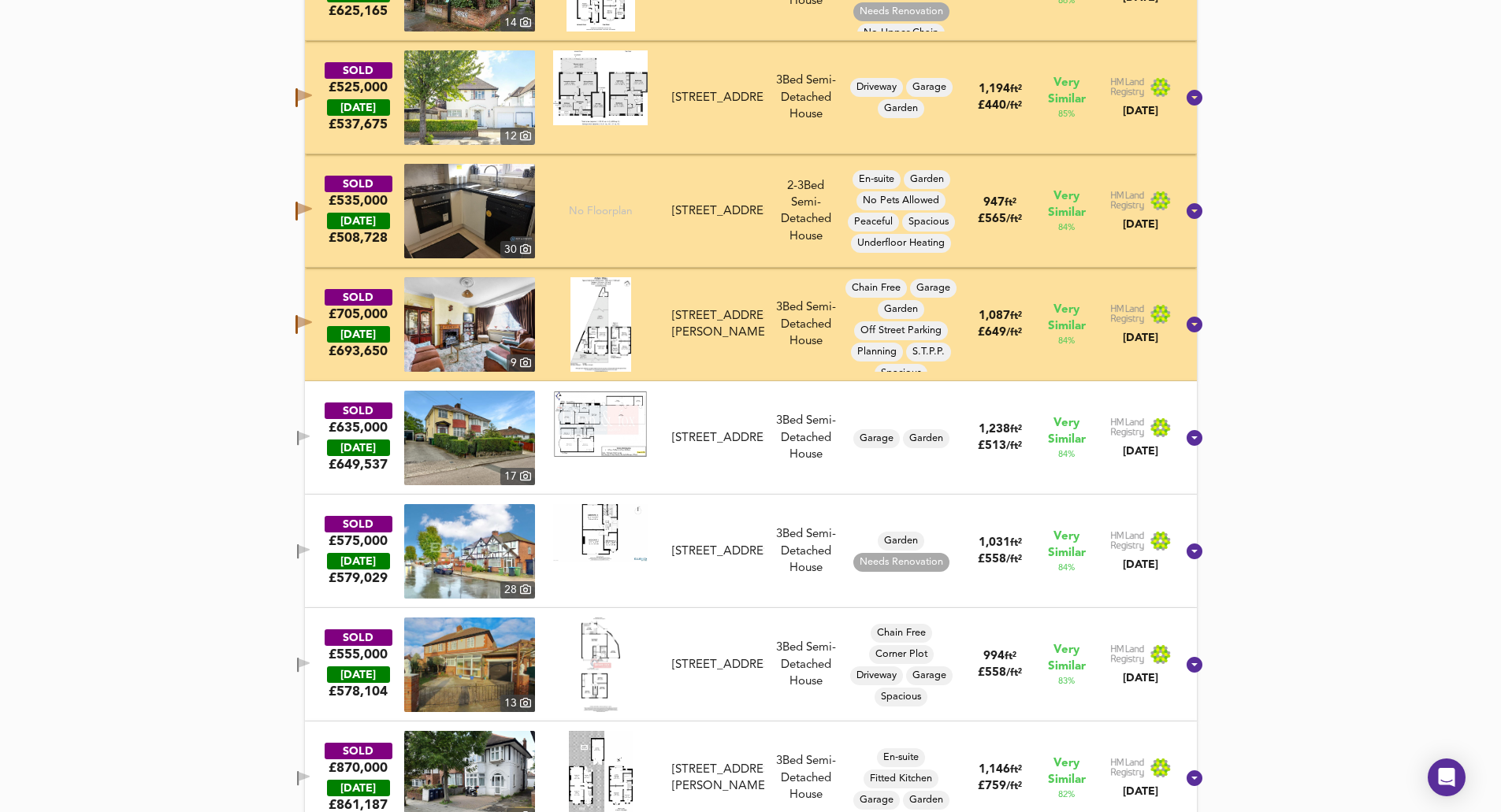
click at [313, 441] on span "button" at bounding box center [303, 438] width 24 height 15
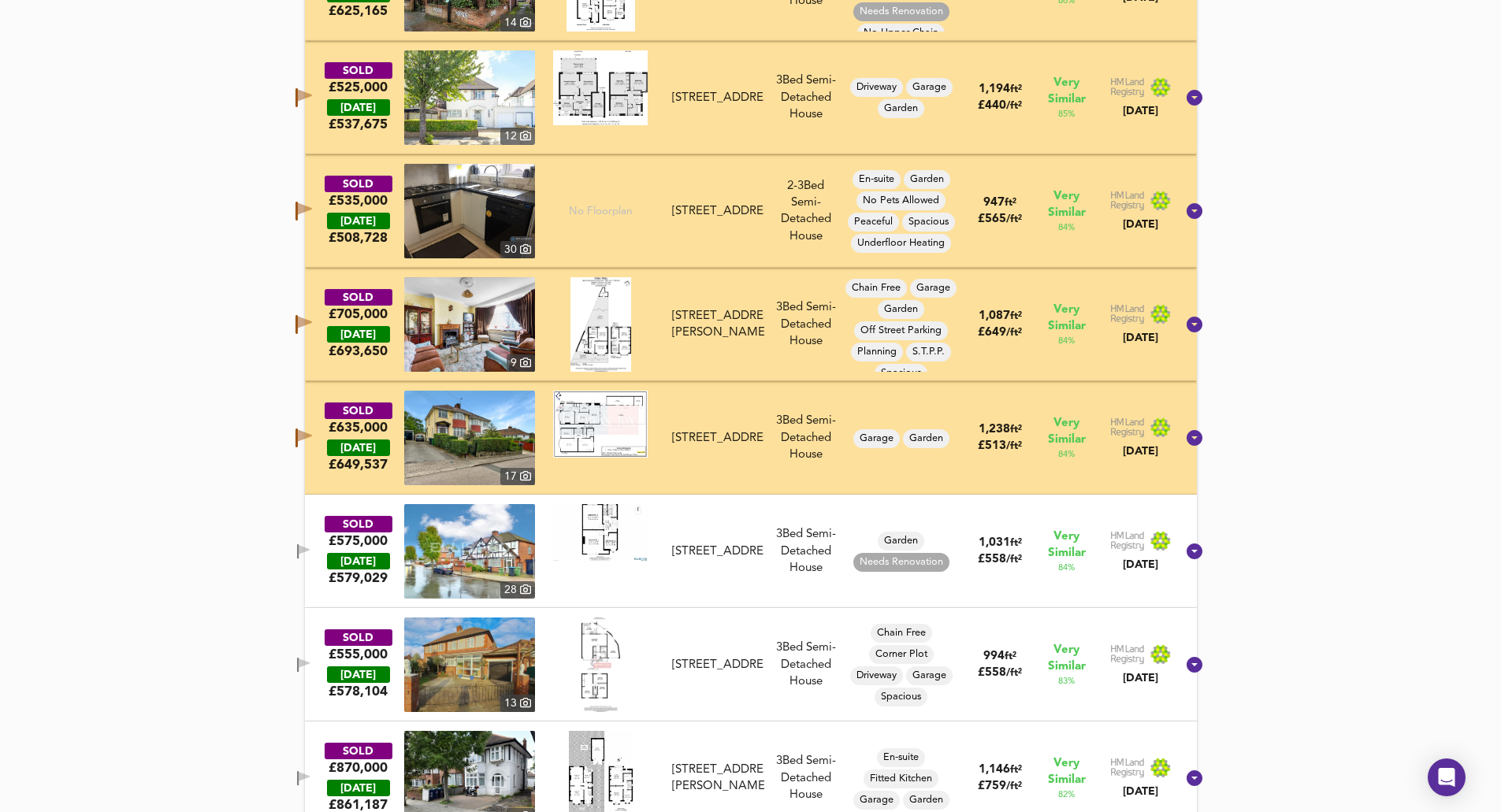
click at [311, 553] on icon "button" at bounding box center [304, 551] width 13 height 15
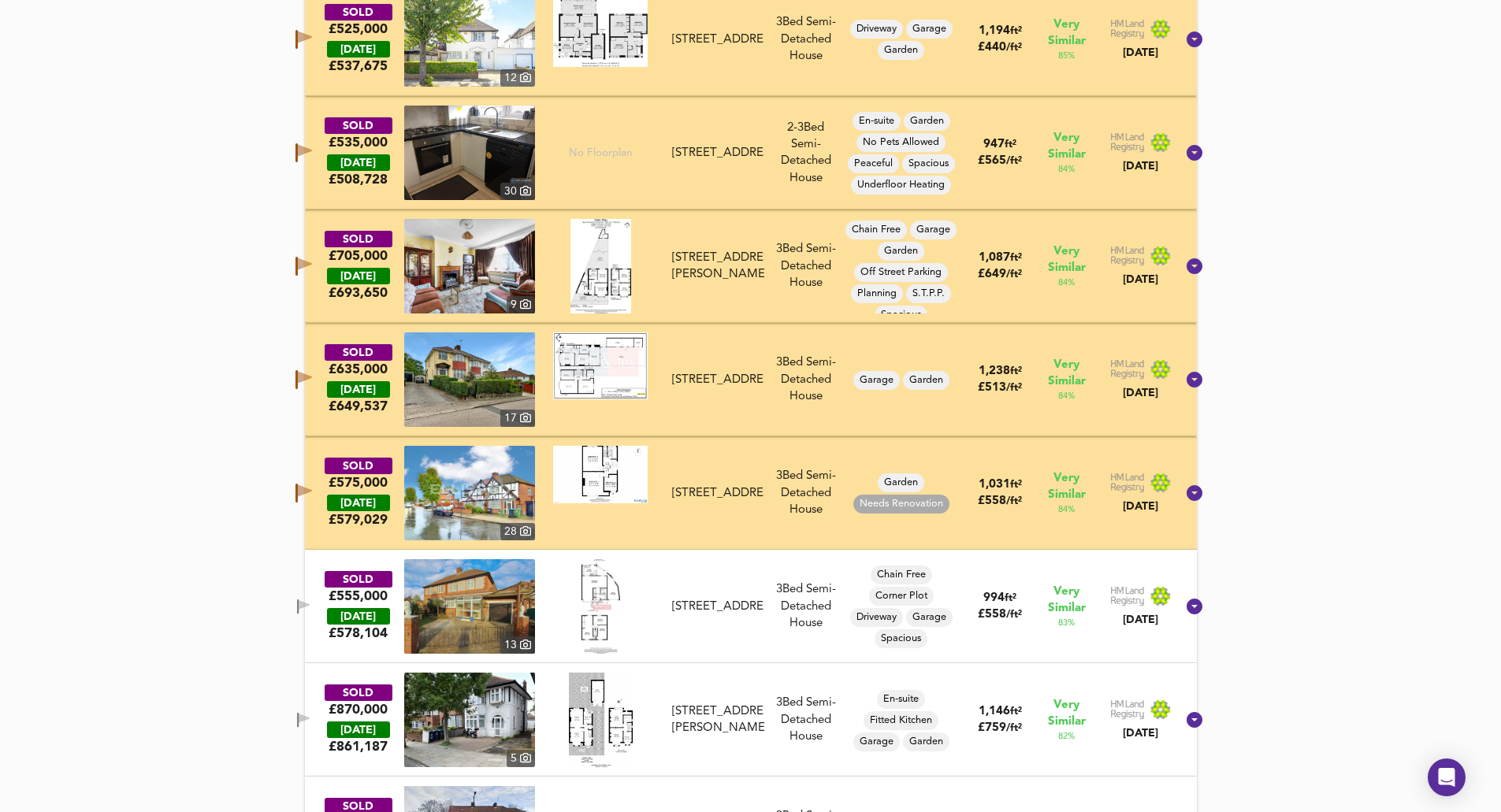
scroll to position [1550, 0]
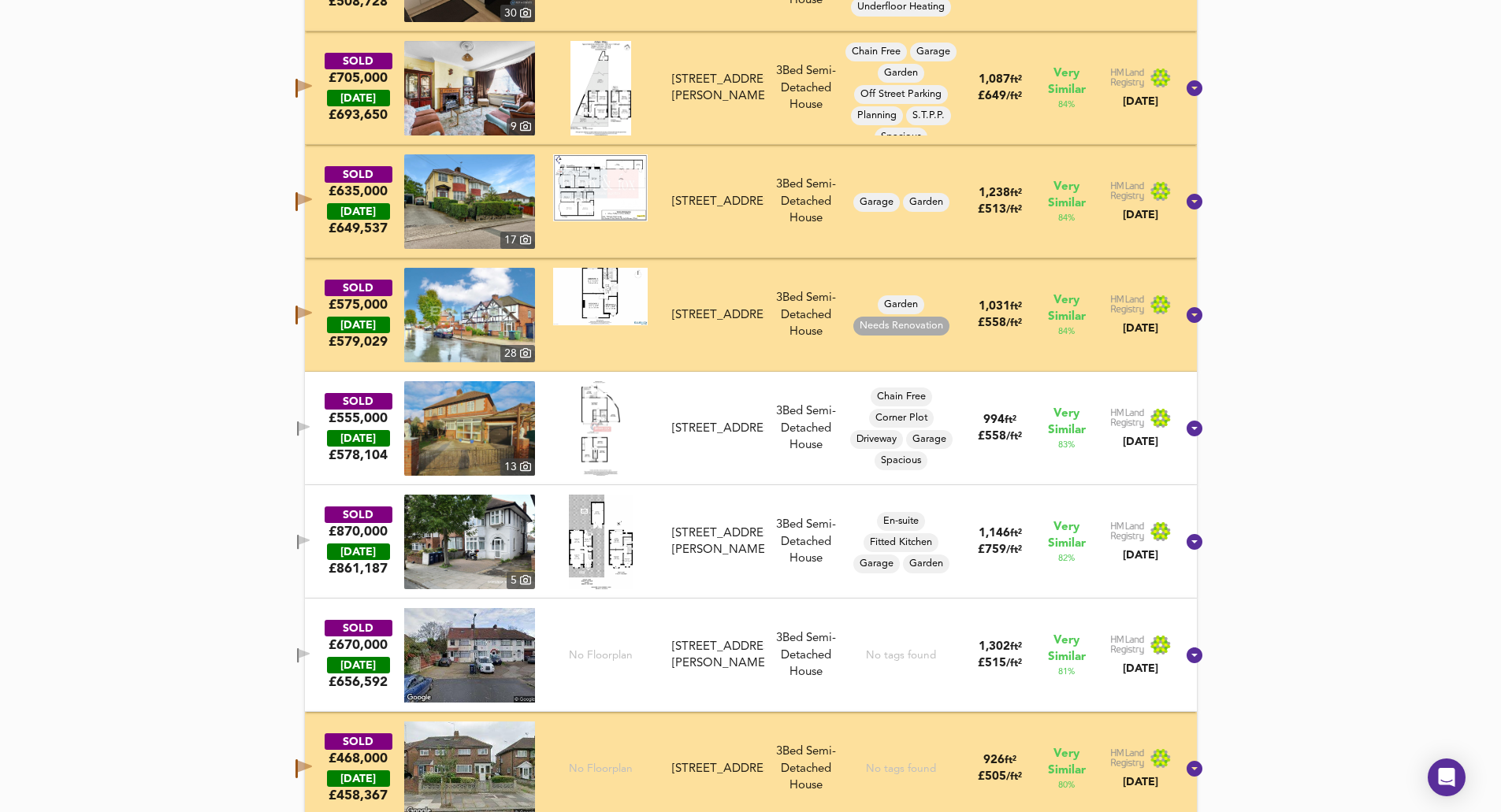
click at [314, 427] on span "button" at bounding box center [303, 428] width 24 height 15
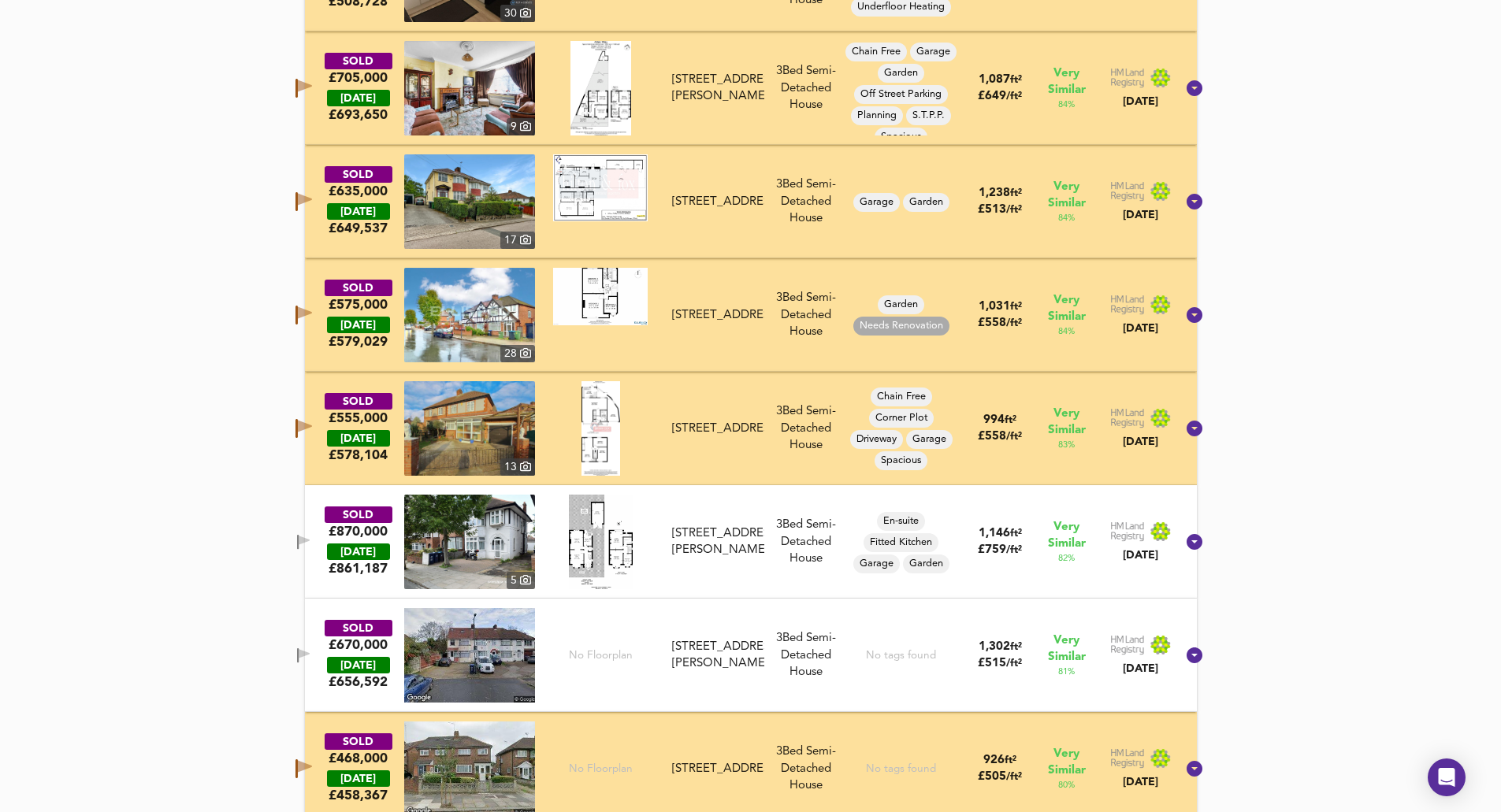
click at [298, 535] on icon "button" at bounding box center [298, 541] width 2 height 15
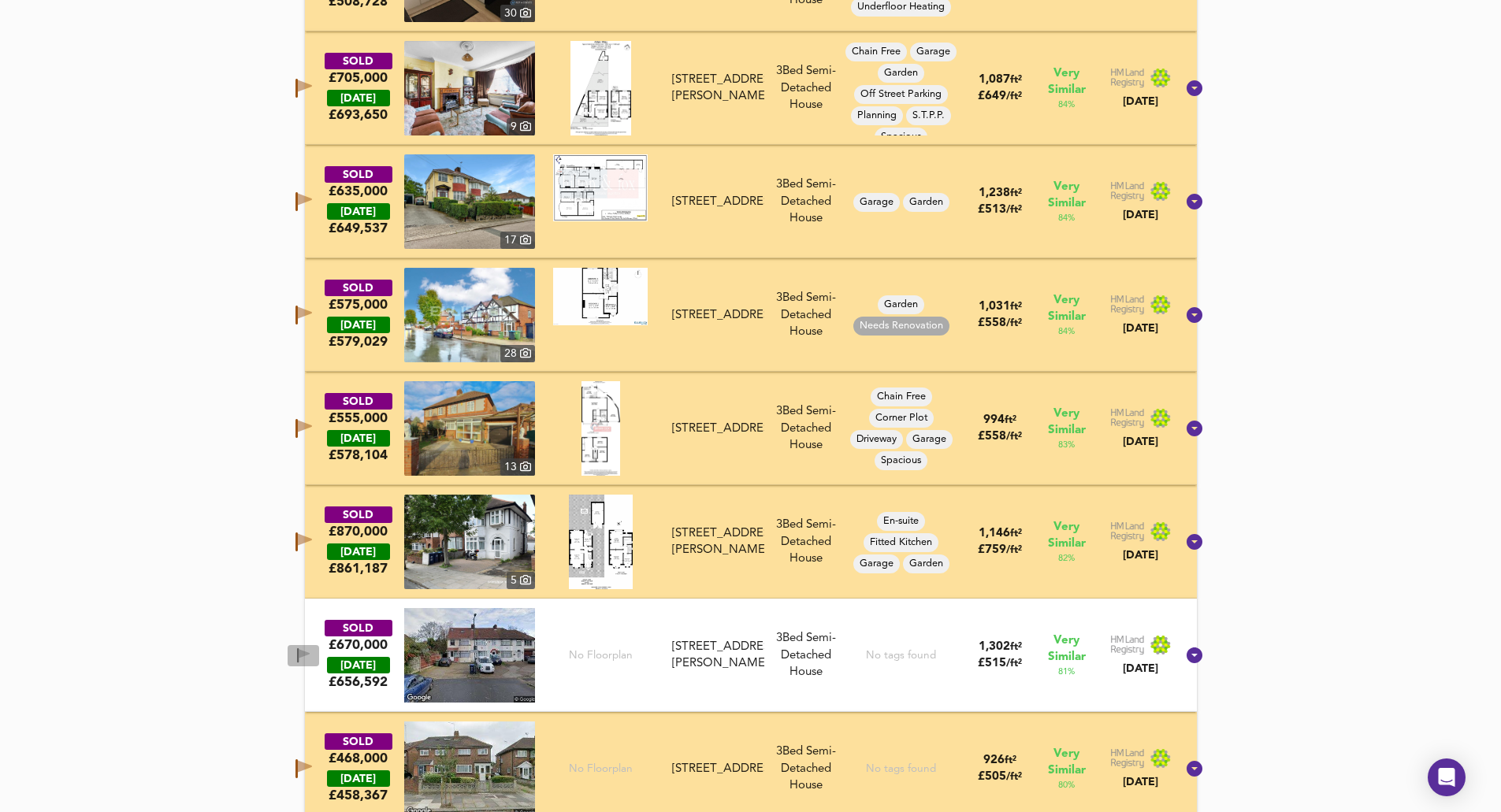
click at [316, 647] on button "button" at bounding box center [304, 655] width 32 height 21
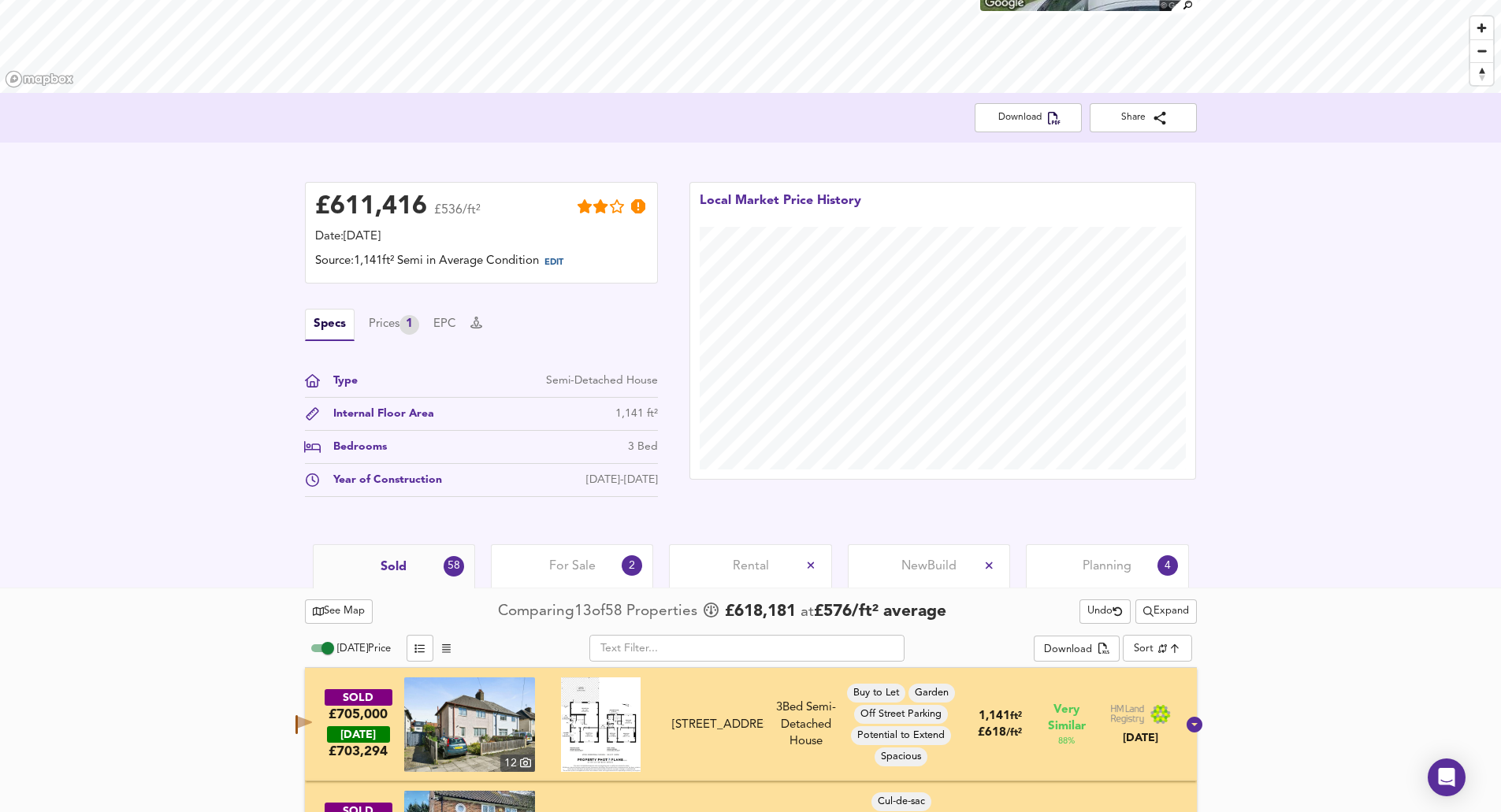
scroll to position [211, 0]
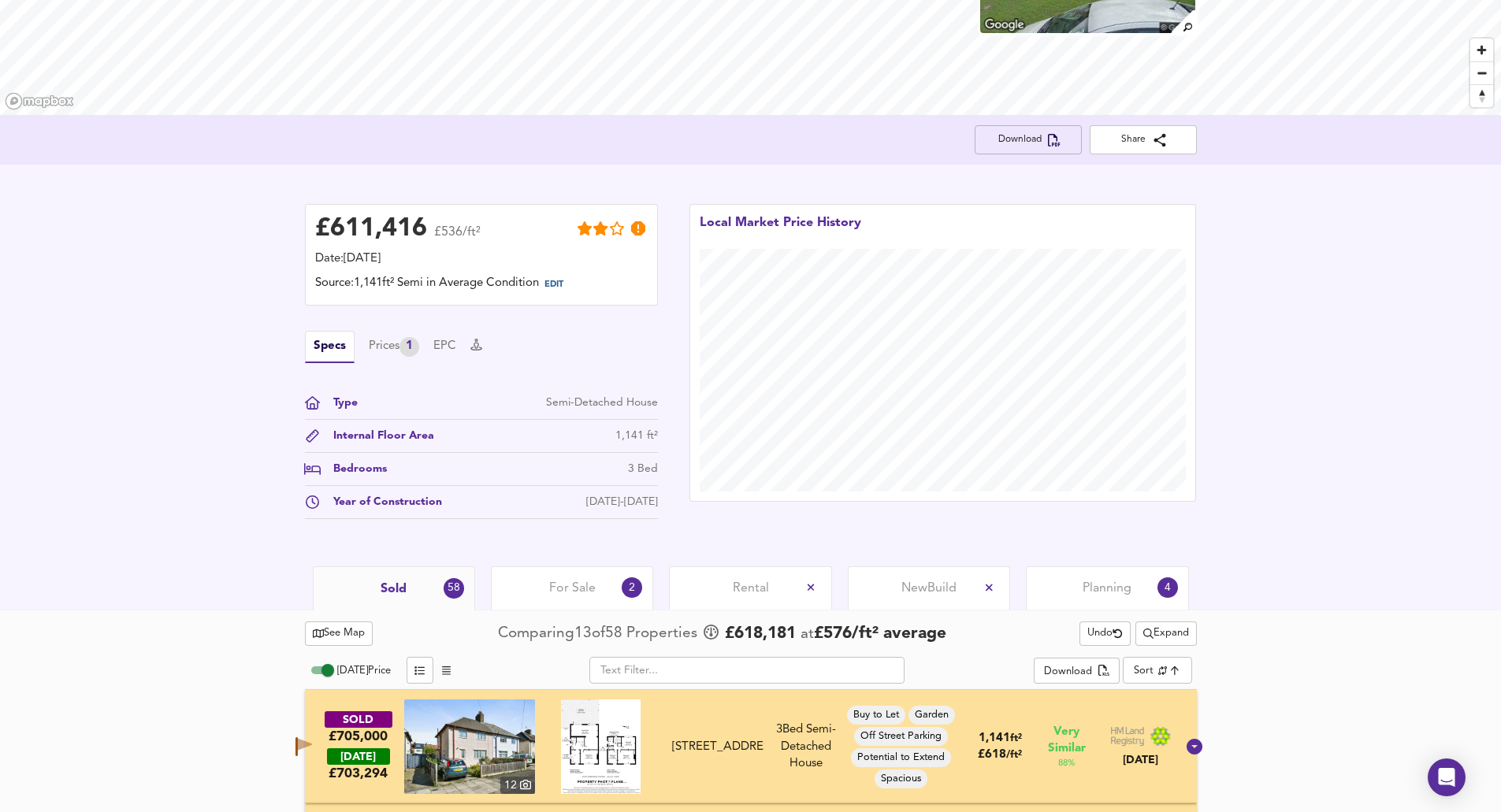
click at [1038, 133] on span "Download" at bounding box center [1028, 140] width 82 height 17
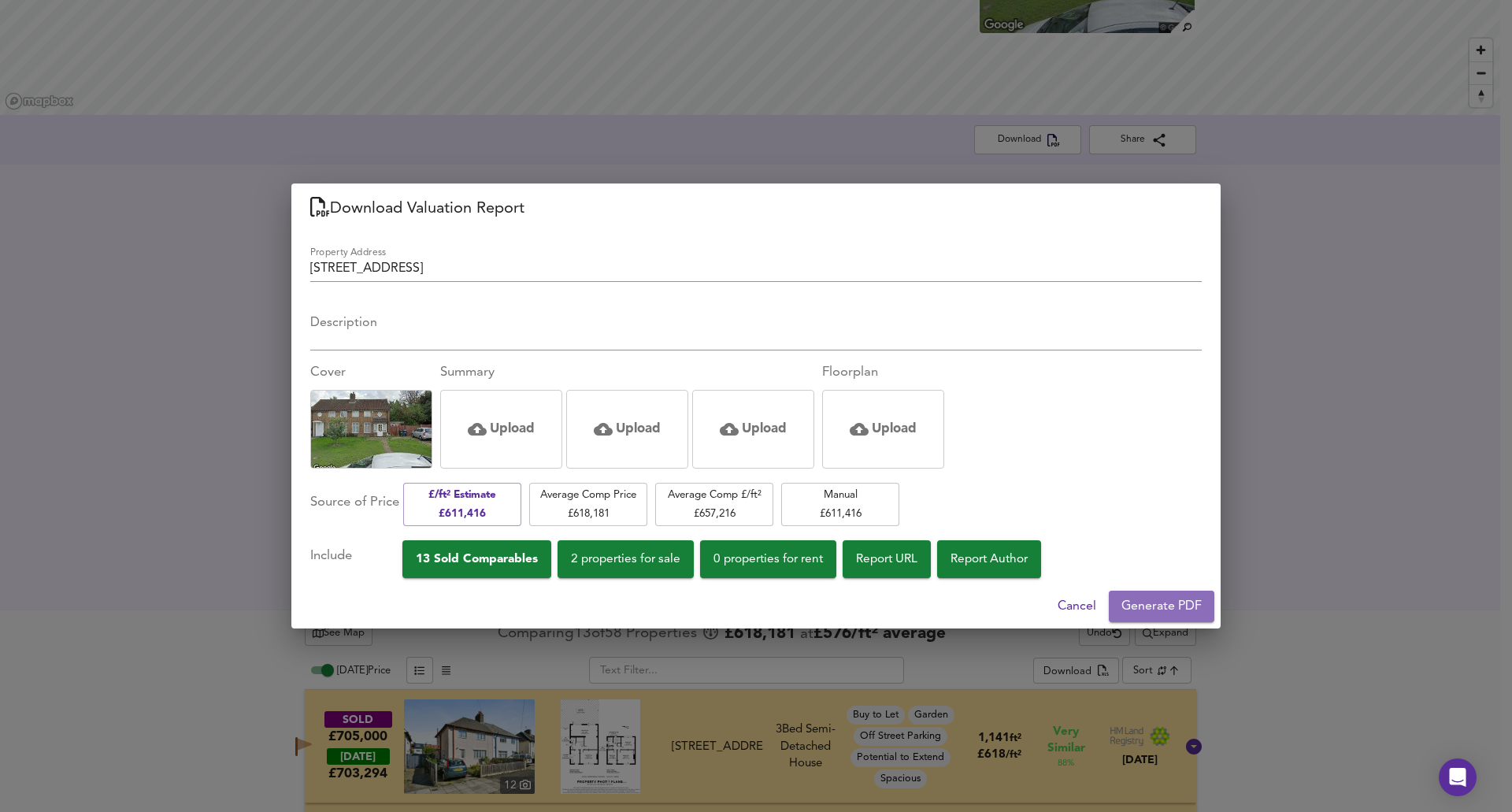
click at [1173, 609] on span "Generate PDF" at bounding box center [1162, 606] width 81 height 22
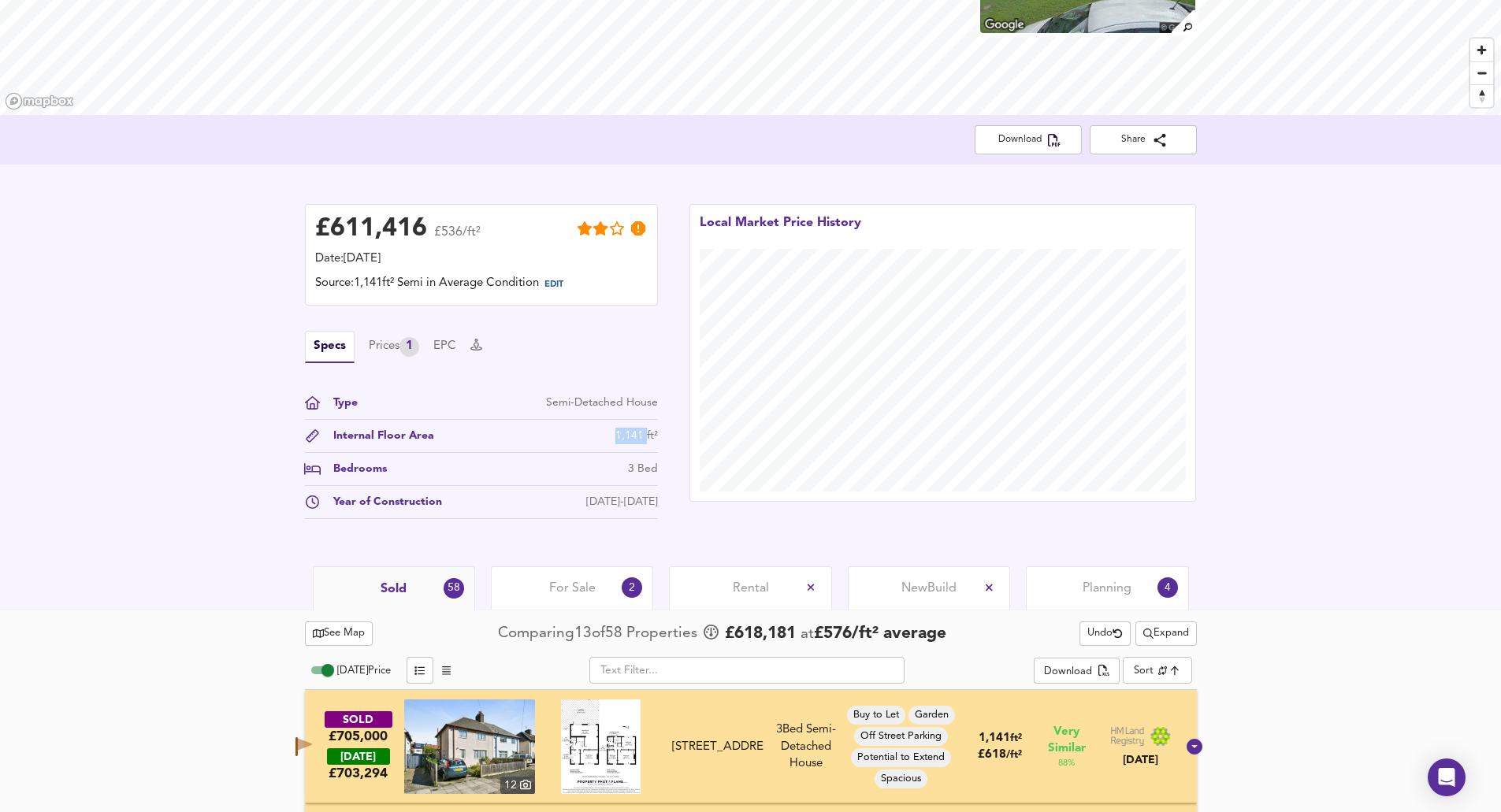
drag, startPoint x: 617, startPoint y: 436, endPoint x: 638, endPoint y: 437, distance: 21.0
click at [645, 440] on div "1,141 ft²" at bounding box center [636, 435] width 42 height 17
copy div "1,141"
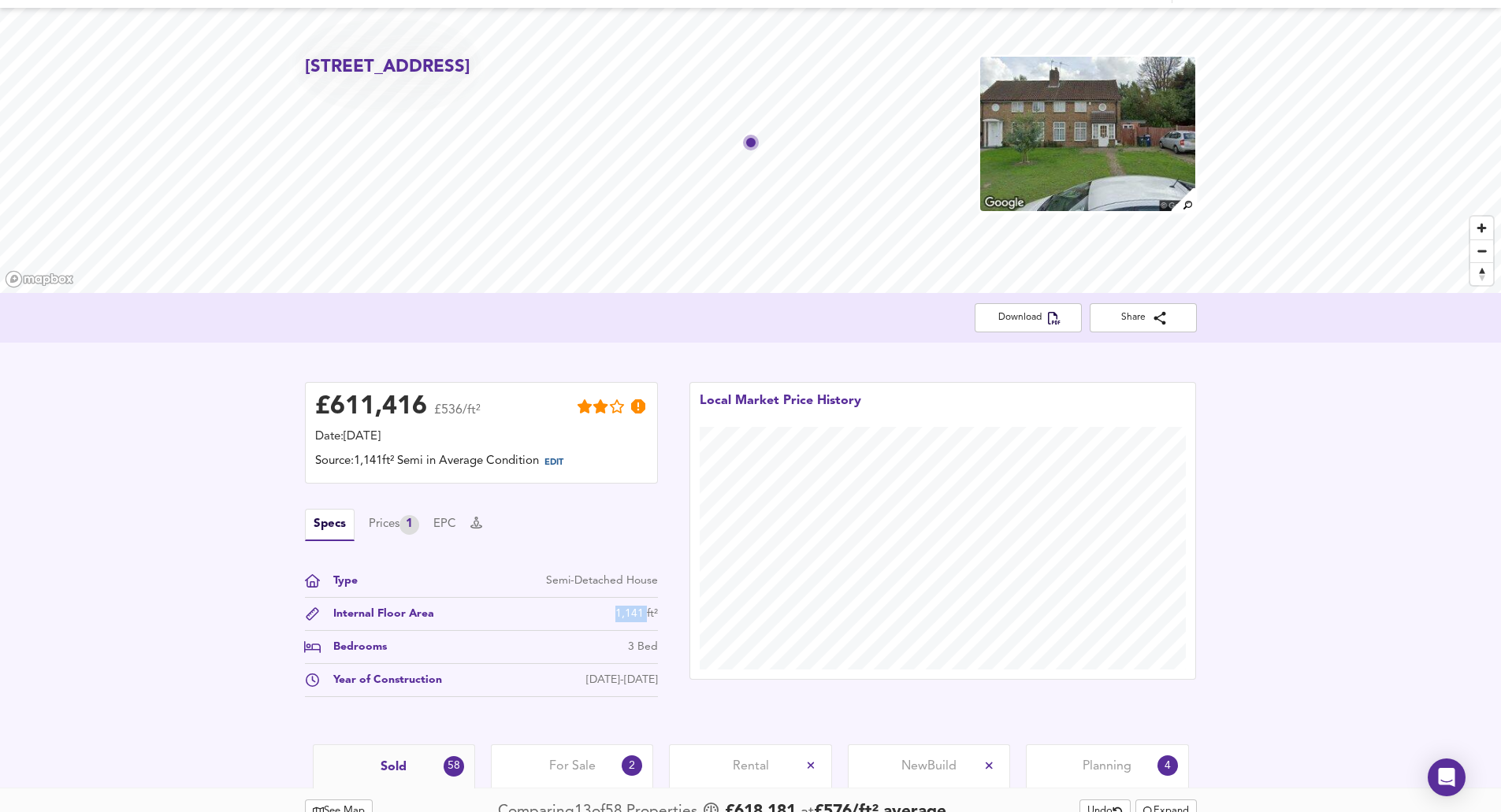
scroll to position [0, 0]
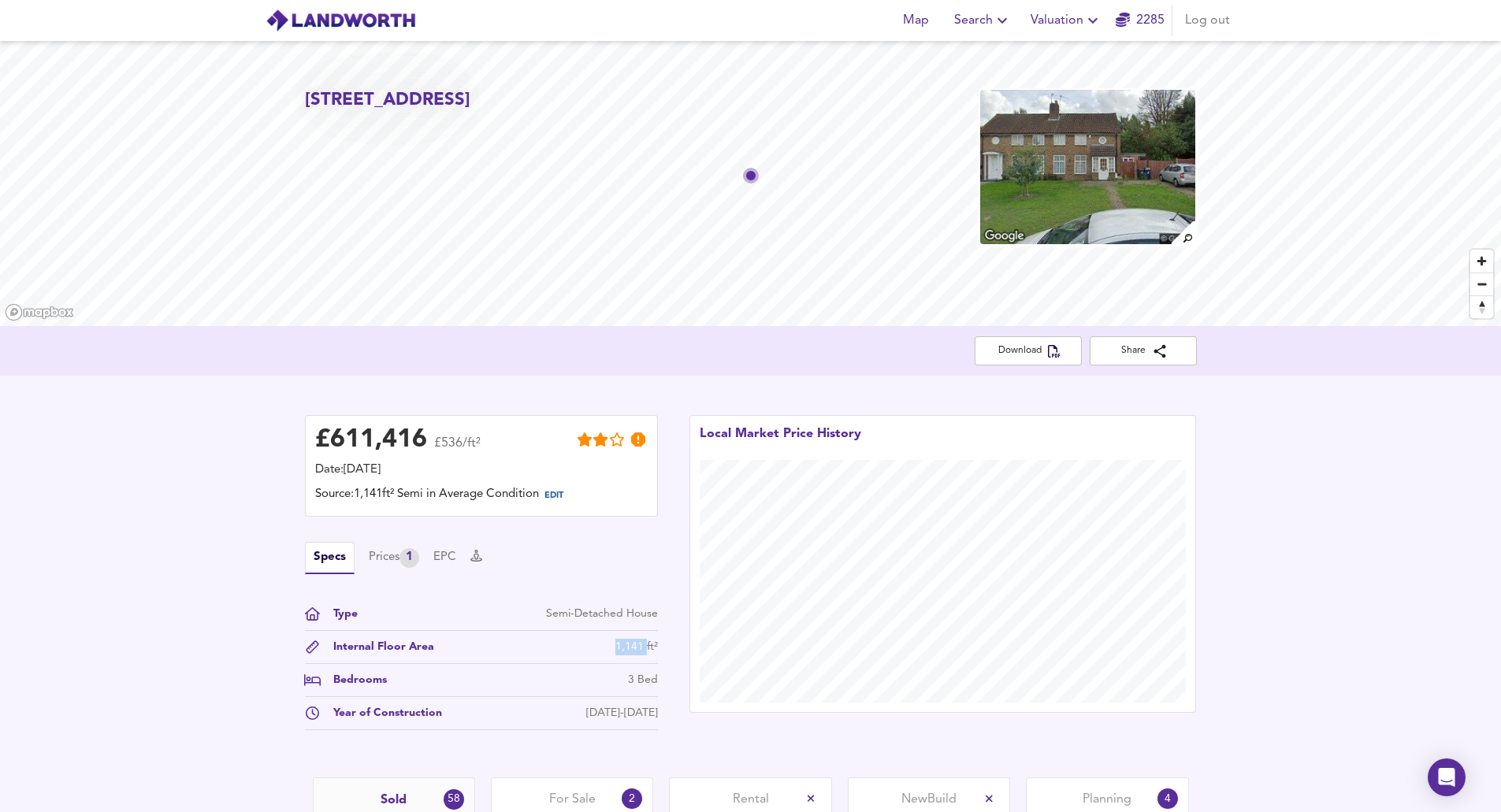
drag, startPoint x: 455, startPoint y: 123, endPoint x: 364, endPoint y: 122, distance: 91.0
click at [364, 112] on h2 "[STREET_ADDRESS]" at bounding box center [388, 101] width 165 height 25
copy h2 "NW10 7EN"
